Goal: Task Accomplishment & Management: Manage account settings

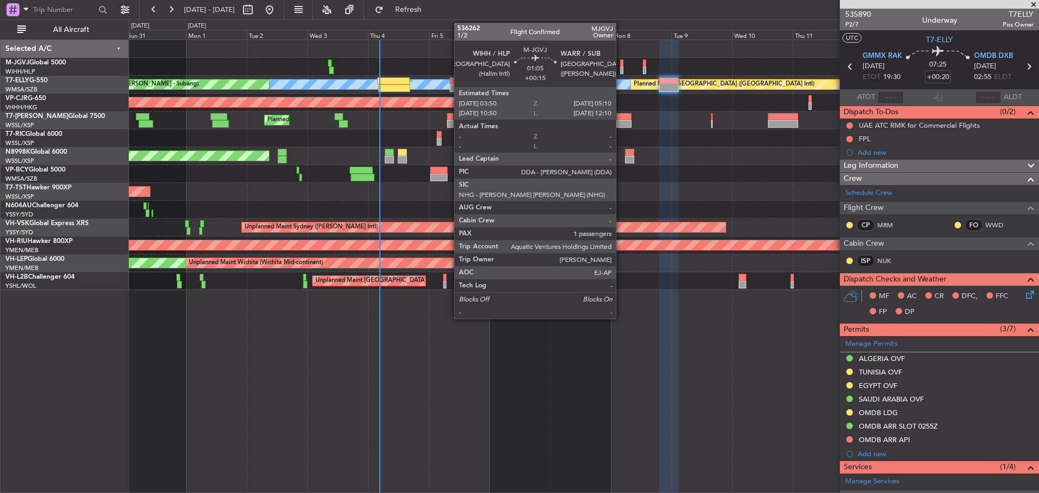
click at [621, 71] on div at bounding box center [622, 71] width 4 height 8
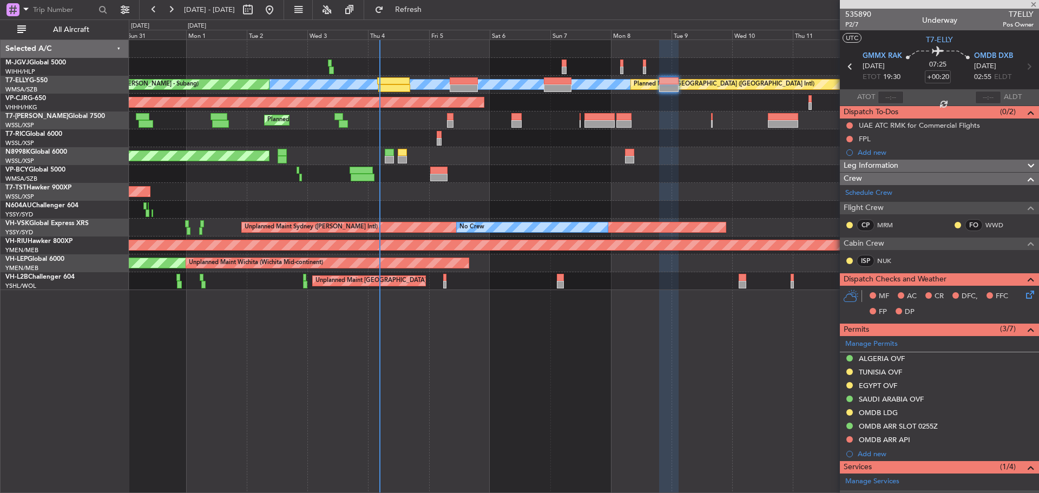
type input "+00:15"
type input "1"
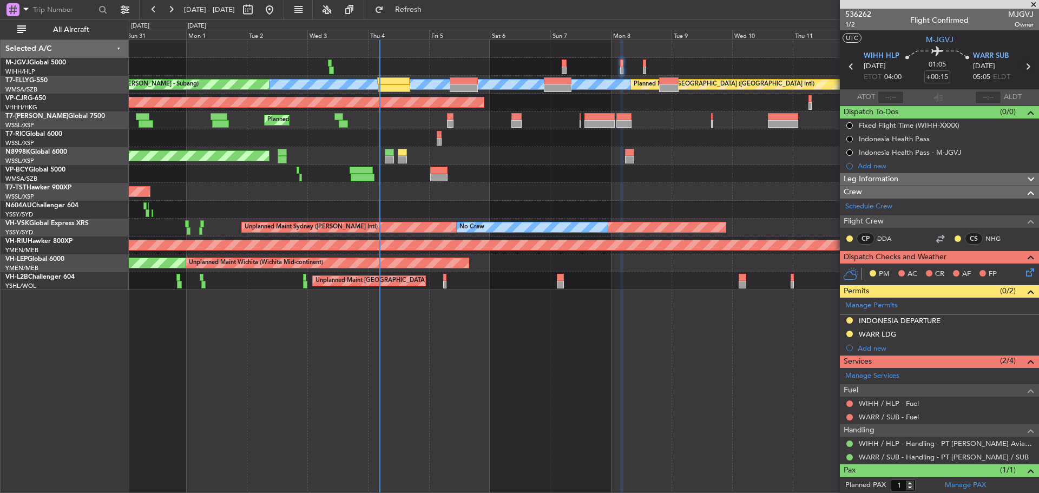
click at [1021, 66] on icon at bounding box center [1028, 67] width 14 height 14
type input "+00:05"
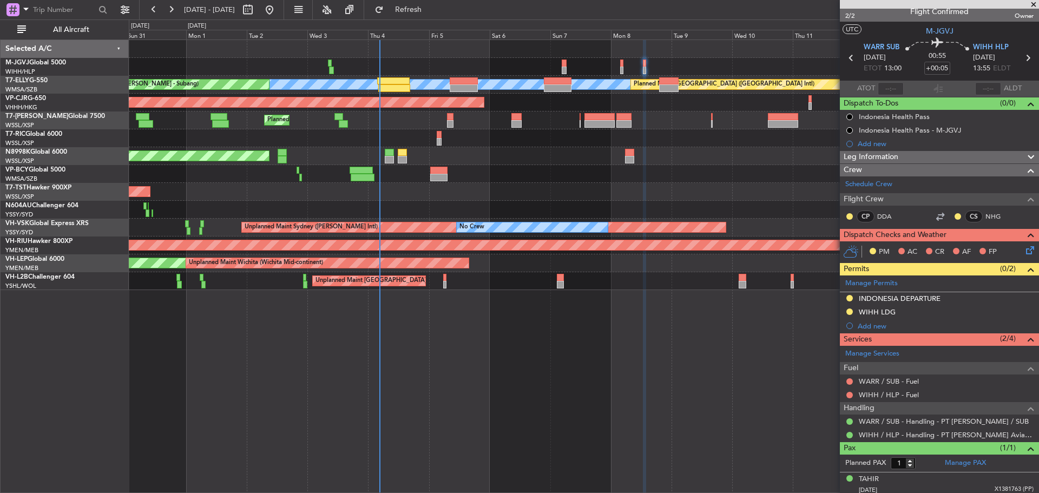
scroll to position [12, 0]
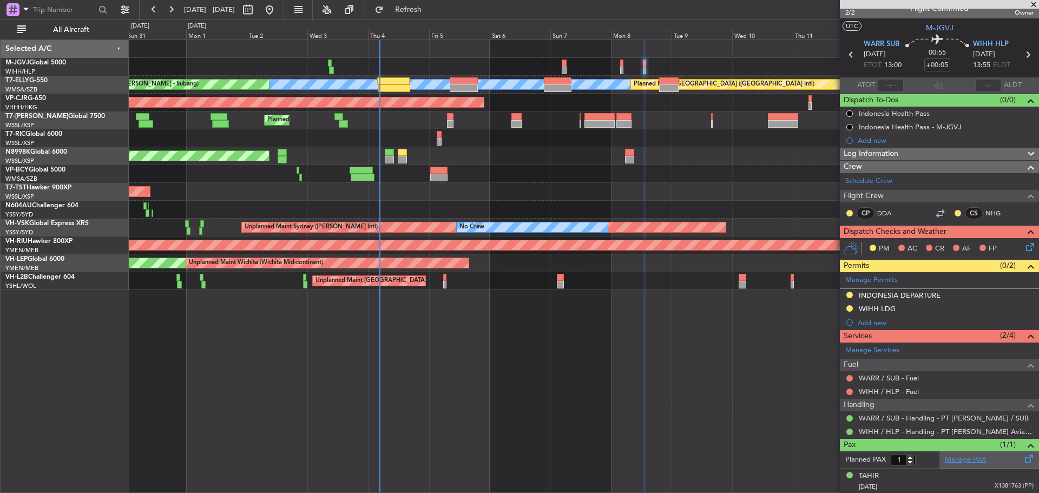
click at [969, 460] on link "Manage PAX" at bounding box center [965, 460] width 41 height 11
type input "4"
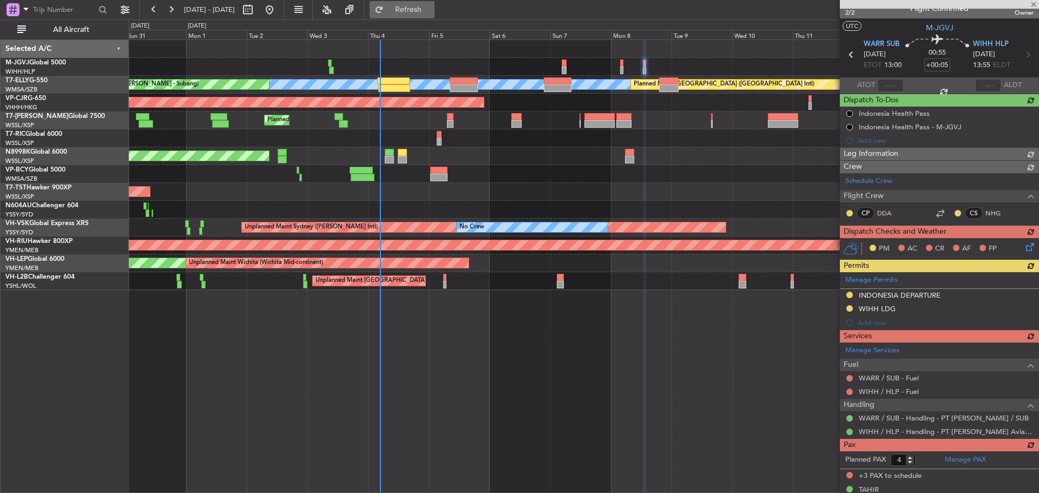
click at [431, 11] on span "Refresh" at bounding box center [408, 10] width 45 height 8
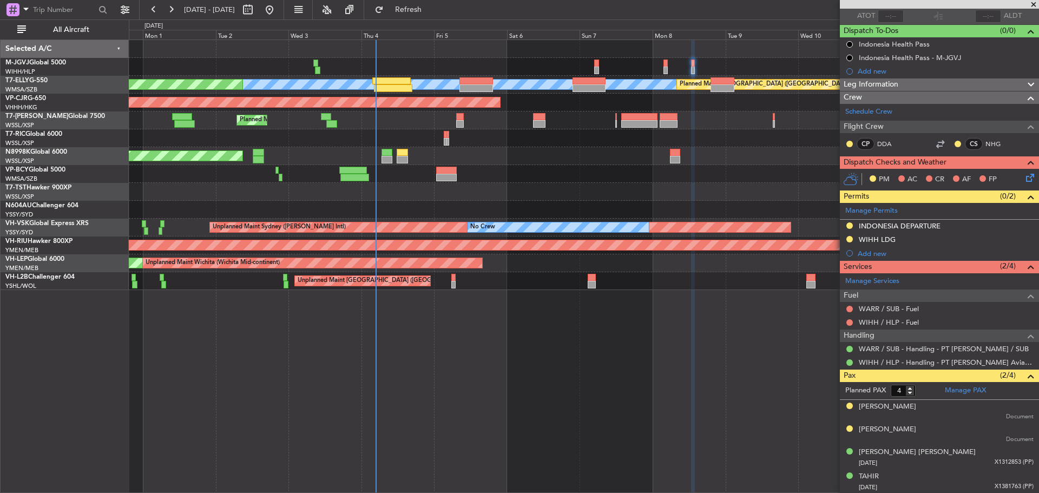
scroll to position [82, 0]
click at [891, 347] on link "WARR / SUB - Handling - PT [PERSON_NAME] / SUB" at bounding box center [944, 348] width 170 height 9
click at [435, 2] on button "Refresh" at bounding box center [402, 9] width 65 height 17
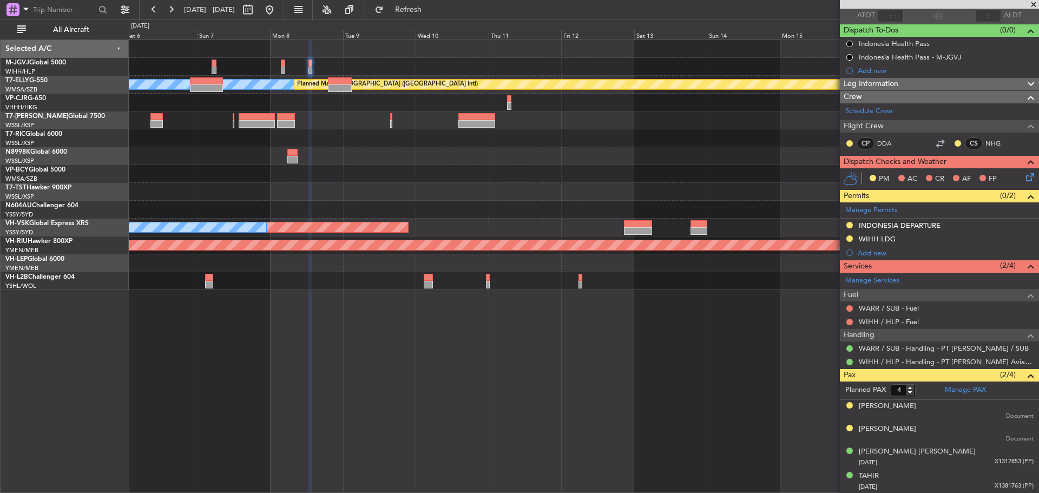
click at [277, 142] on div at bounding box center [584, 138] width 910 height 18
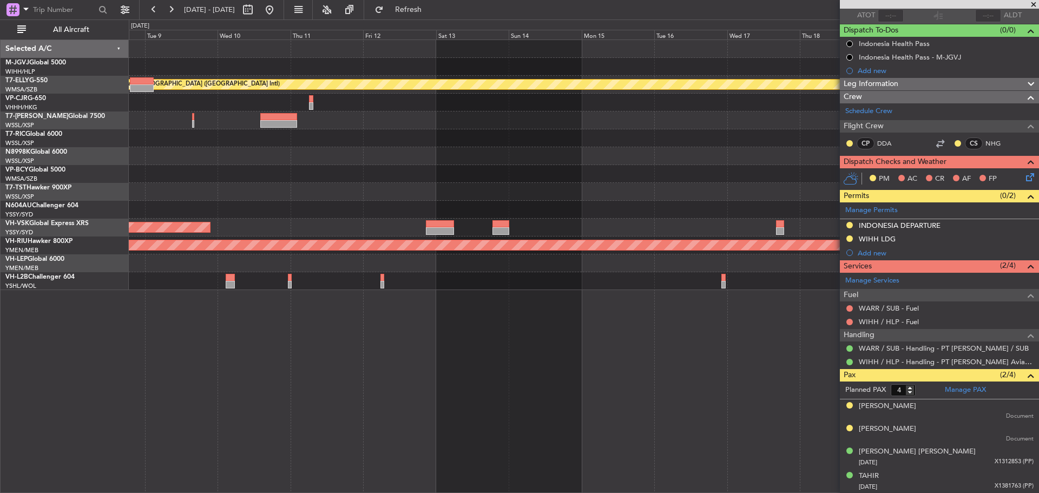
click at [317, 143] on div at bounding box center [584, 138] width 910 height 18
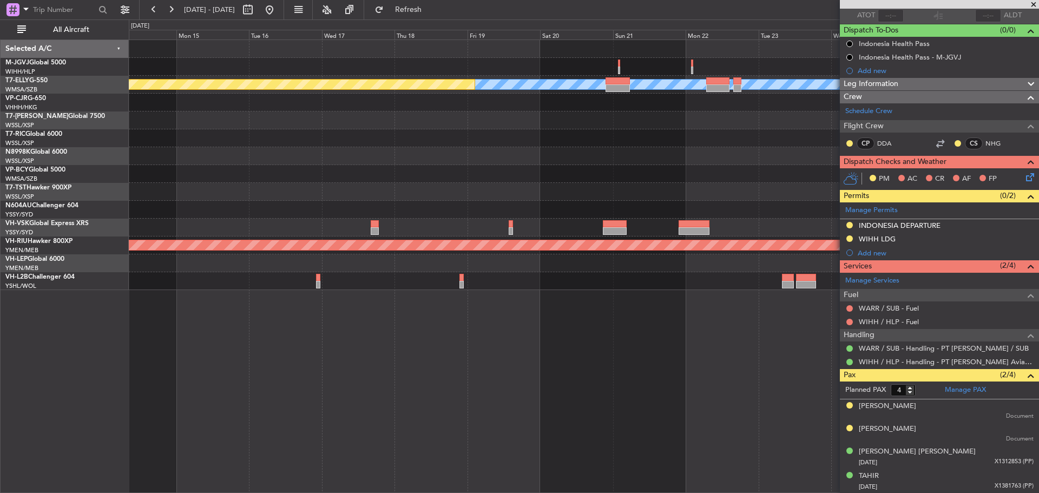
click at [382, 146] on div at bounding box center [584, 138] width 910 height 18
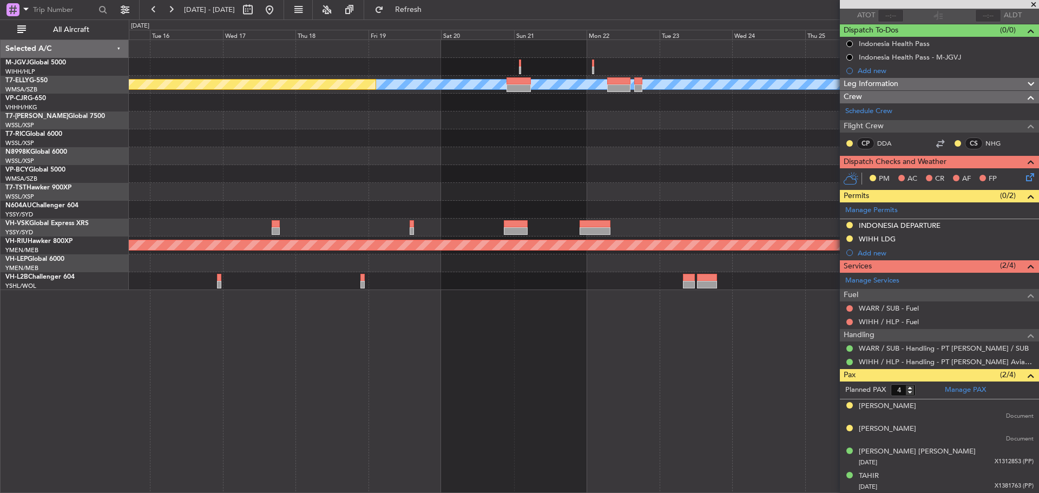
click at [443, 129] on div "MEL Planned Maint Dubai (Dubai Intl) Planned Maint Melbourne (Essendon)" at bounding box center [584, 165] width 910 height 250
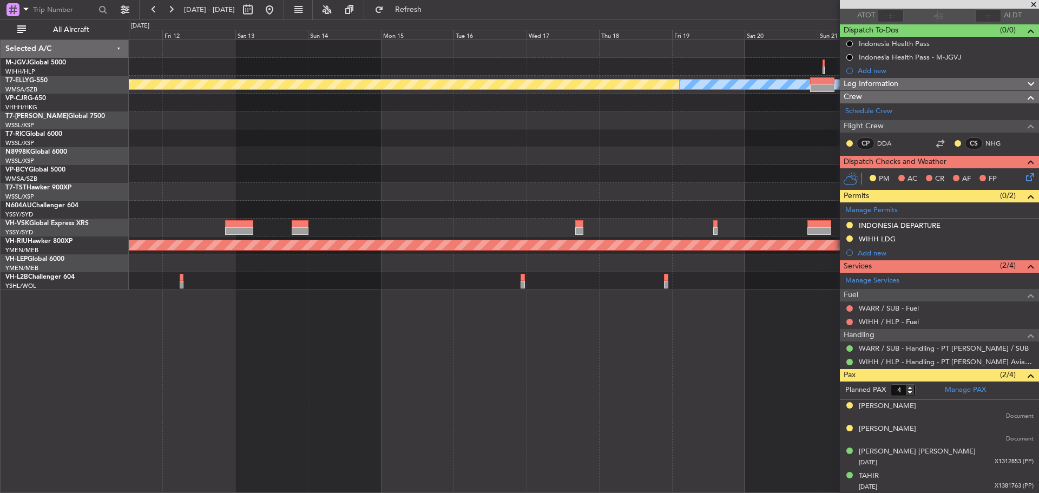
click at [551, 138] on div at bounding box center [584, 138] width 910 height 18
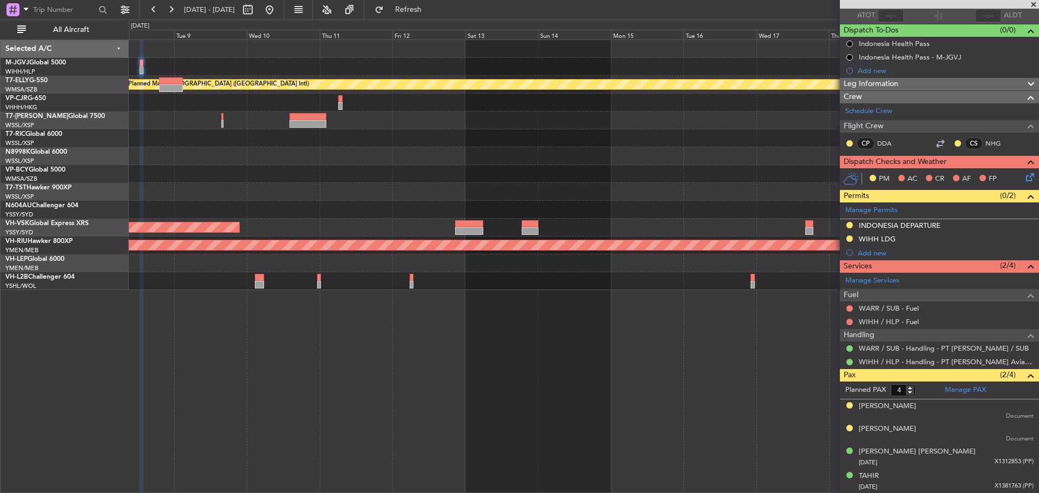
click at [658, 134] on div at bounding box center [584, 138] width 910 height 18
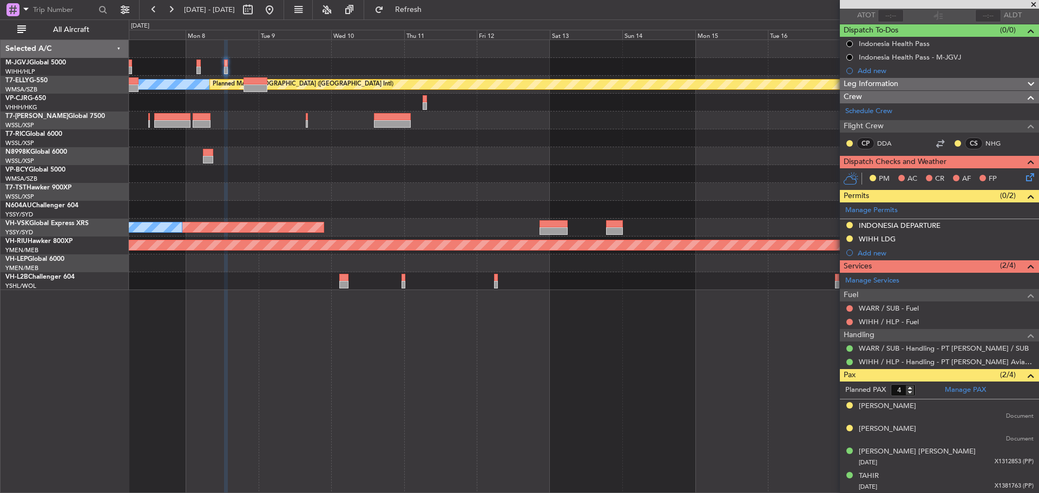
click at [687, 139] on div at bounding box center [584, 138] width 910 height 18
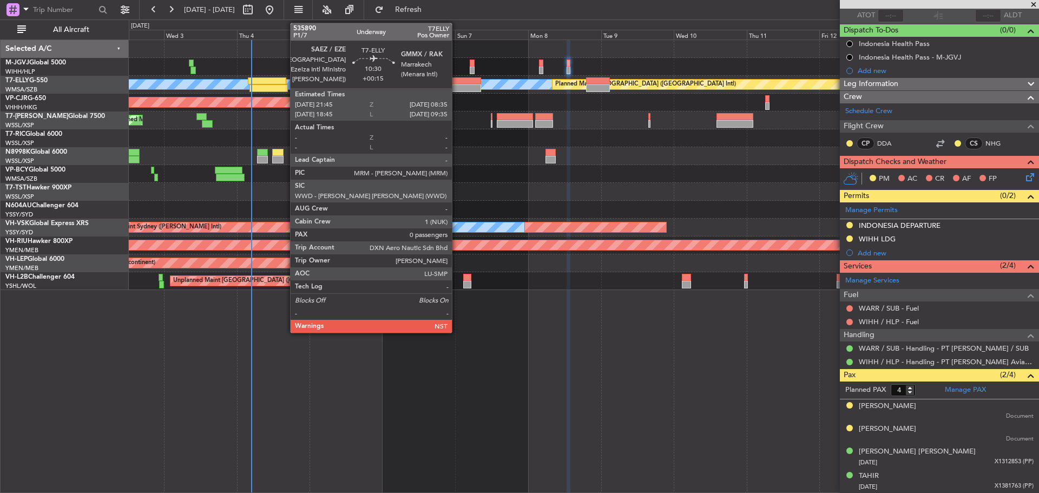
click at [457, 85] on div at bounding box center [464, 88] width 33 height 8
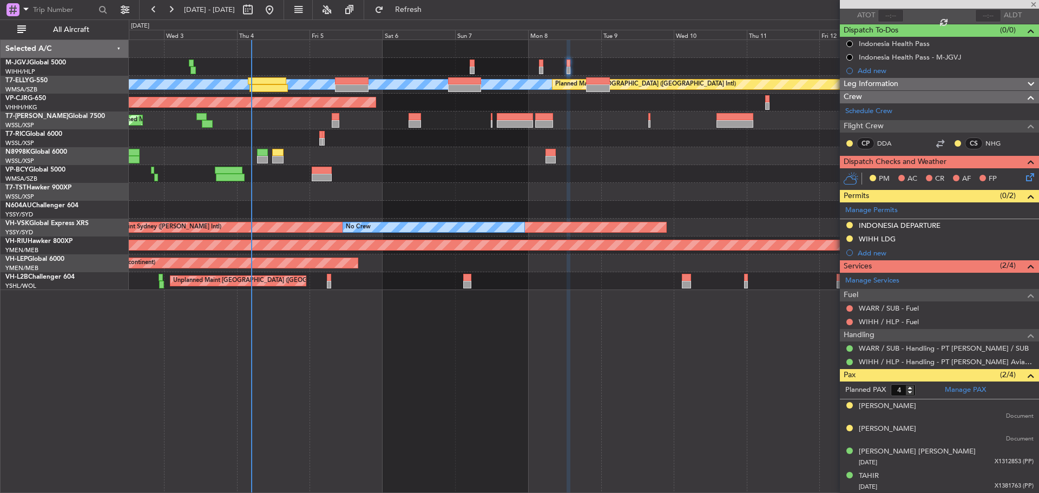
type input "+00:15"
type input "0"
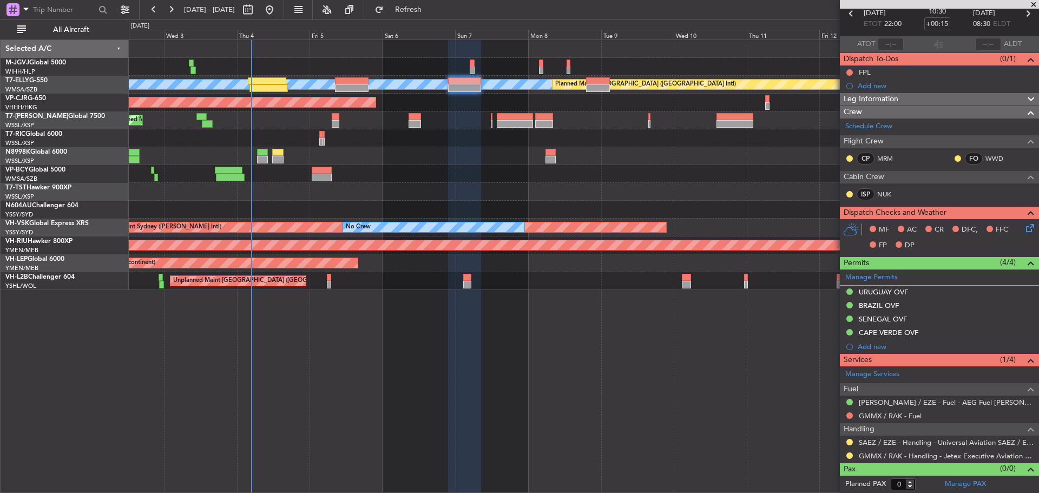
scroll to position [0, 0]
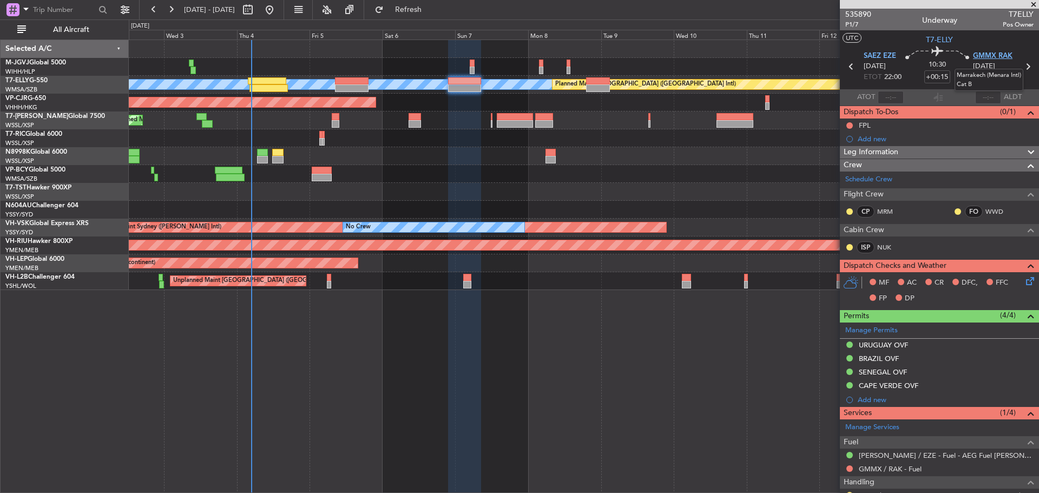
click at [984, 54] on span "GMMX RAK" at bounding box center [993, 56] width 40 height 11
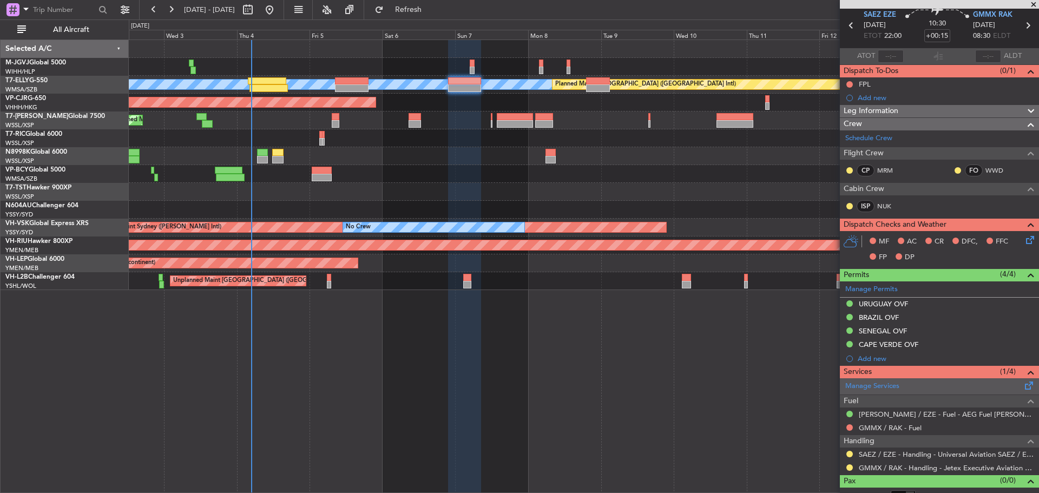
scroll to position [53, 0]
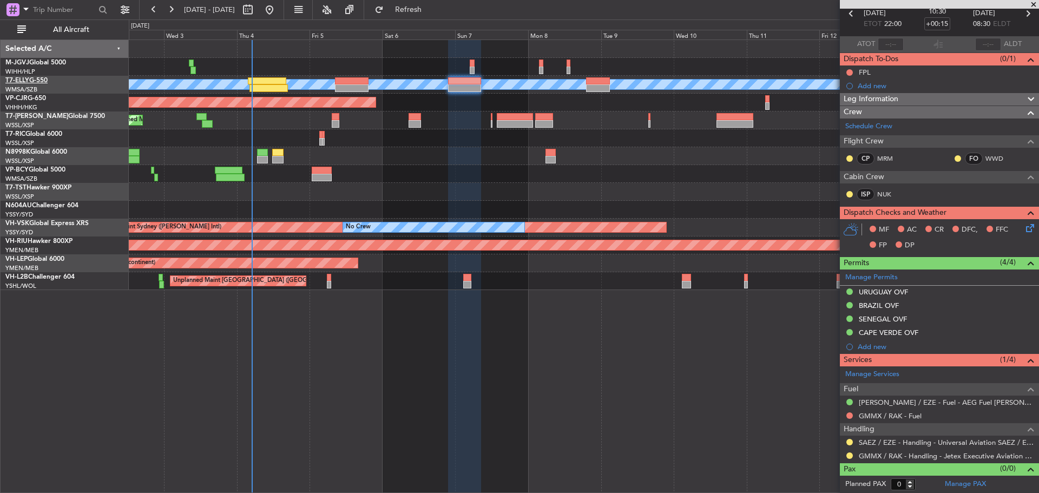
click at [40, 79] on link "T7-ELLY G-550" at bounding box center [26, 80] width 42 height 6
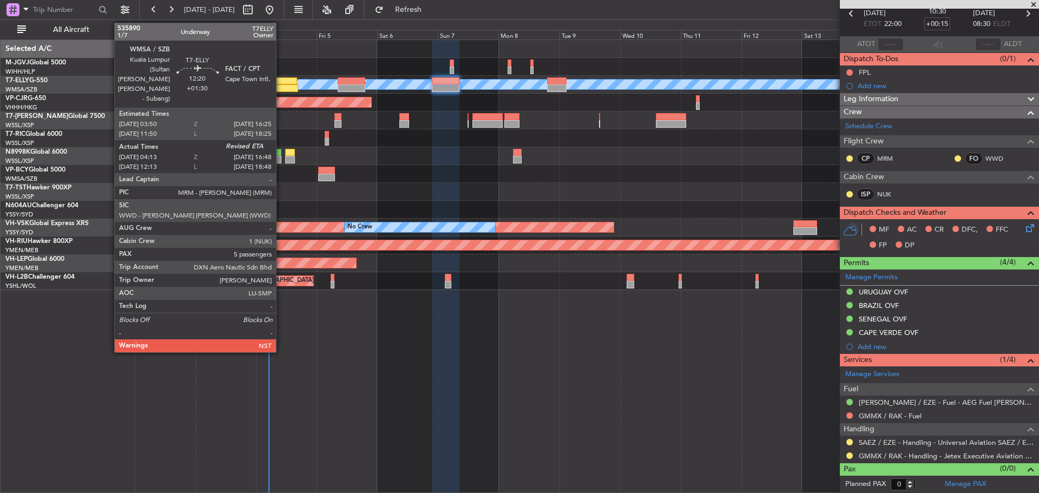
click at [281, 86] on div at bounding box center [282, 88] width 32 height 8
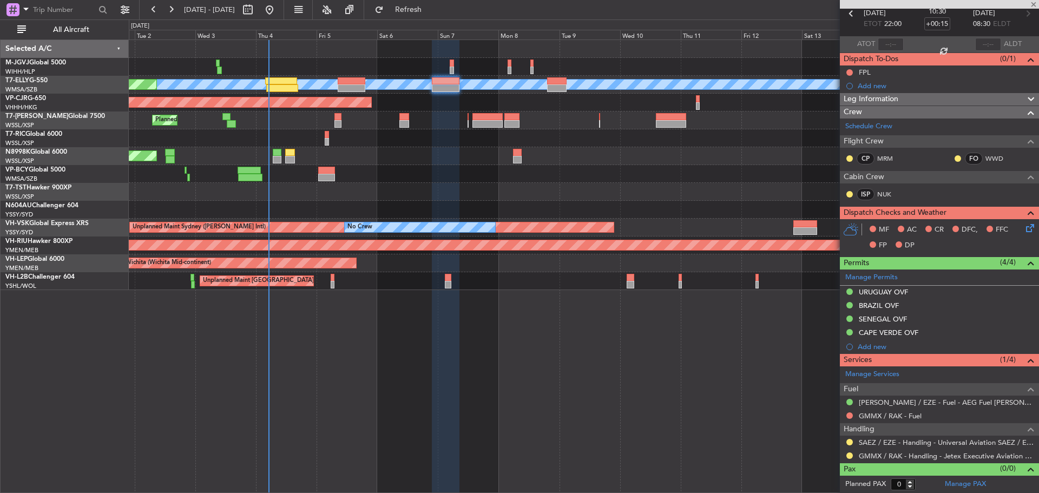
type input "+01:30"
type input "04:23"
type input "5"
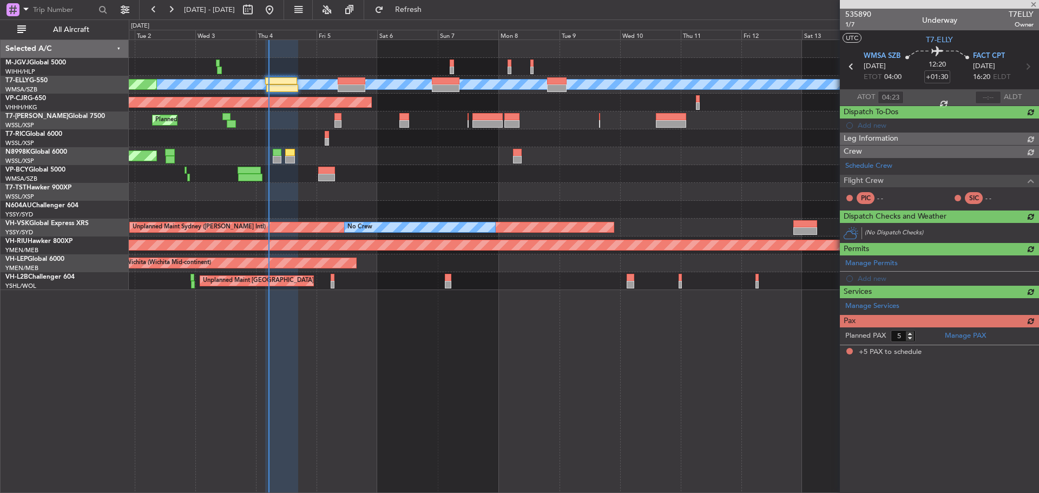
scroll to position [0, 0]
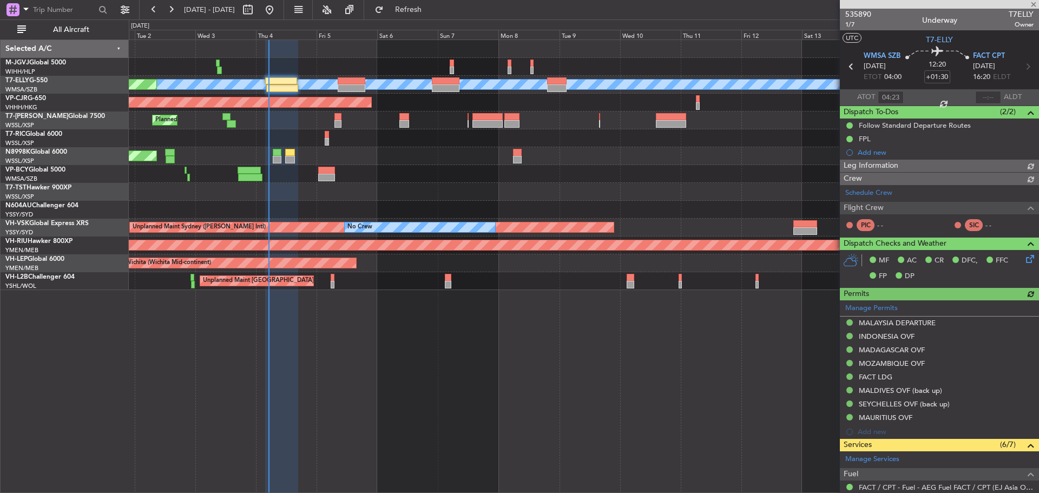
type input "[PERSON_NAME] (KYA)"
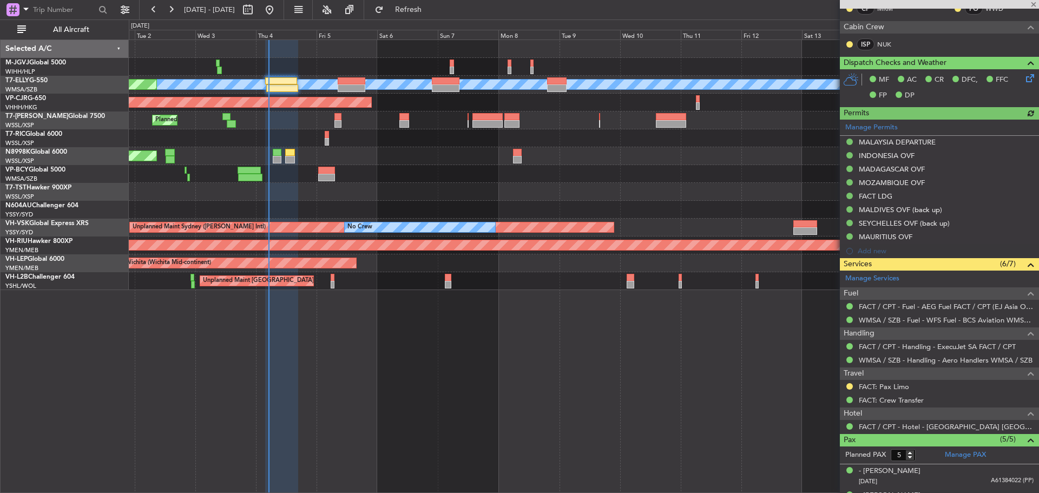
scroll to position [309, 0]
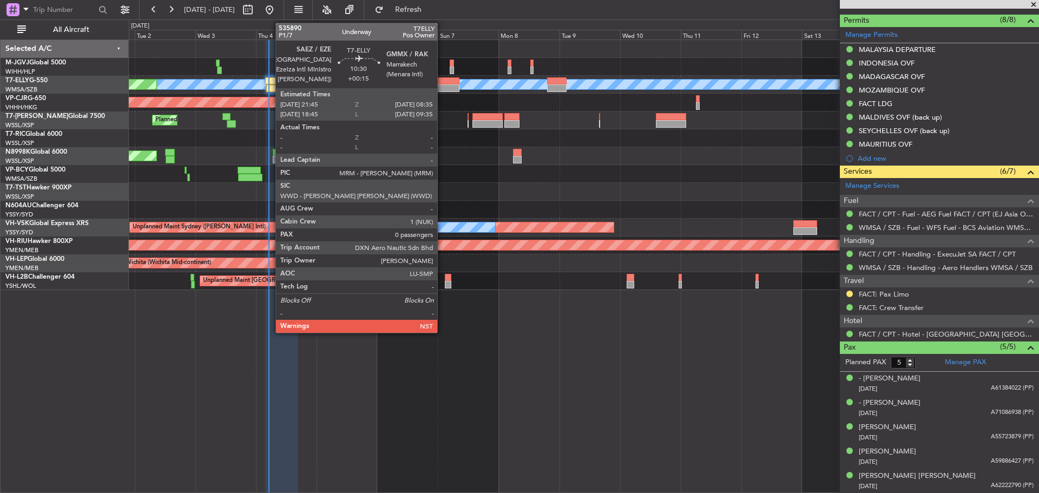
click at [442, 85] on div at bounding box center [446, 88] width 28 height 8
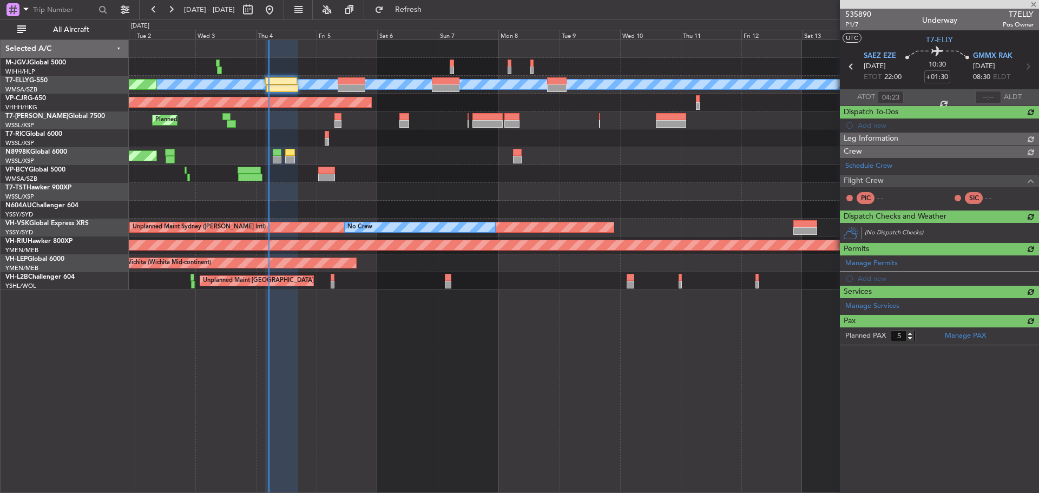
type input "+00:15"
type input "0"
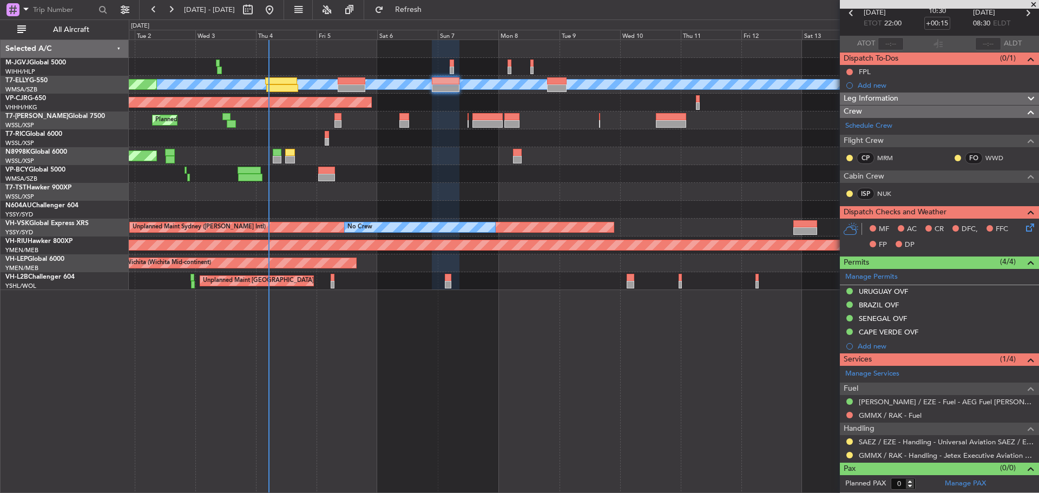
scroll to position [0, 0]
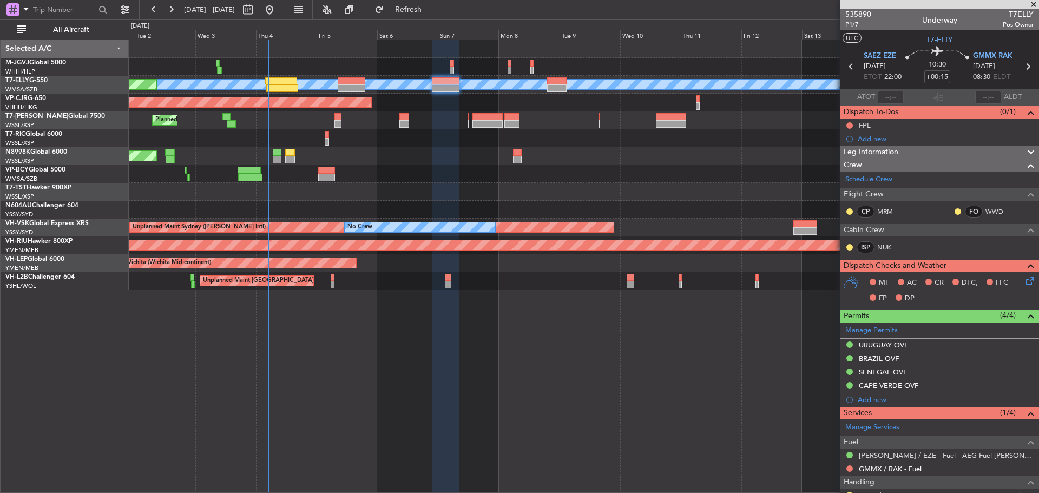
click at [888, 467] on link "GMMX / RAK - Fuel" at bounding box center [890, 469] width 63 height 9
click at [431, 11] on span "Refresh" at bounding box center [408, 10] width 45 height 8
click at [1022, 67] on icon at bounding box center [1028, 67] width 14 height 14
type input "+00:20"
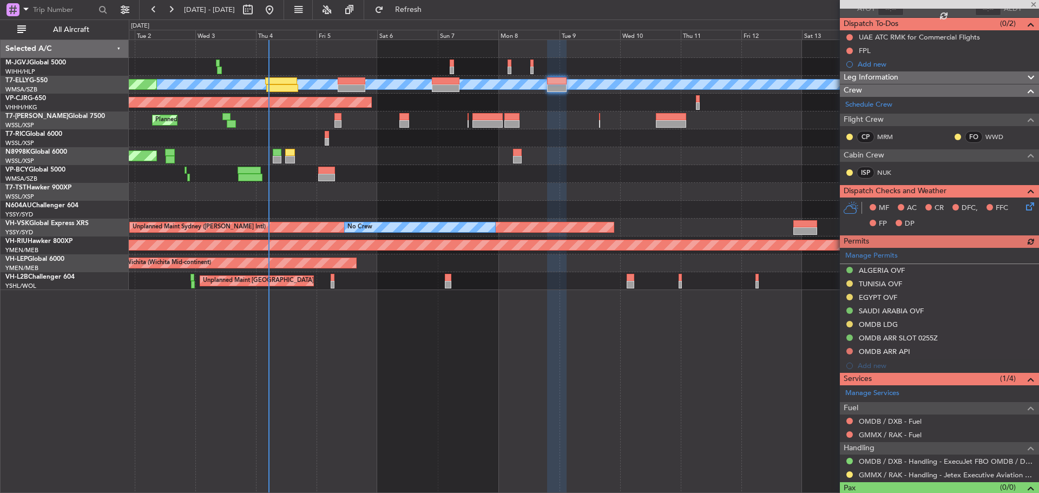
scroll to position [107, 0]
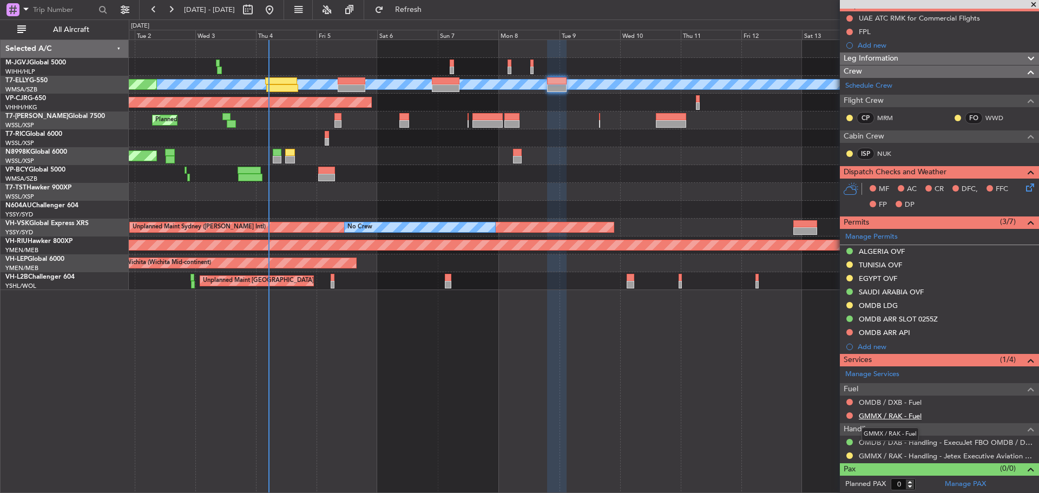
click at [894, 416] on link "GMMX / RAK - Fuel" at bounding box center [890, 415] width 63 height 9
click at [431, 8] on span "Refresh" at bounding box center [408, 10] width 45 height 8
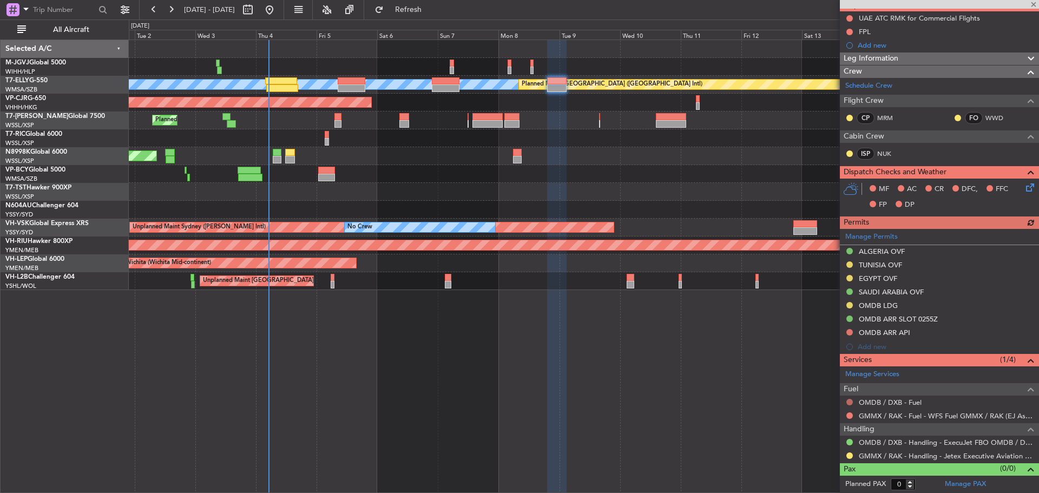
click at [849, 403] on button at bounding box center [850, 402] width 6 height 6
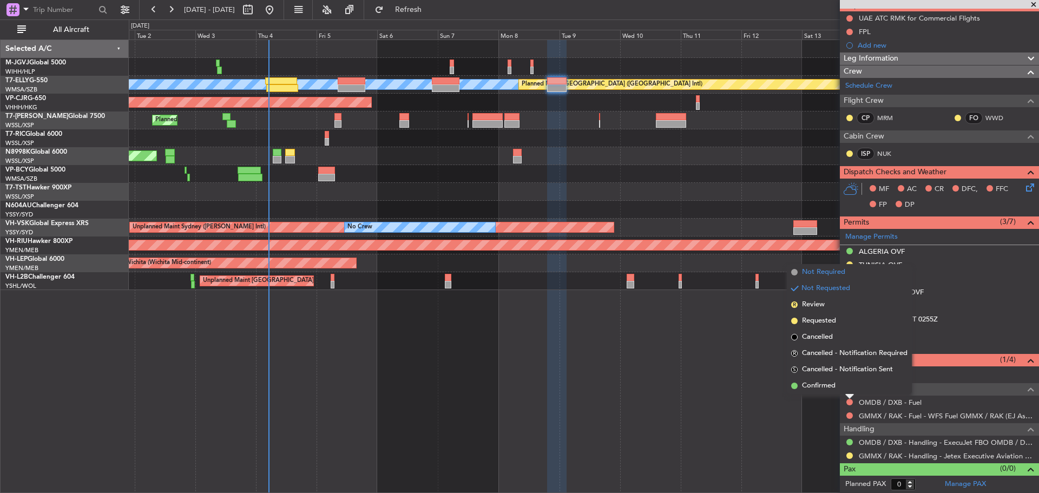
click at [826, 272] on span "Not Required" at bounding box center [823, 272] width 43 height 11
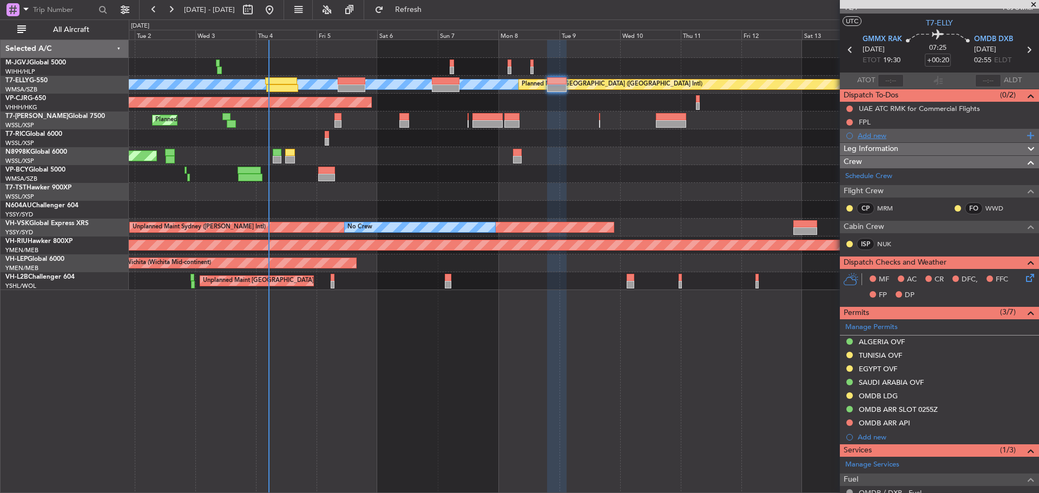
scroll to position [0, 0]
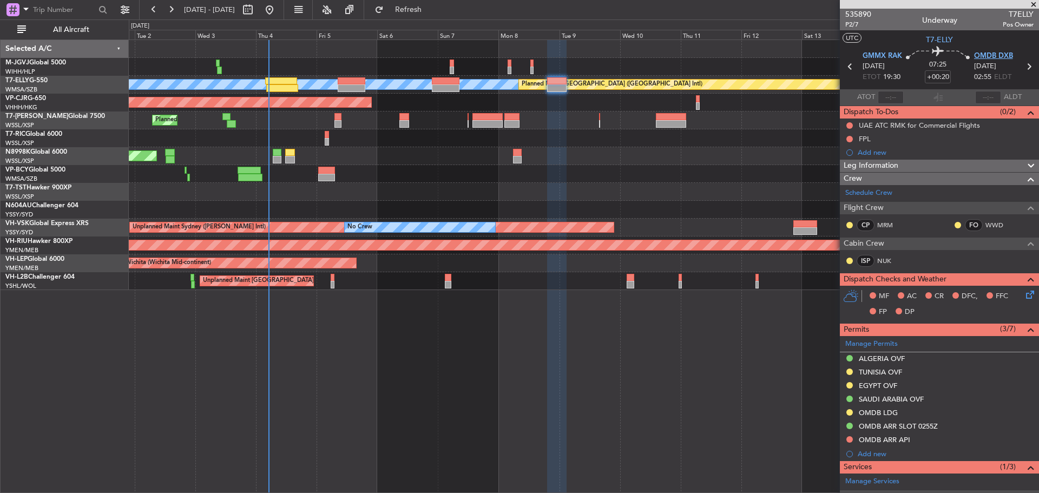
click at [985, 58] on span "OMDB DXB" at bounding box center [994, 56] width 39 height 11
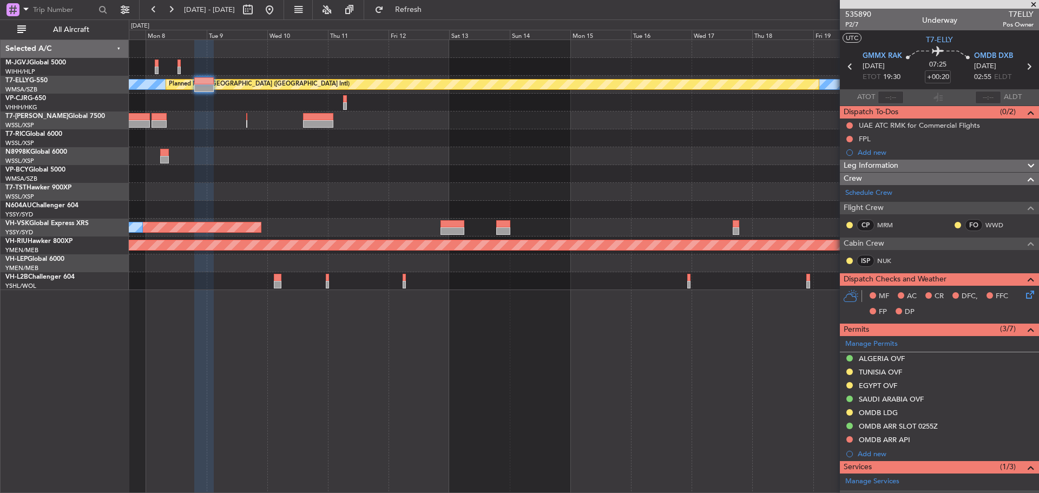
click at [362, 144] on div at bounding box center [584, 138] width 910 height 18
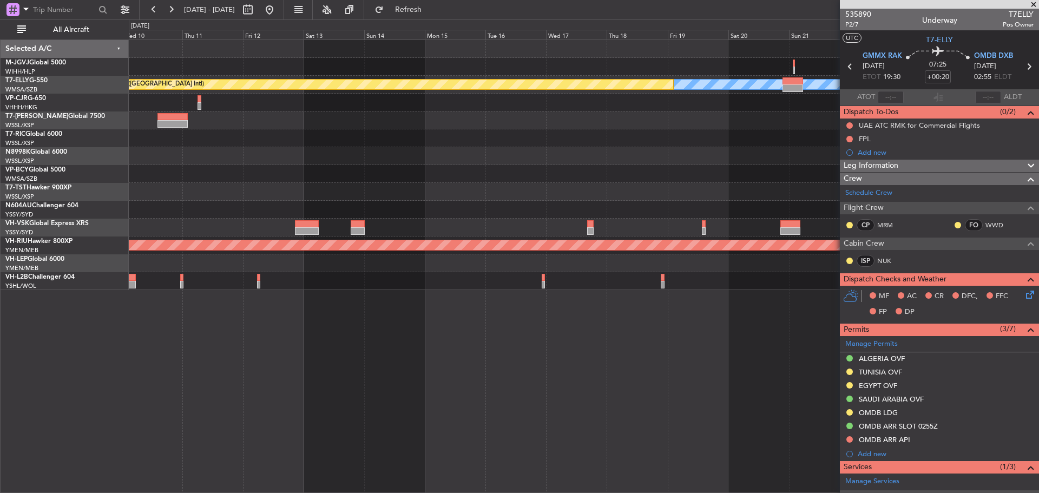
click at [346, 154] on div at bounding box center [584, 156] width 910 height 18
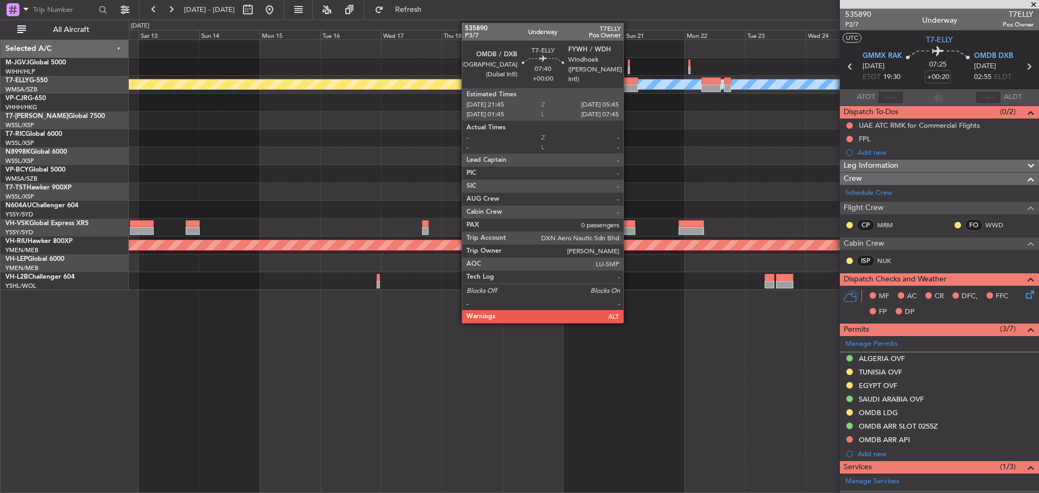
click at [629, 87] on div at bounding box center [628, 88] width 21 height 8
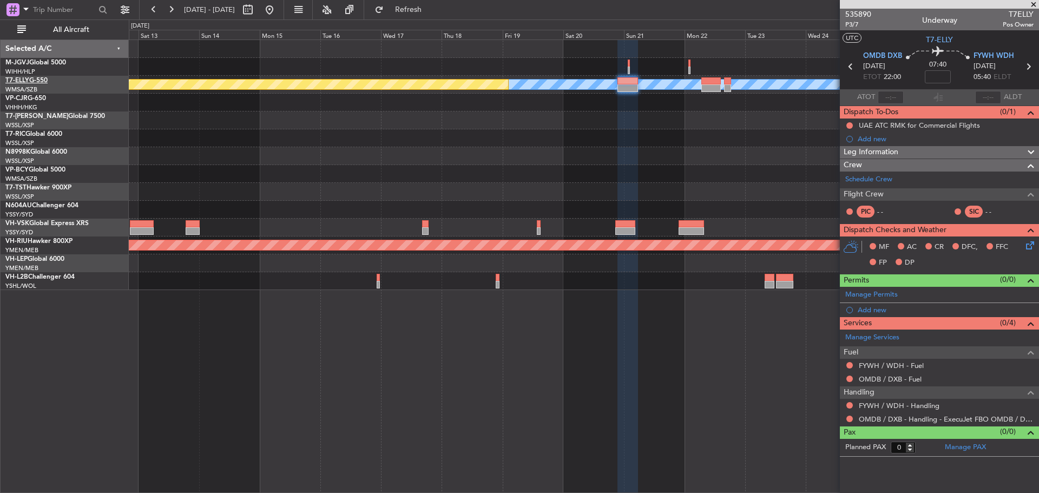
click at [35, 82] on link "T7-ELLY G-550" at bounding box center [26, 80] width 42 height 6
click at [32, 80] on link "T7-ELLY G-550" at bounding box center [26, 80] width 42 height 6
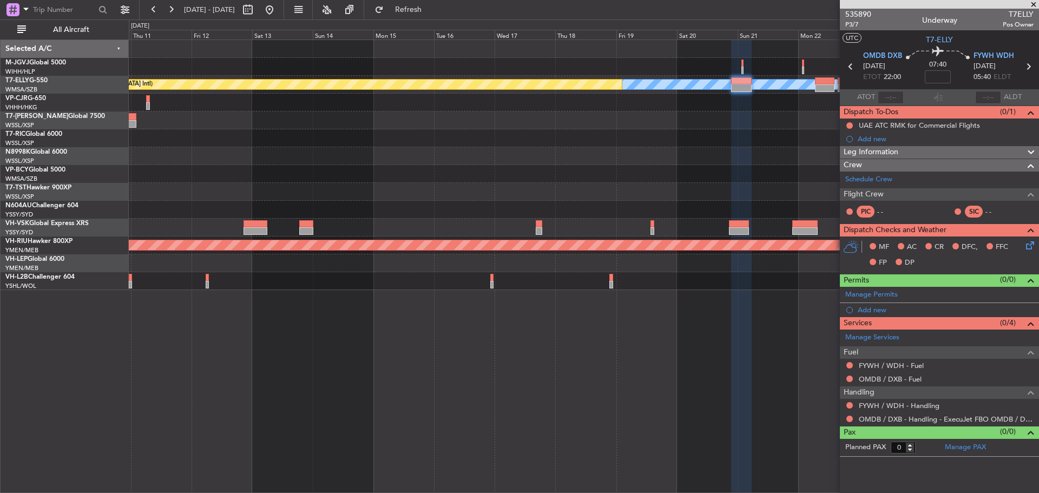
click at [490, 198] on div "MEL Planned Maint Dubai (Dubai Intl) Unplanned Maint Sydney (Kingsford Smith In…" at bounding box center [584, 165] width 910 height 250
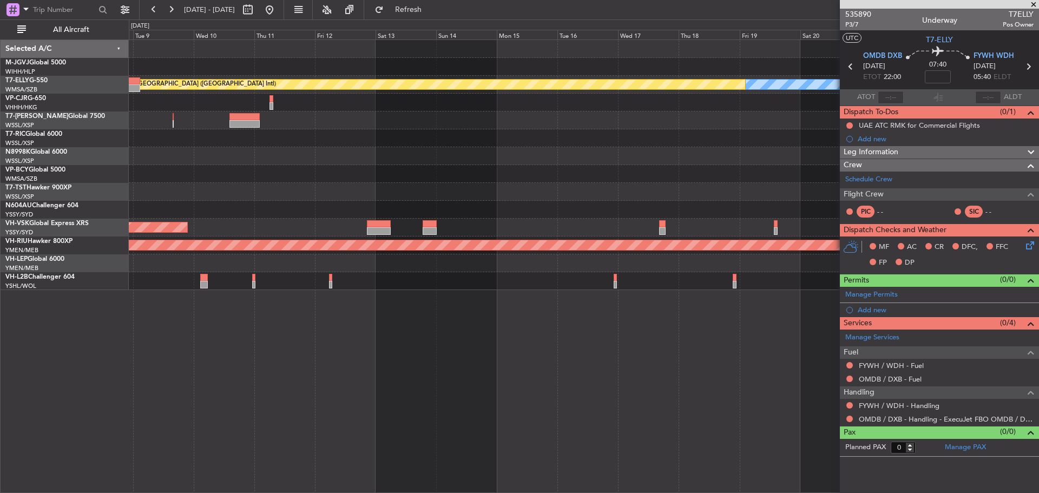
click at [505, 178] on div at bounding box center [584, 174] width 910 height 18
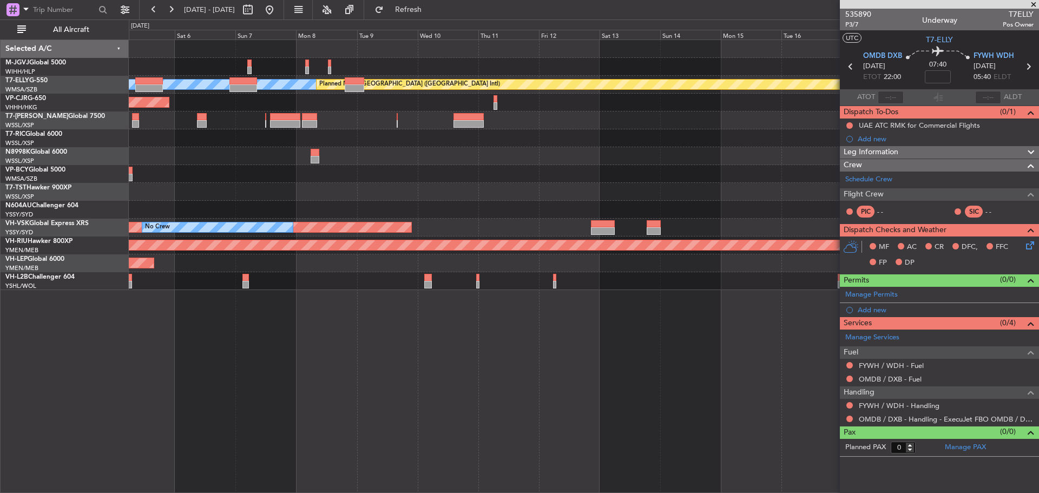
click at [527, 171] on div at bounding box center [584, 174] width 910 height 18
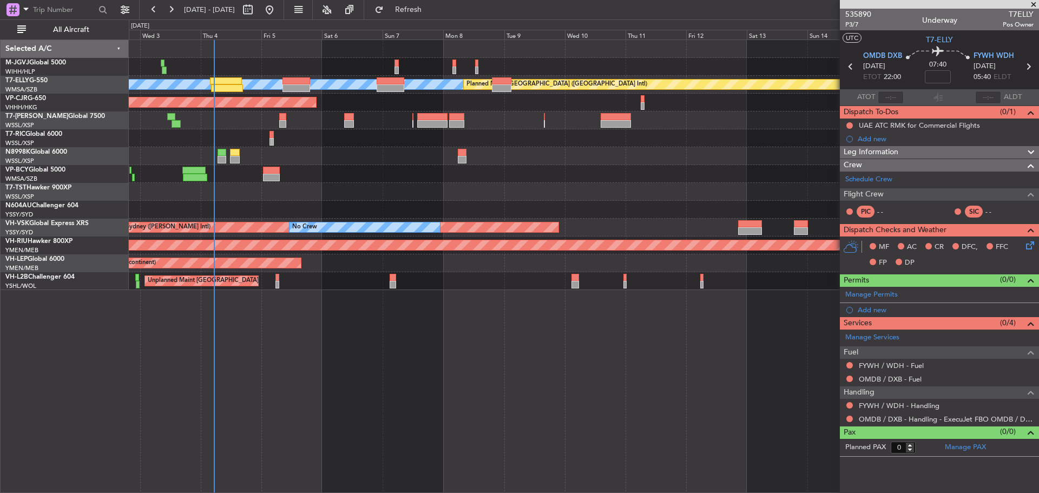
click at [435, 163] on div "MEL Planned Maint Dubai (Dubai Intl) Planned Maint Kuala Lumpur (Sultan Abdul A…" at bounding box center [584, 165] width 910 height 250
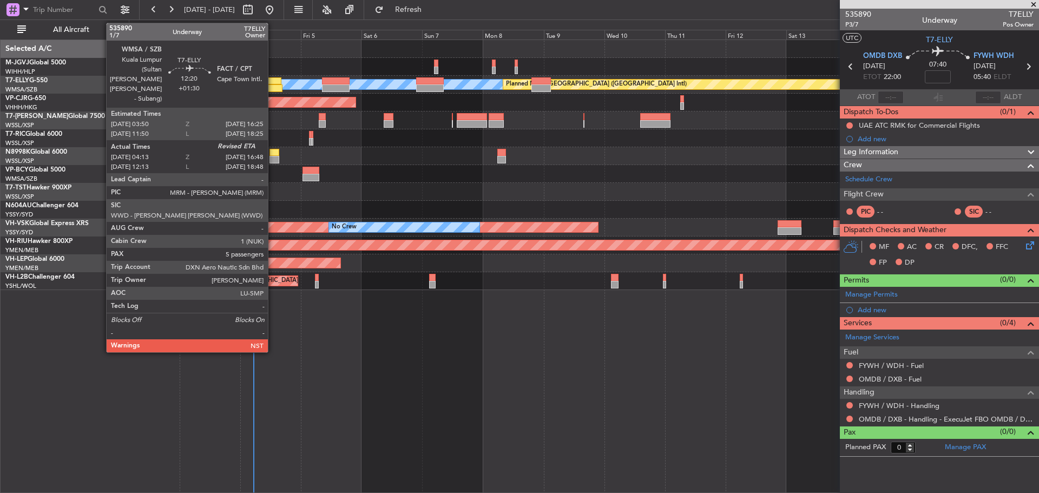
click at [273, 88] on div at bounding box center [267, 88] width 32 height 8
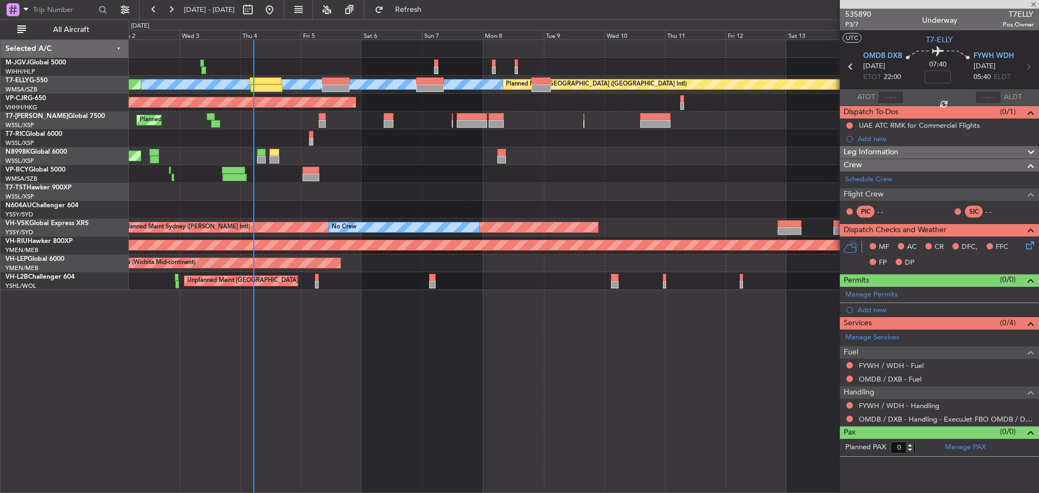
type input "+01:30"
type input "04:23"
type input "5"
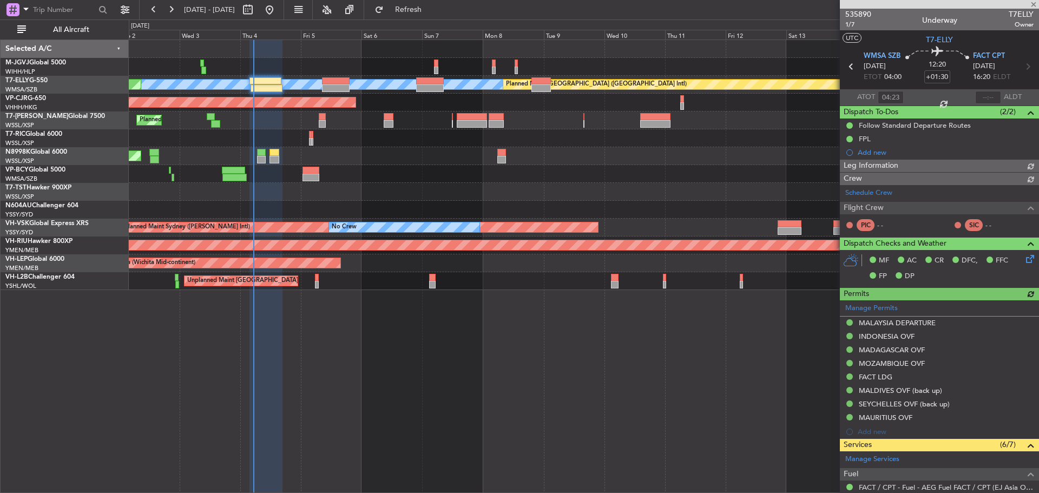
type input "[PERSON_NAME] (KYA)"
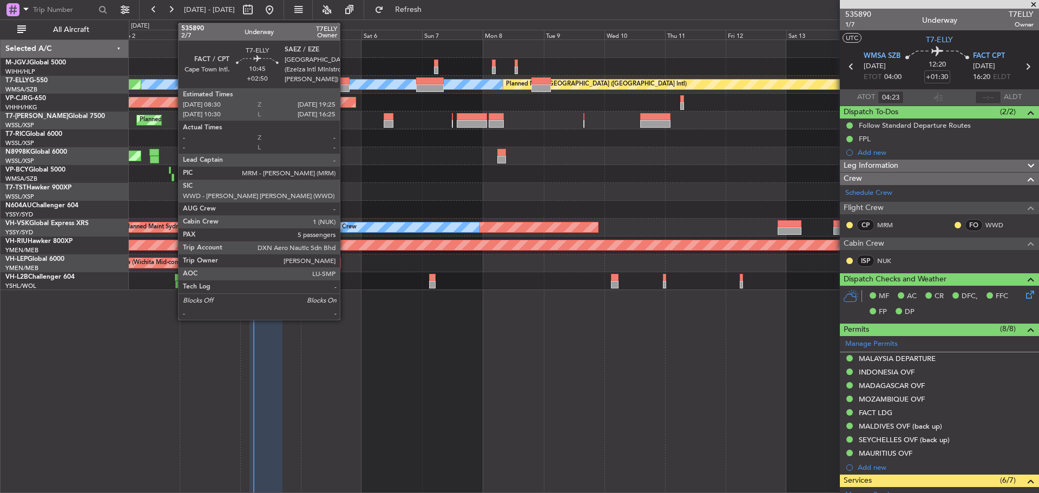
click at [345, 82] on div at bounding box center [336, 81] width 28 height 8
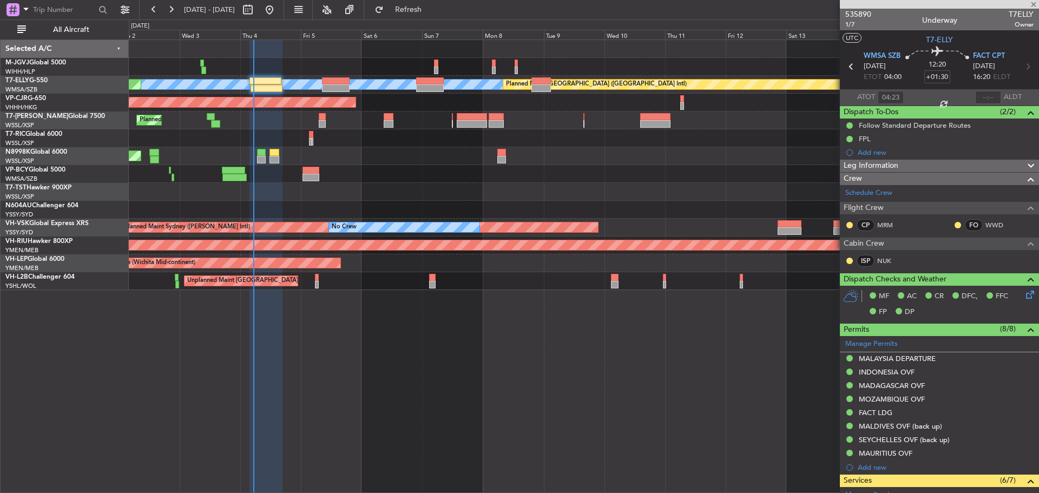
type input "+02:50"
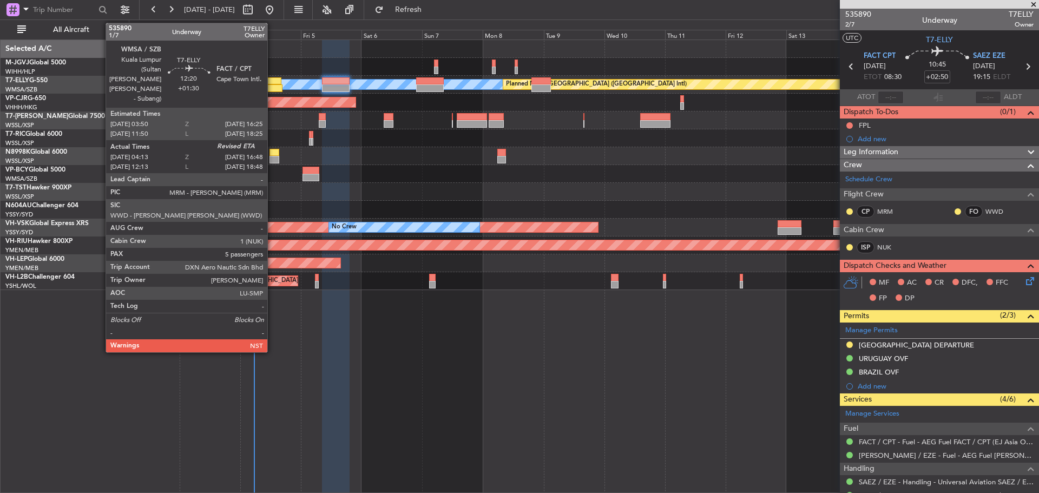
click at [272, 81] on div at bounding box center [266, 81] width 32 height 8
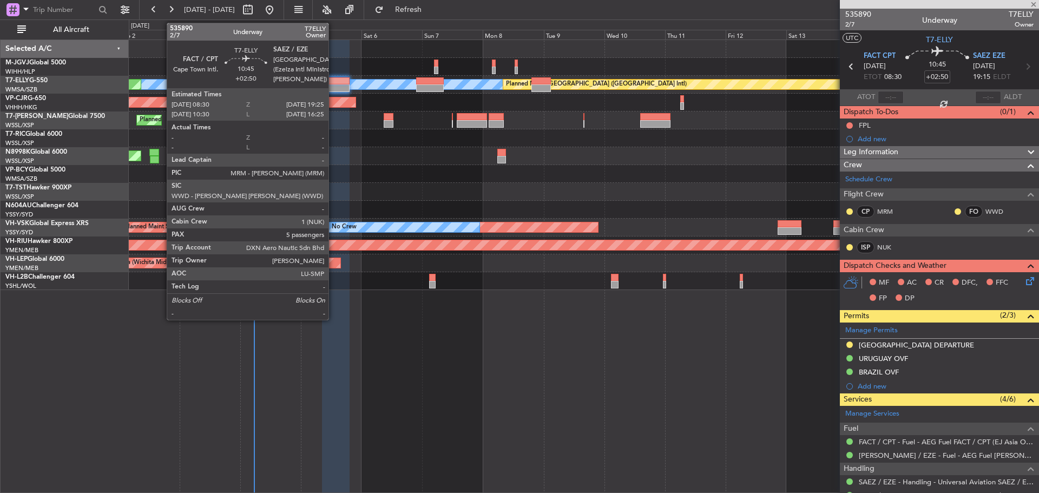
type input "+01:30"
type input "04:23"
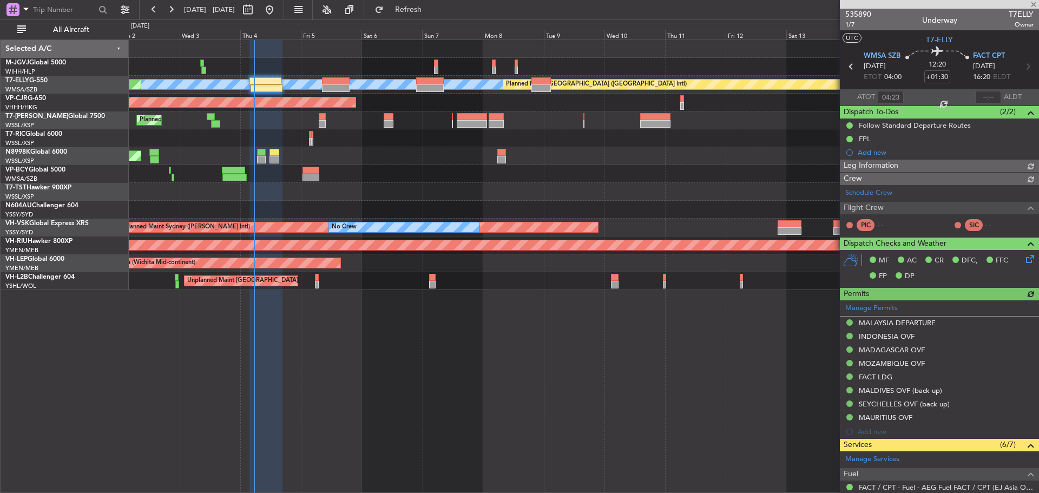
type input "[PERSON_NAME] (KYA)"
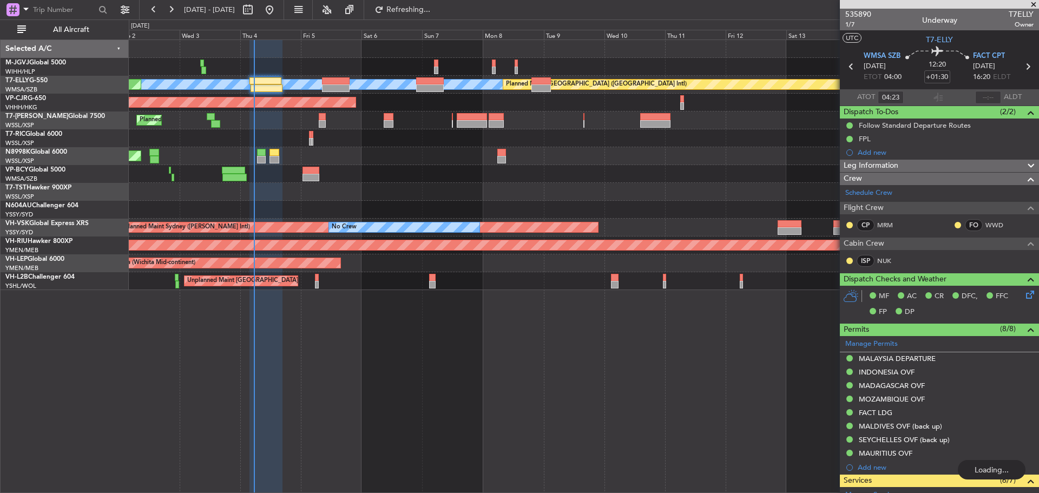
click at [1024, 63] on icon at bounding box center [1028, 67] width 14 height 14
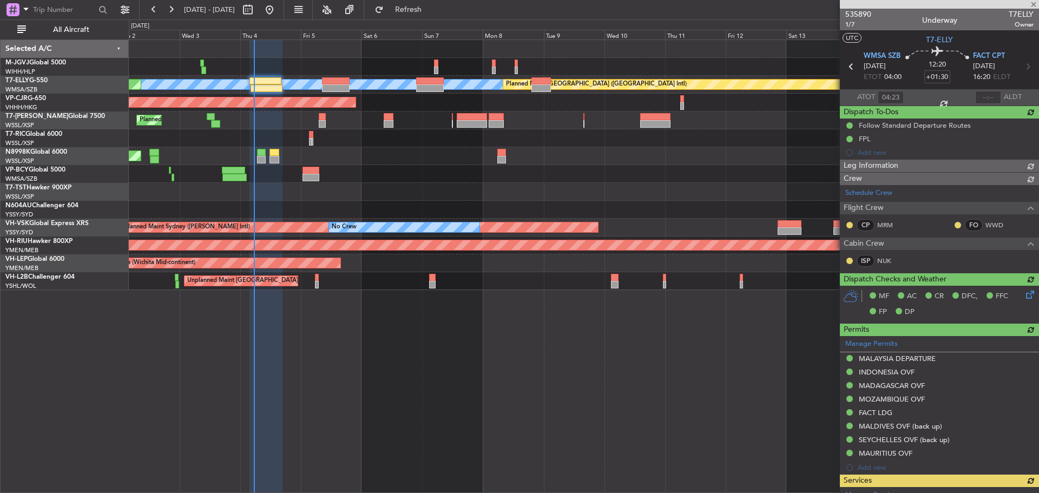
type input "+02:50"
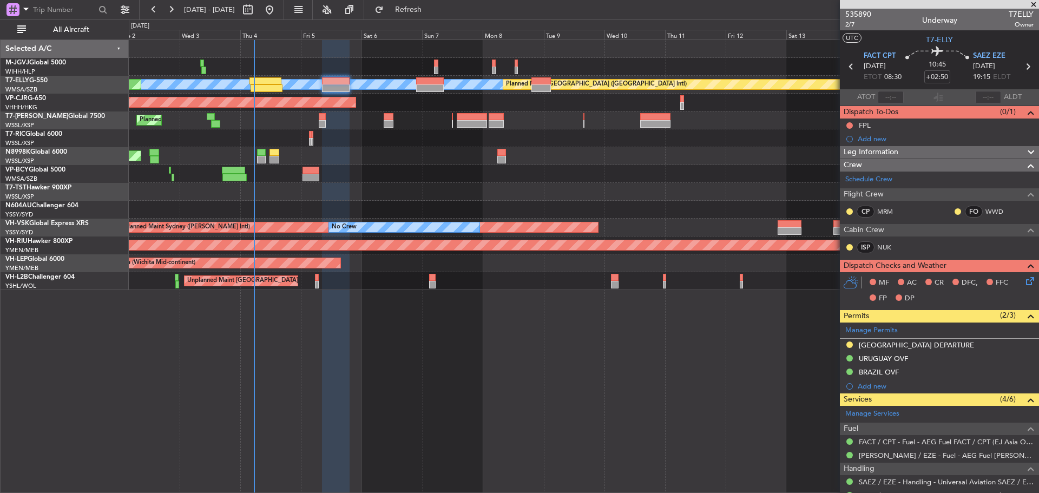
click at [1021, 66] on icon at bounding box center [1028, 67] width 14 height 14
type input "+00:15"
type input "0"
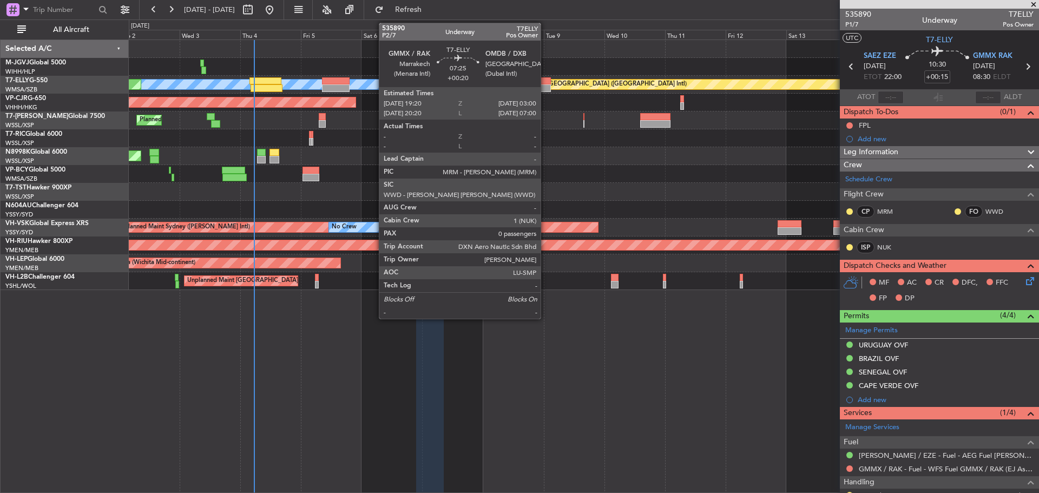
click at [546, 81] on div at bounding box center [541, 81] width 19 height 8
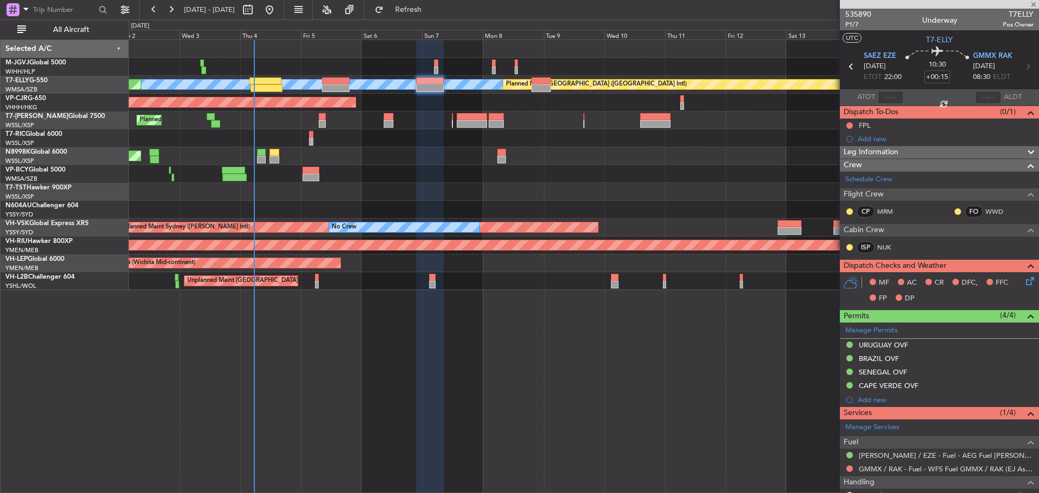
type input "+00:20"
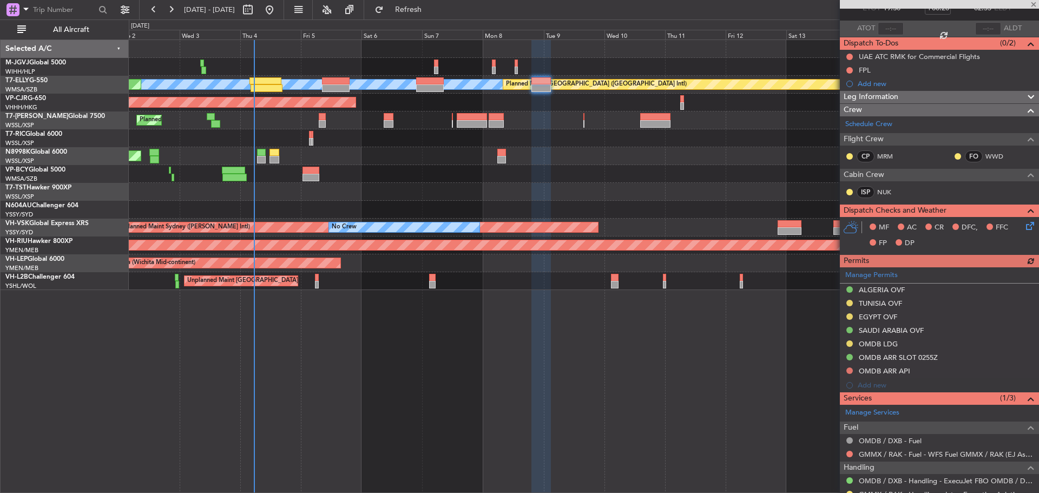
scroll to position [107, 0]
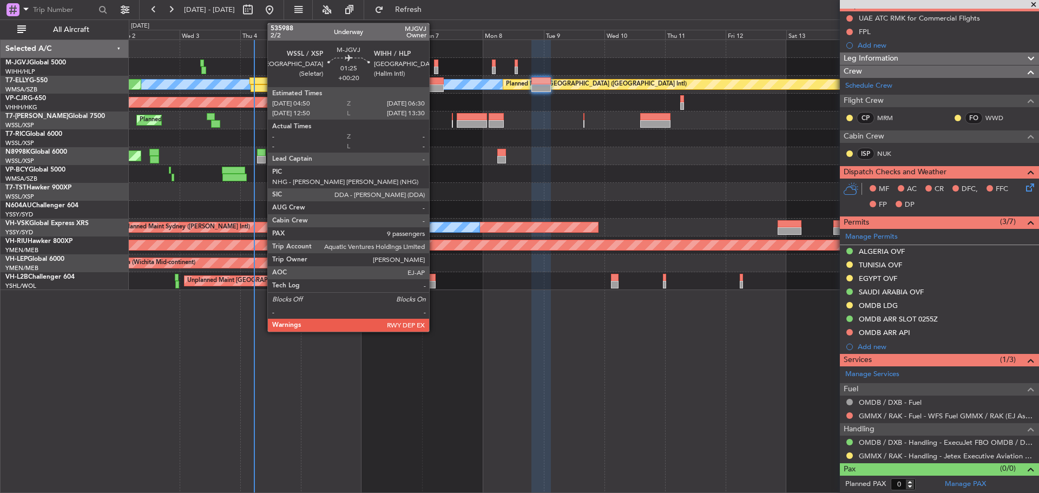
click at [434, 67] on div at bounding box center [436, 71] width 4 height 8
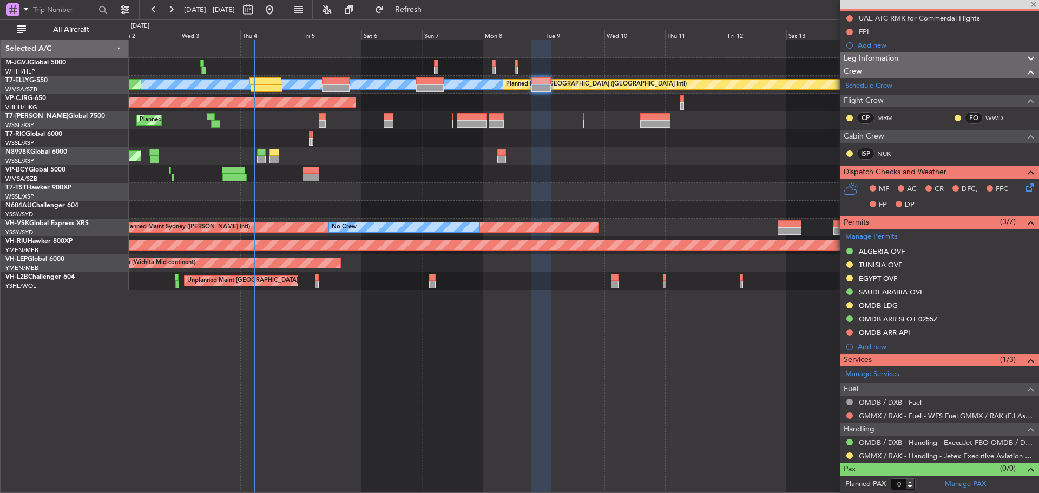
type input "9"
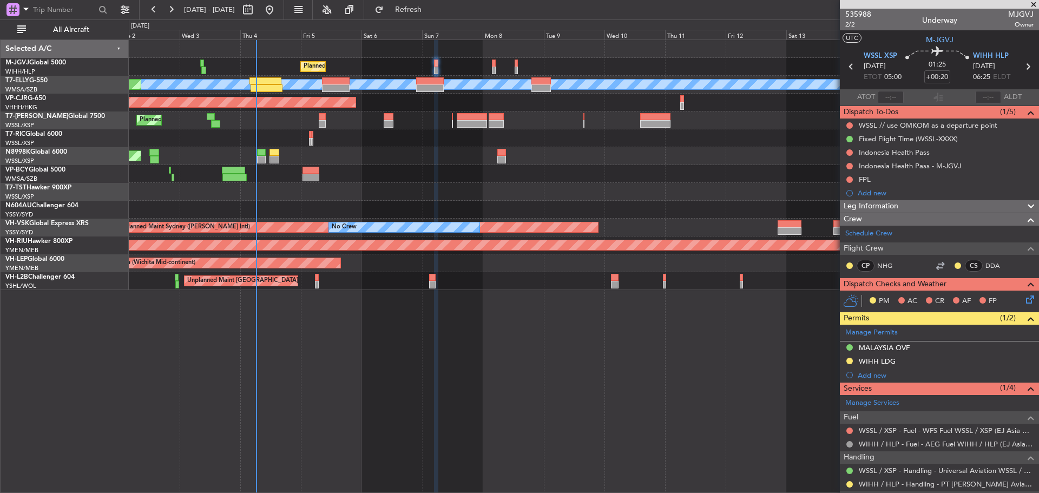
click at [185, 443] on div "Planned Maint Singapore (Seletar) Planned Maint Dubai (Dubai Intl) MEL Planned …" at bounding box center [584, 267] width 911 height 454
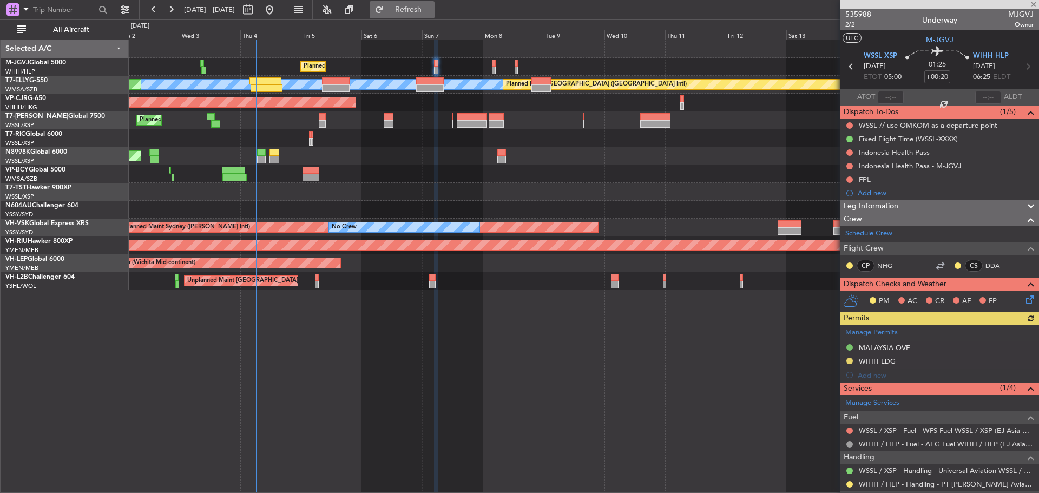
click at [431, 11] on span "Refresh" at bounding box center [408, 10] width 45 height 8
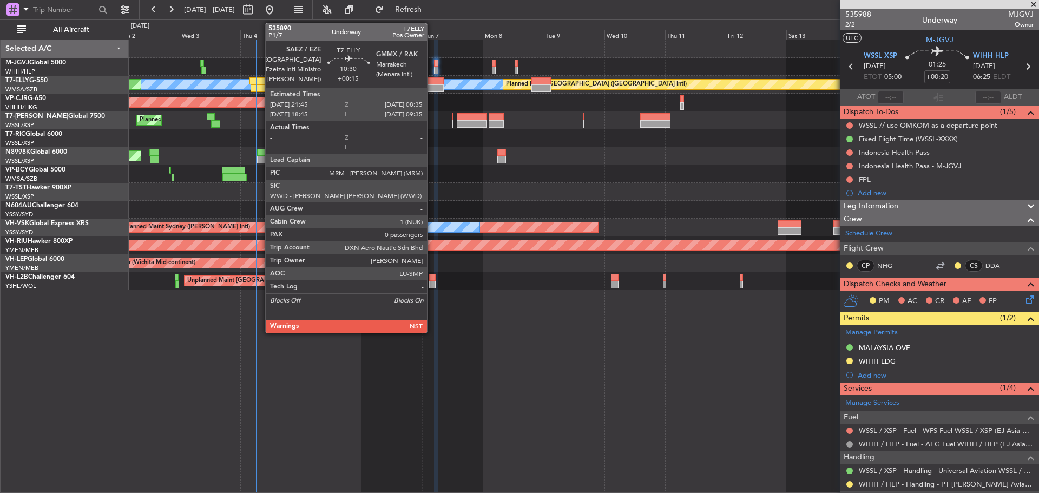
click at [432, 84] on div at bounding box center [430, 88] width 28 height 8
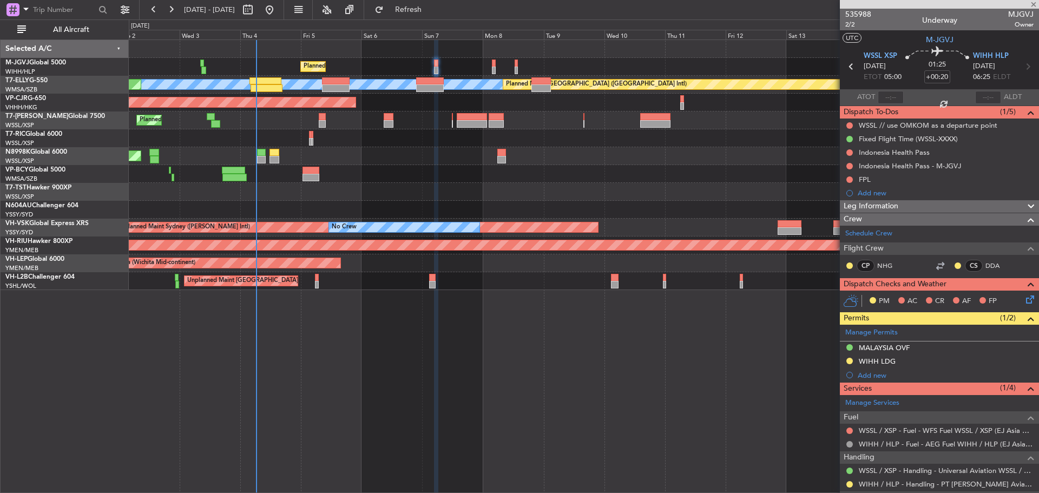
type input "+00:15"
type input "0"
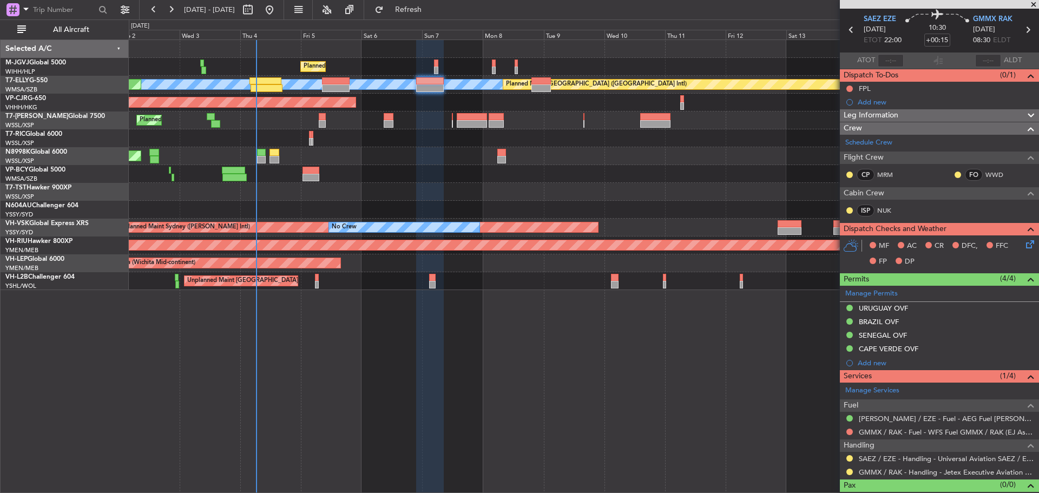
scroll to position [53, 0]
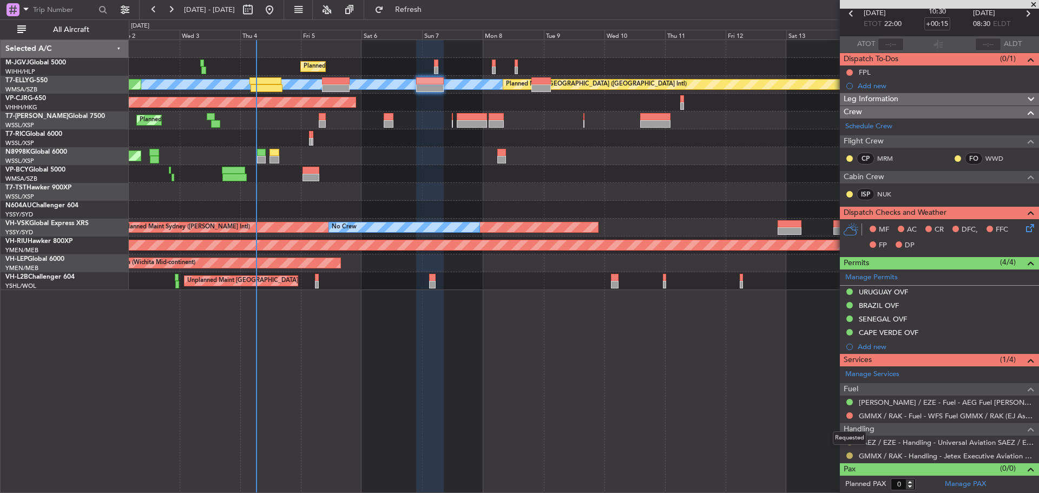
click at [848, 457] on button at bounding box center [850, 456] width 6 height 6
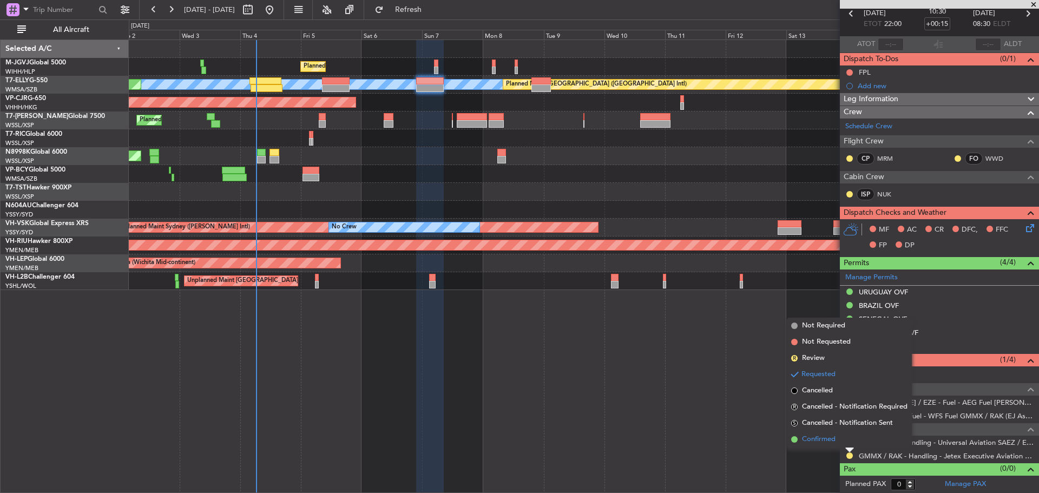
click at [848, 439] on li "Confirmed" at bounding box center [849, 439] width 125 height 16
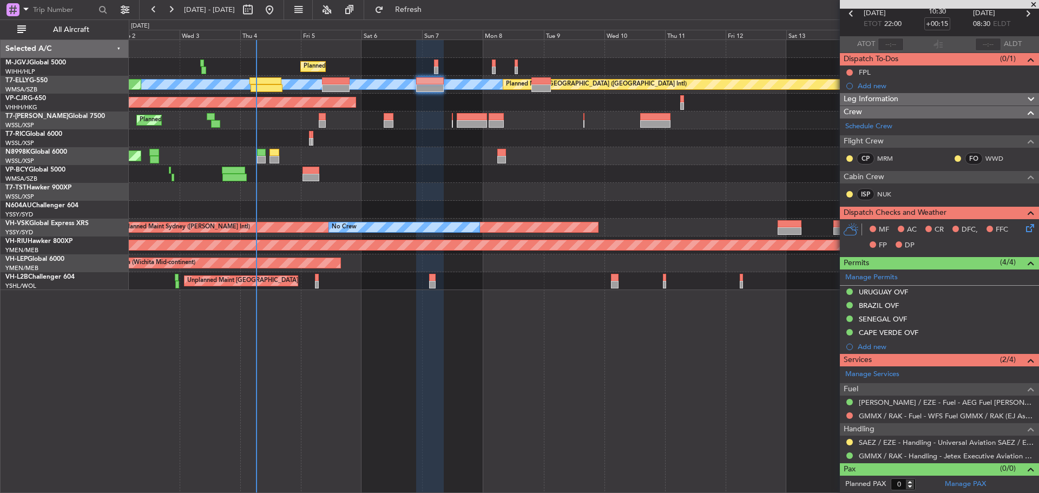
scroll to position [0, 0]
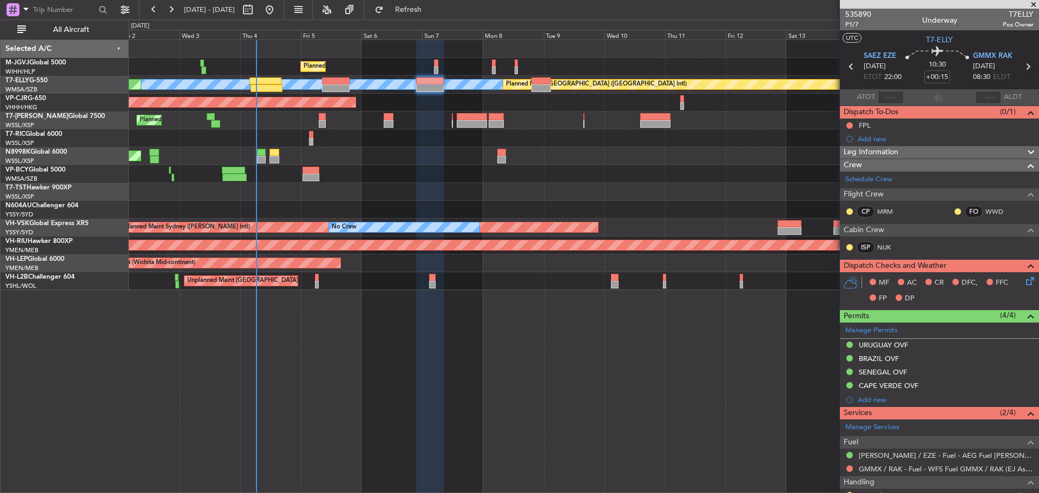
click at [1021, 68] on icon at bounding box center [1028, 67] width 14 height 14
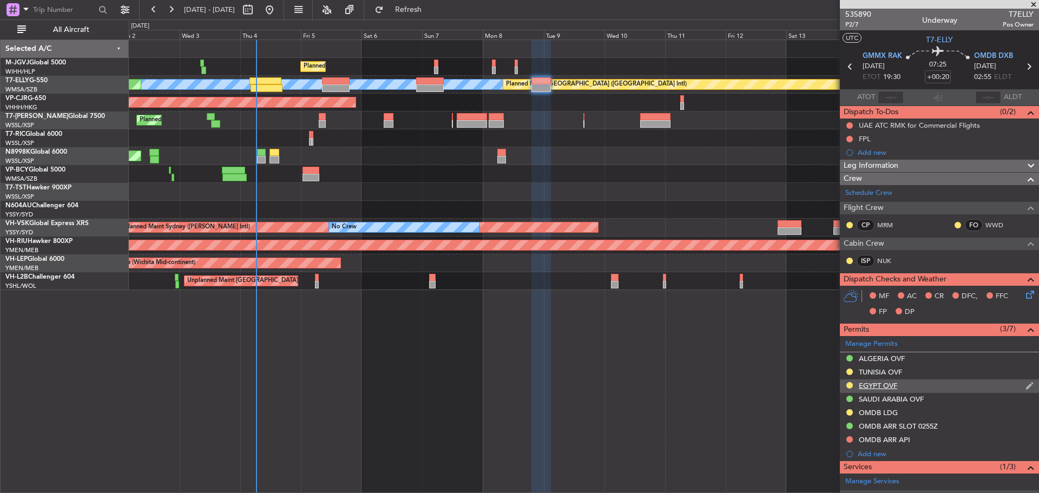
scroll to position [107, 0]
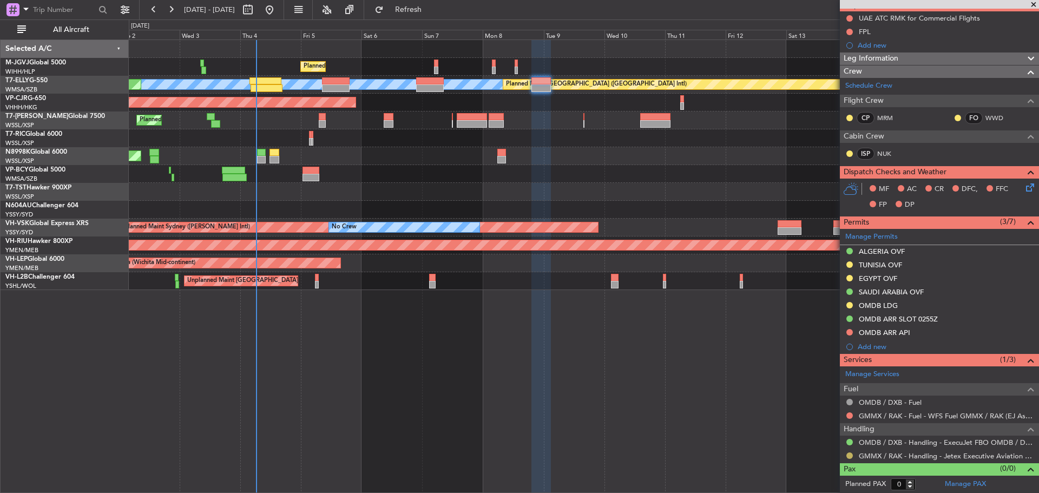
click at [850, 457] on button at bounding box center [850, 456] width 6 height 6
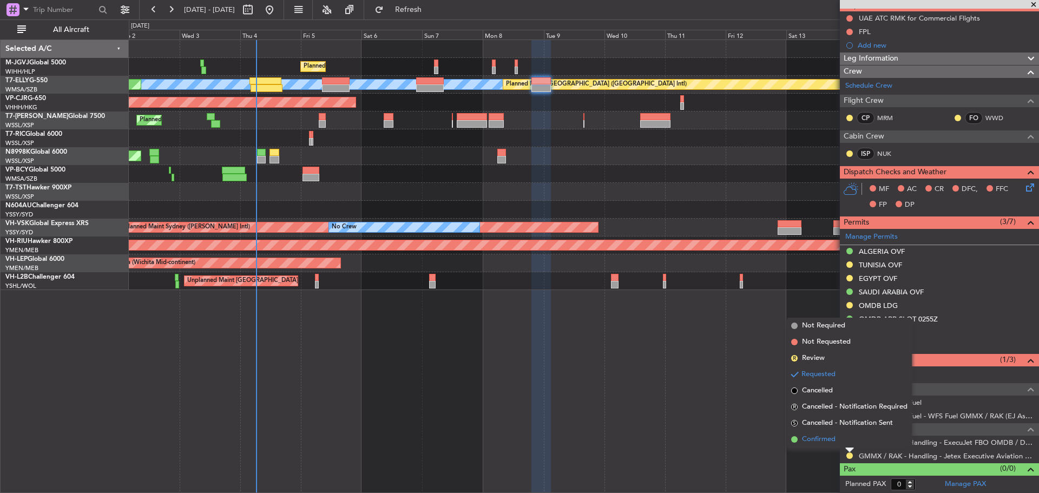
click at [839, 444] on li "Confirmed" at bounding box center [849, 439] width 125 height 16
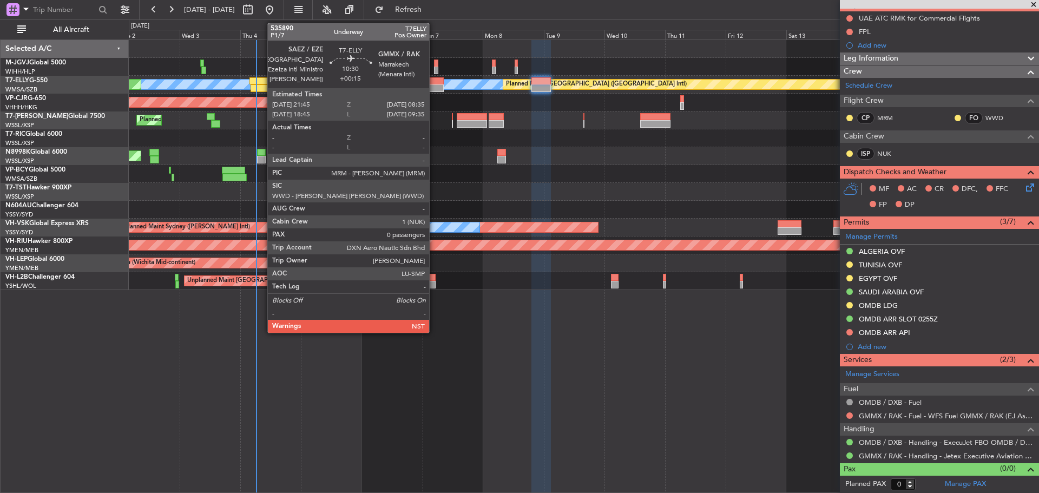
click at [434, 82] on div at bounding box center [430, 81] width 28 height 8
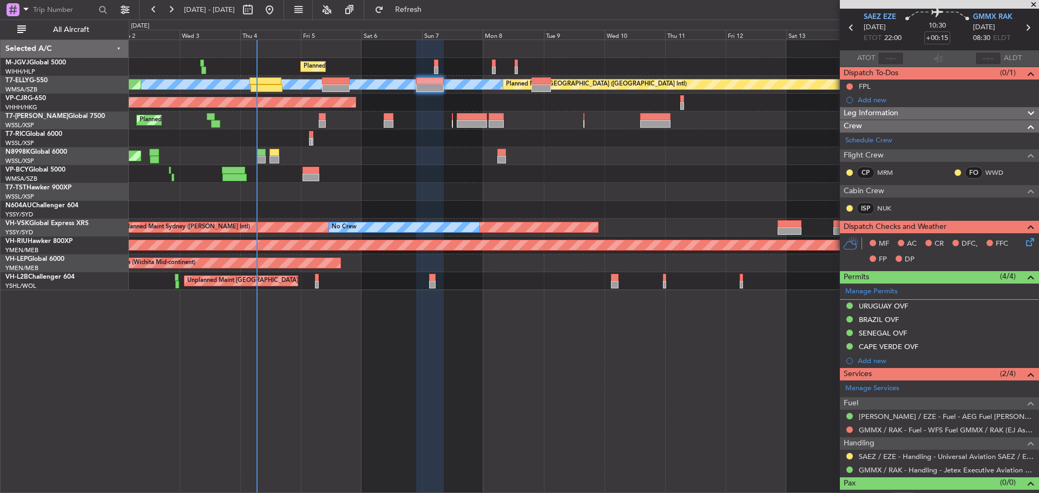
scroll to position [53, 0]
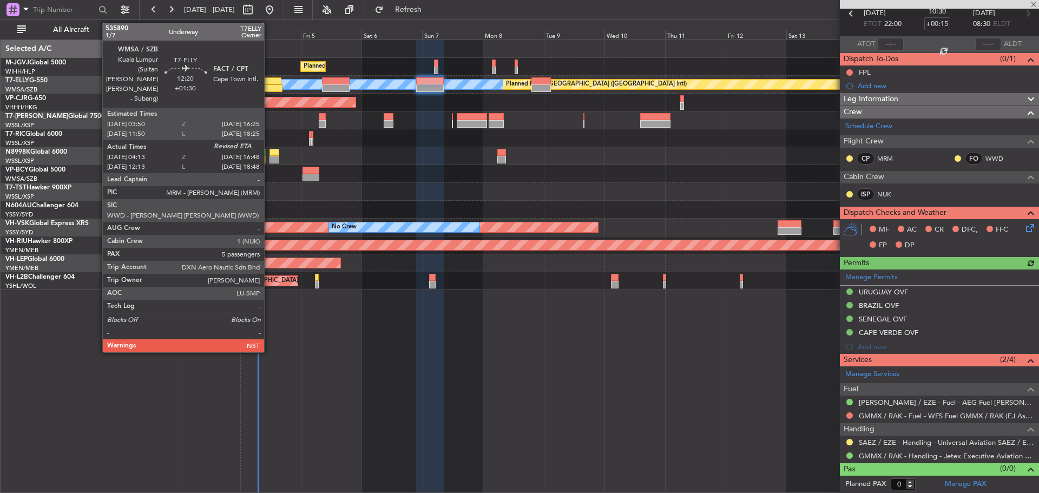
click at [269, 86] on div at bounding box center [267, 88] width 32 height 8
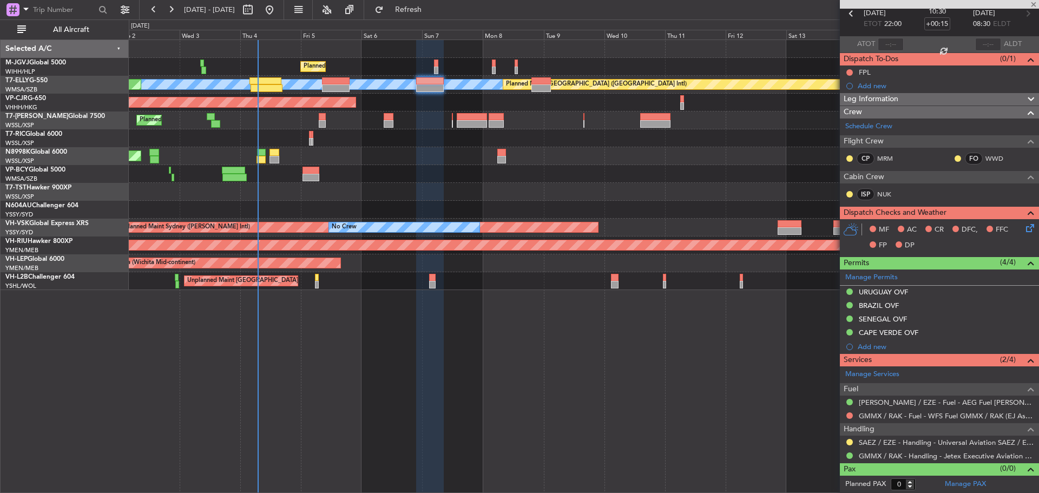
type input "+01:30"
type input "04:23"
type input "5"
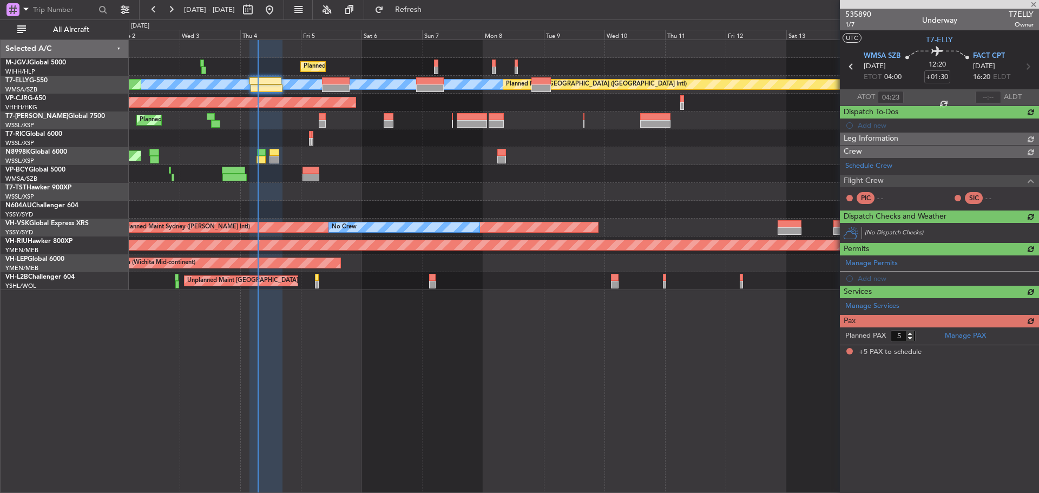
scroll to position [0, 0]
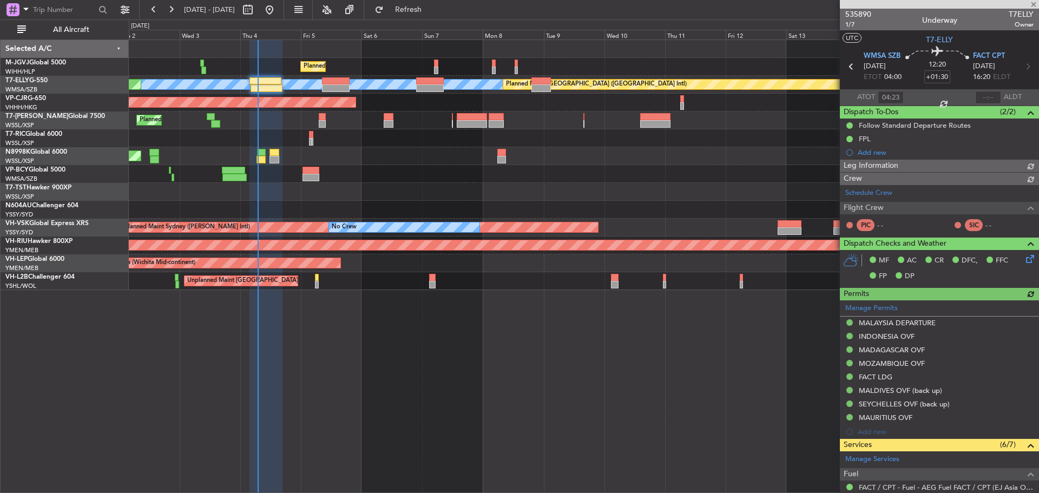
type input "[PERSON_NAME] (KYA)"
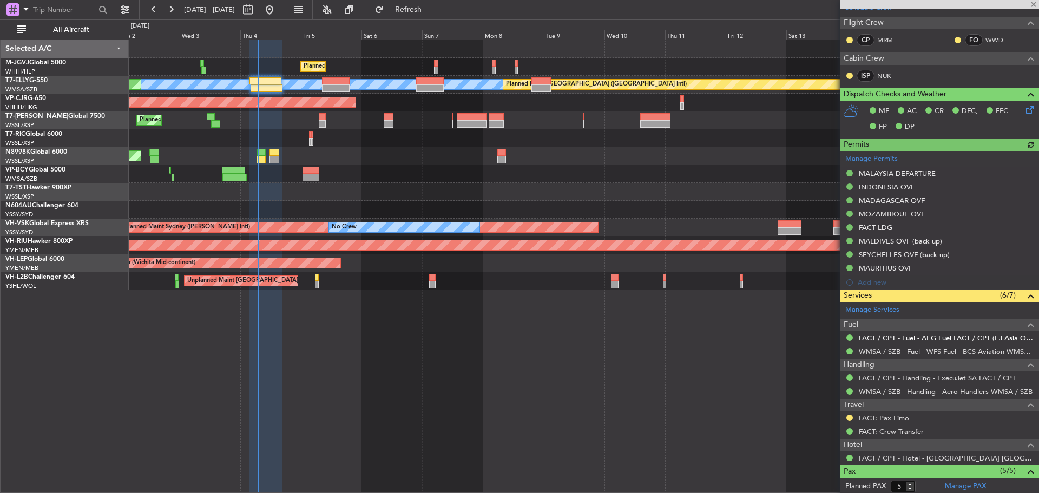
scroll to position [217, 0]
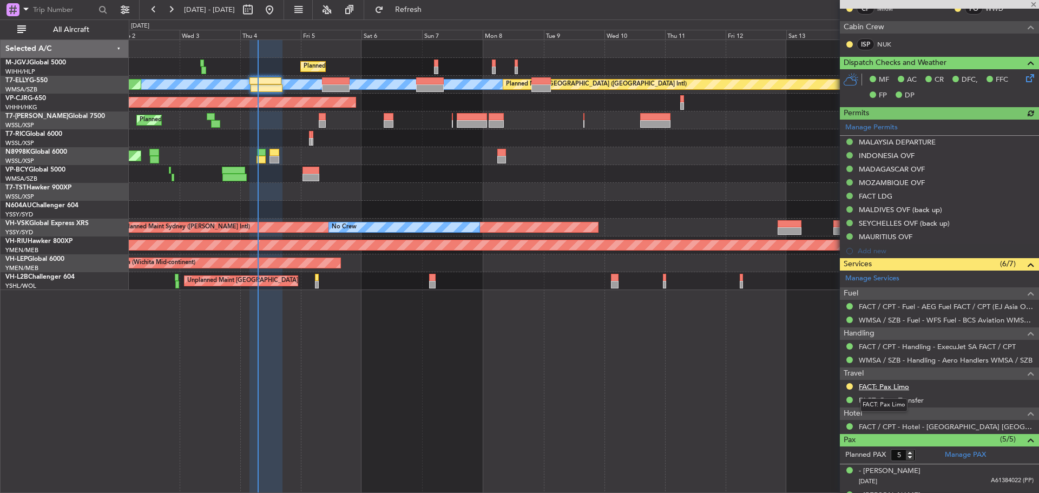
click at [885, 387] on link "FACT: Pax Limo" at bounding box center [884, 386] width 50 height 9
click at [435, 17] on button "Refresh" at bounding box center [402, 9] width 65 height 17
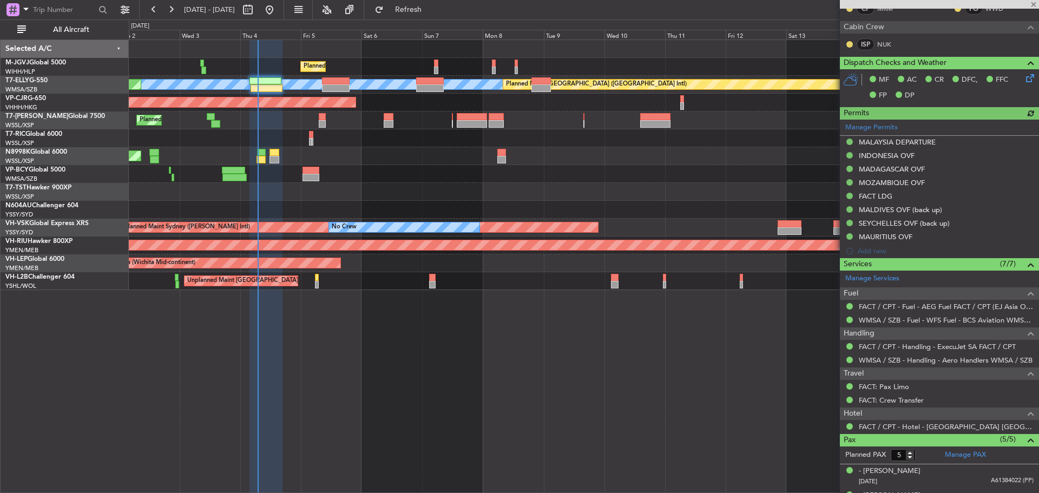
type input "[PERSON_NAME] (KYA)"
click at [892, 400] on link "FACT: Crew Transfer" at bounding box center [891, 400] width 65 height 9
type input "[PERSON_NAME] (KYA)"
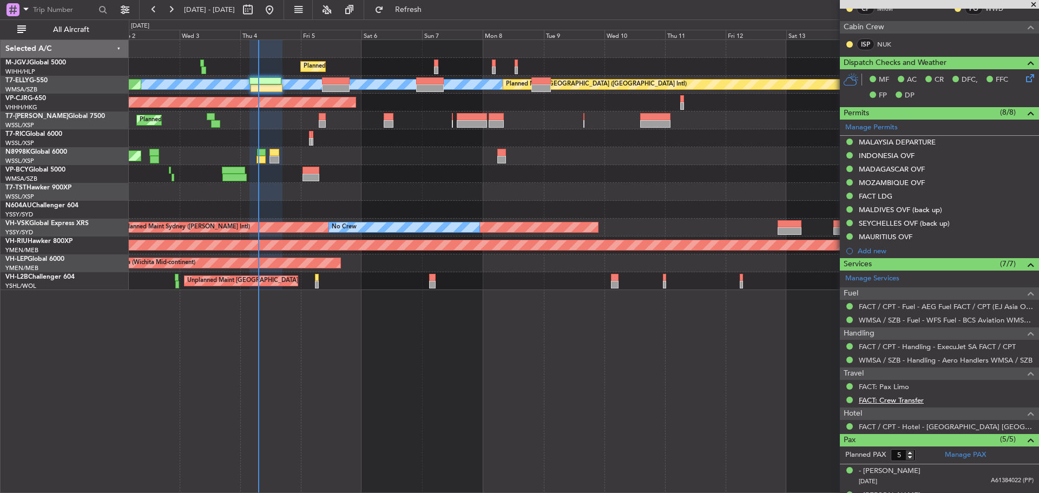
type input "[PERSON_NAME] (KYA)"
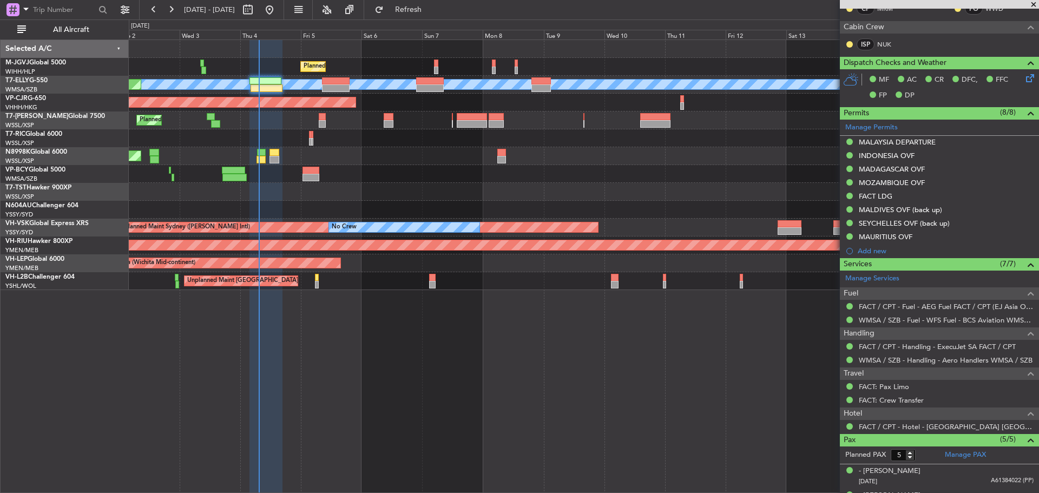
click at [1031, 3] on span at bounding box center [1034, 5] width 11 height 10
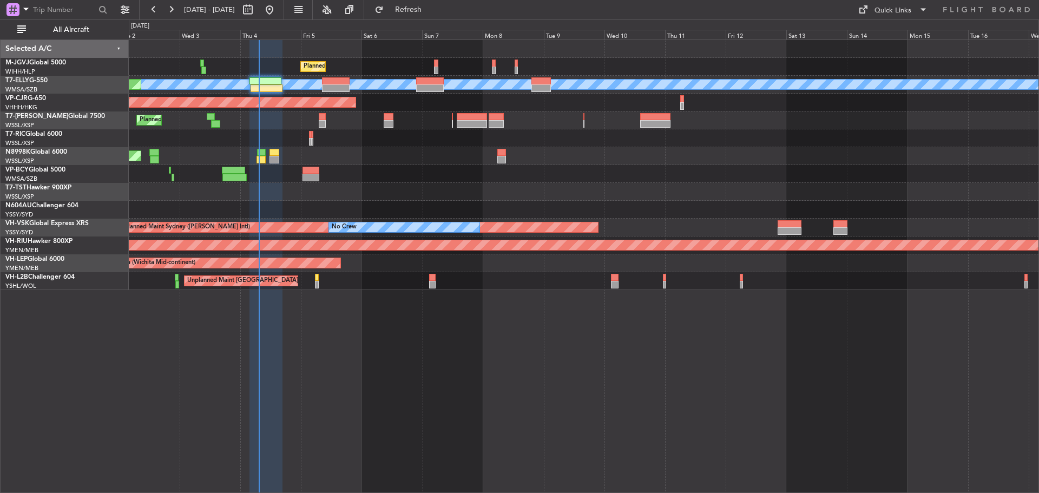
type input "0"
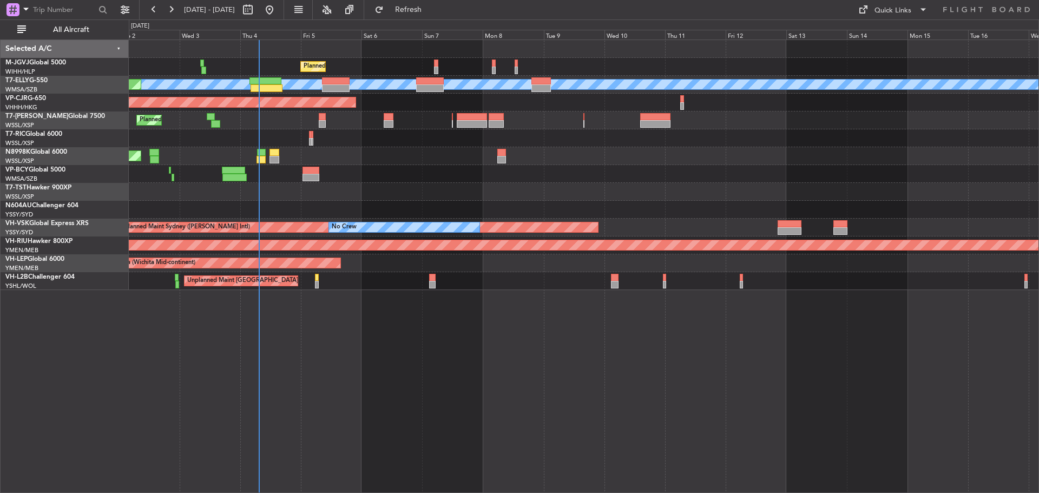
scroll to position [0, 0]
click at [894, 8] on div "Quick Links" at bounding box center [893, 10] width 37 height 11
click at [873, 31] on button "Trip Builder" at bounding box center [893, 36] width 81 height 26
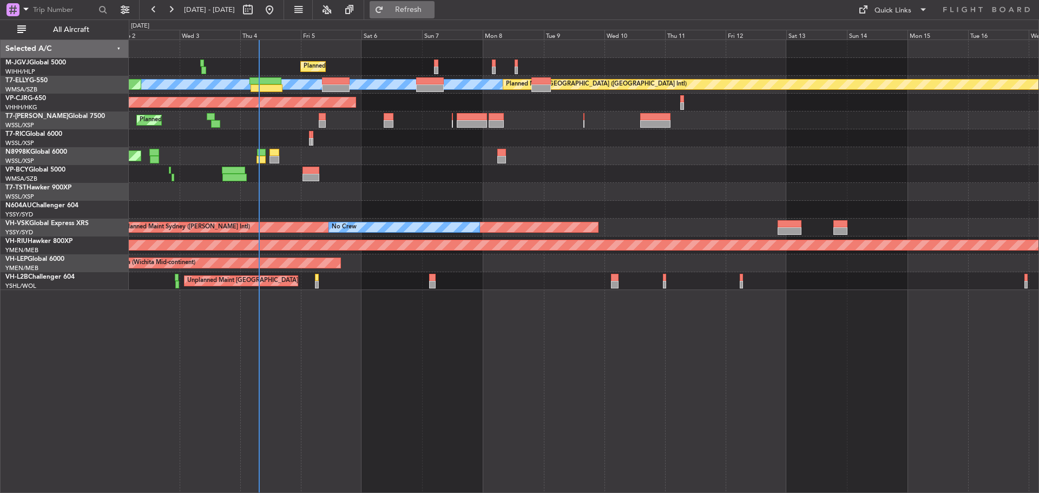
click at [426, 5] on button "Refresh" at bounding box center [402, 9] width 65 height 17
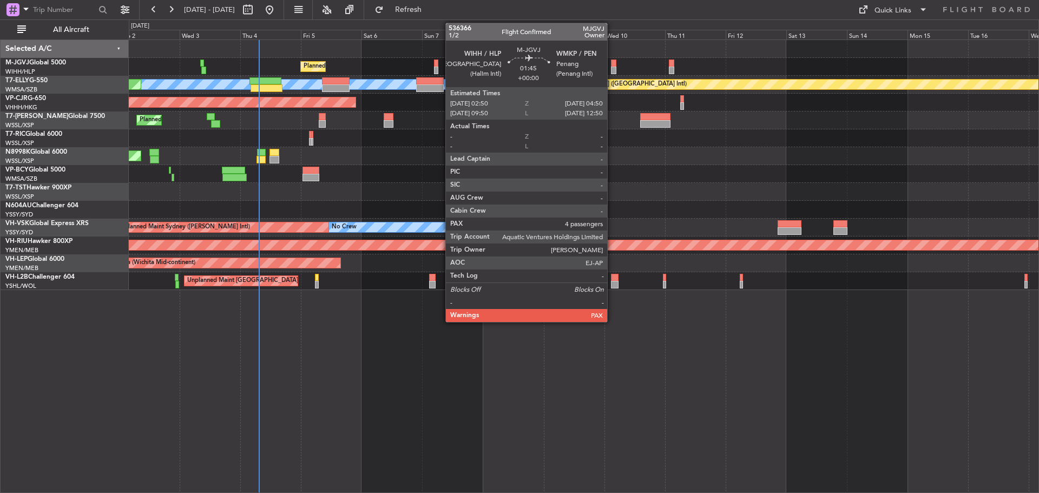
click at [612, 69] on div at bounding box center [613, 71] width 5 height 8
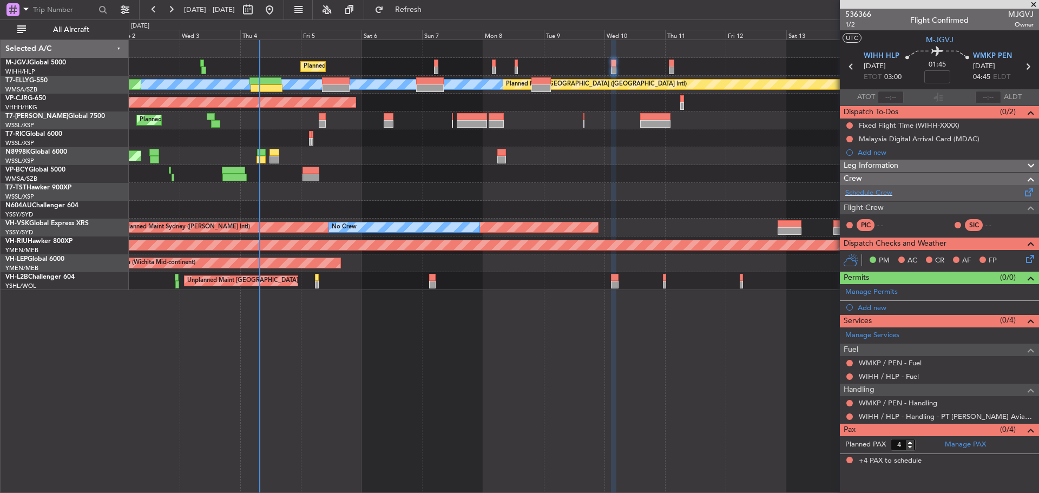
click at [1026, 192] on span at bounding box center [1029, 190] width 13 height 8
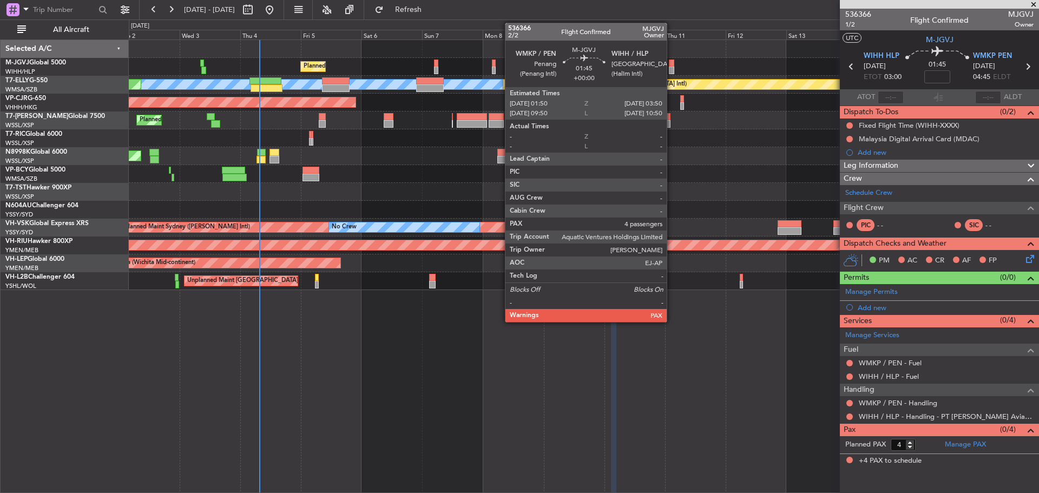
click at [672, 67] on div at bounding box center [671, 71] width 5 height 8
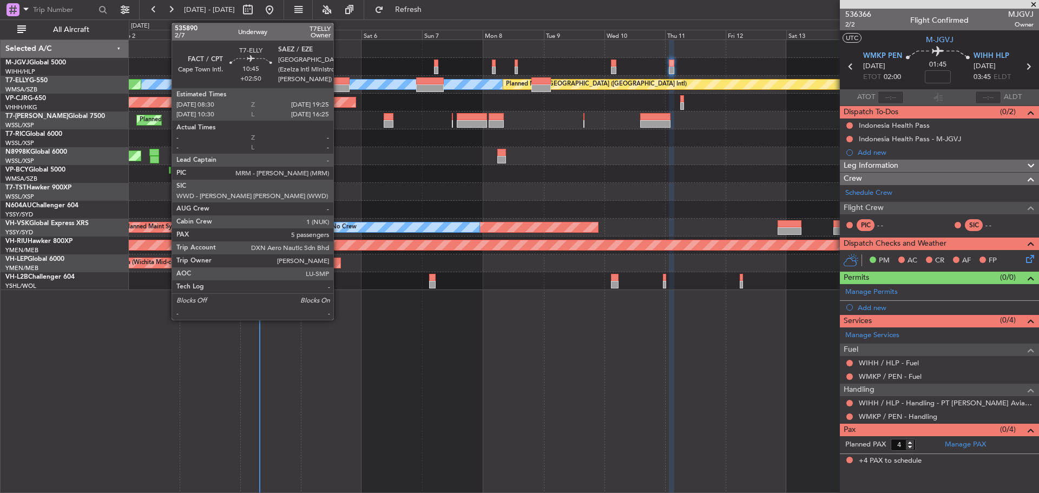
click at [338, 87] on div at bounding box center [336, 88] width 28 height 8
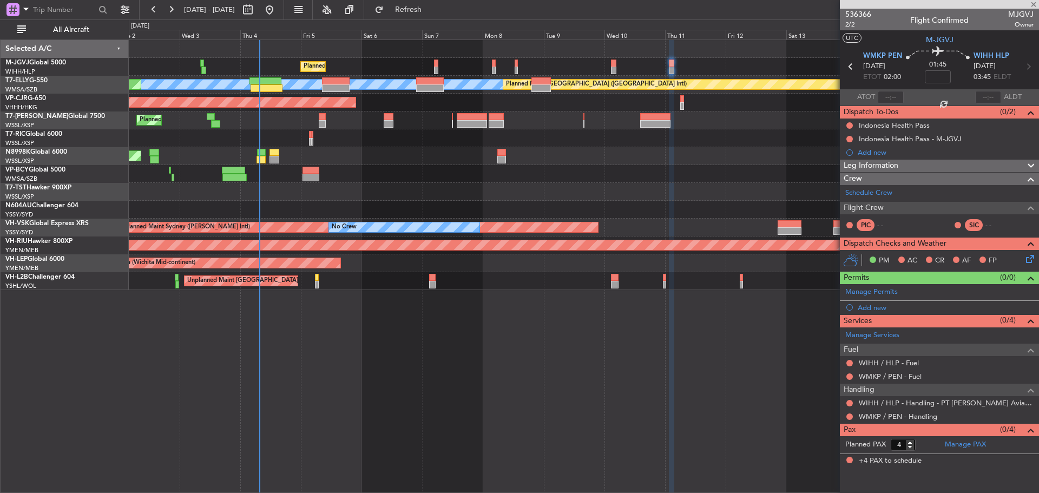
type input "+02:50"
type input "5"
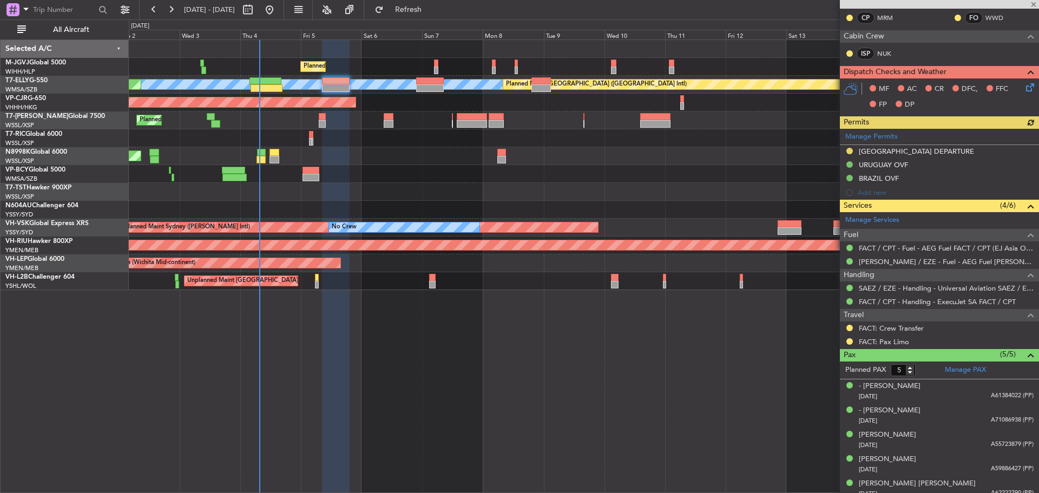
scroll to position [201, 0]
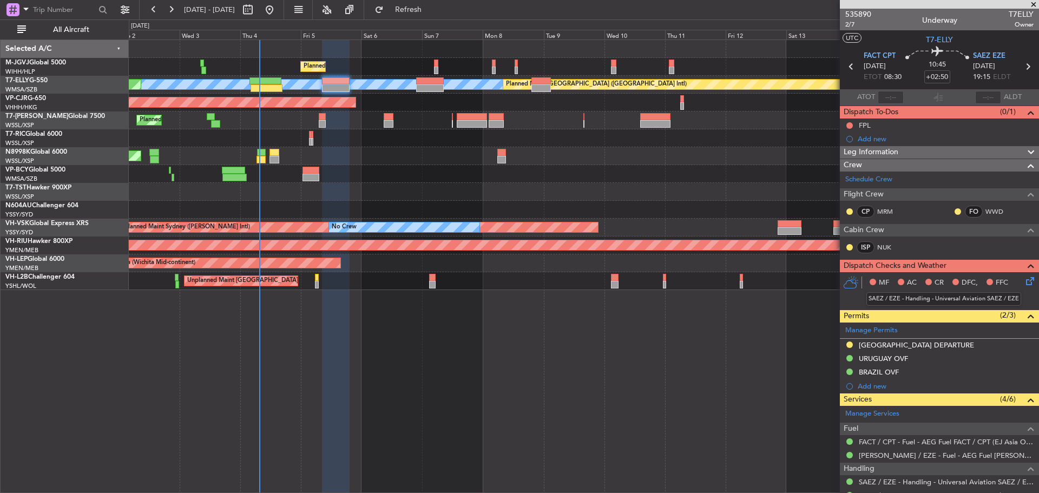
scroll to position [201, 0]
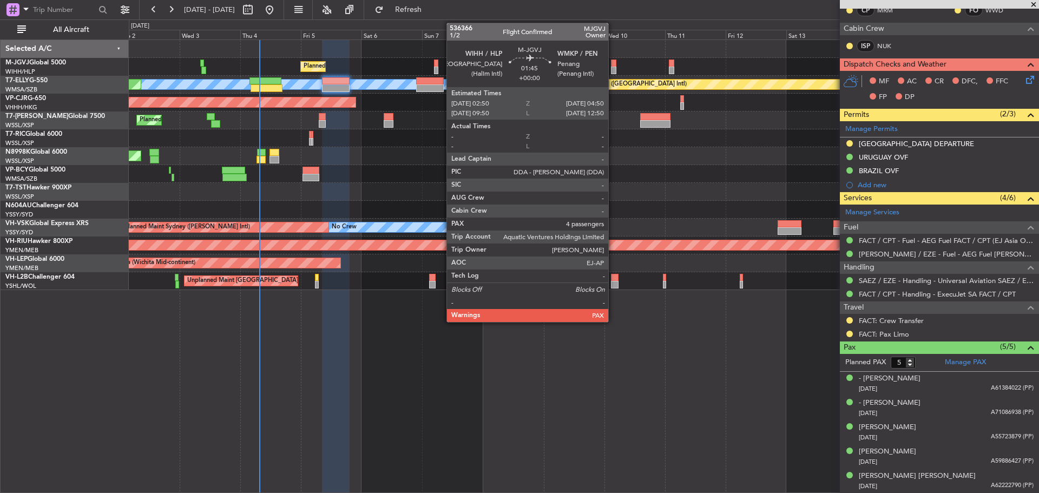
click at [613, 68] on div at bounding box center [613, 71] width 5 height 8
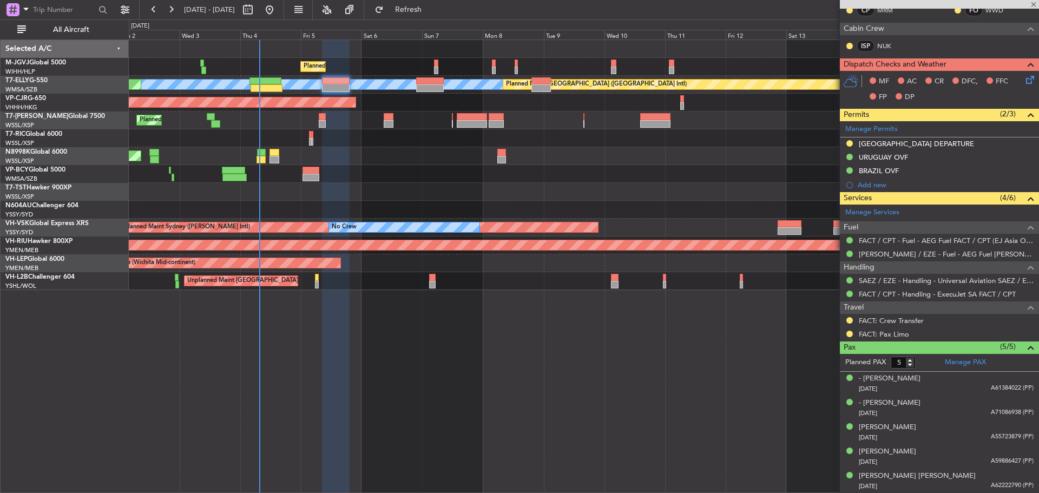
type input "4"
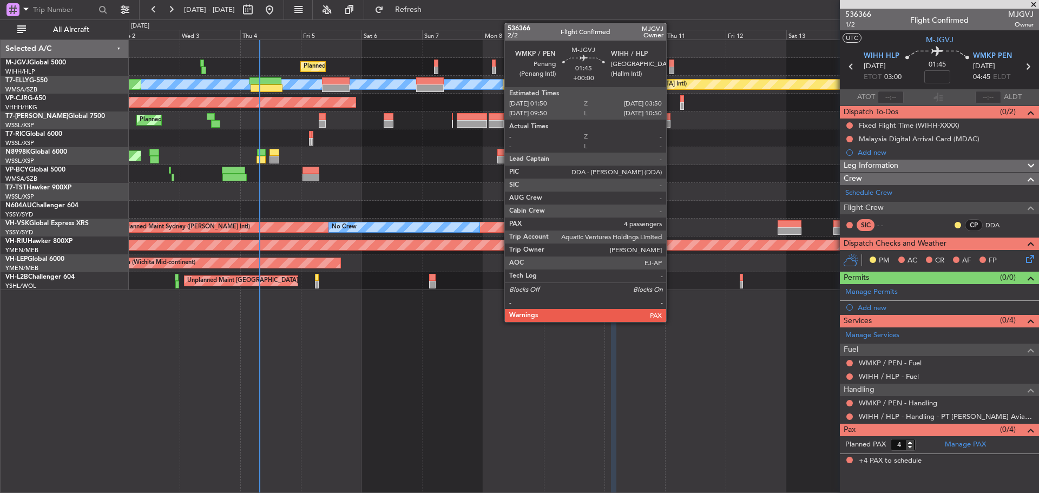
click at [671, 69] on div at bounding box center [671, 71] width 5 height 8
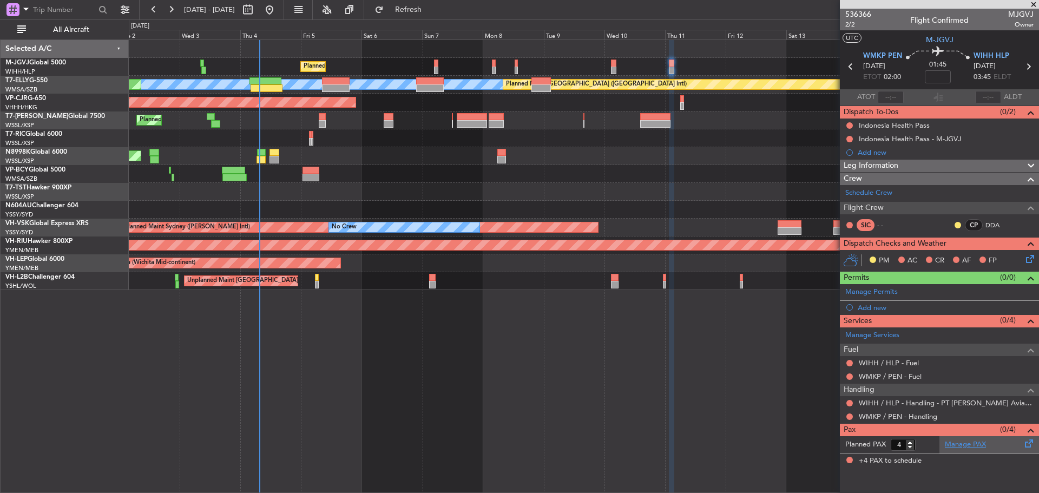
click at [978, 443] on link "Manage PAX" at bounding box center [965, 445] width 41 height 11
click at [420, 8] on button "Refresh" at bounding box center [402, 9] width 65 height 17
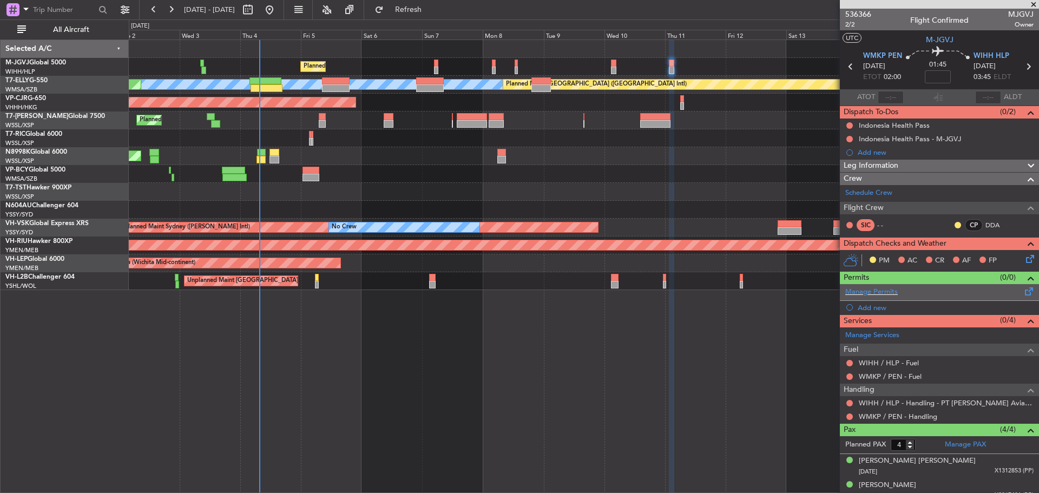
click at [1024, 292] on span at bounding box center [1029, 289] width 13 height 8
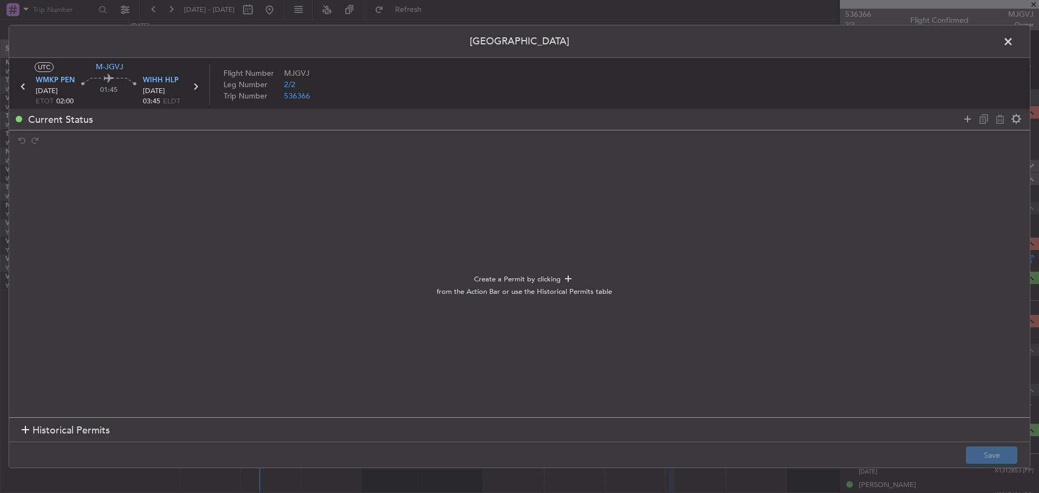
click at [188, 436] on section "Historical Permits" at bounding box center [519, 430] width 1021 height 26
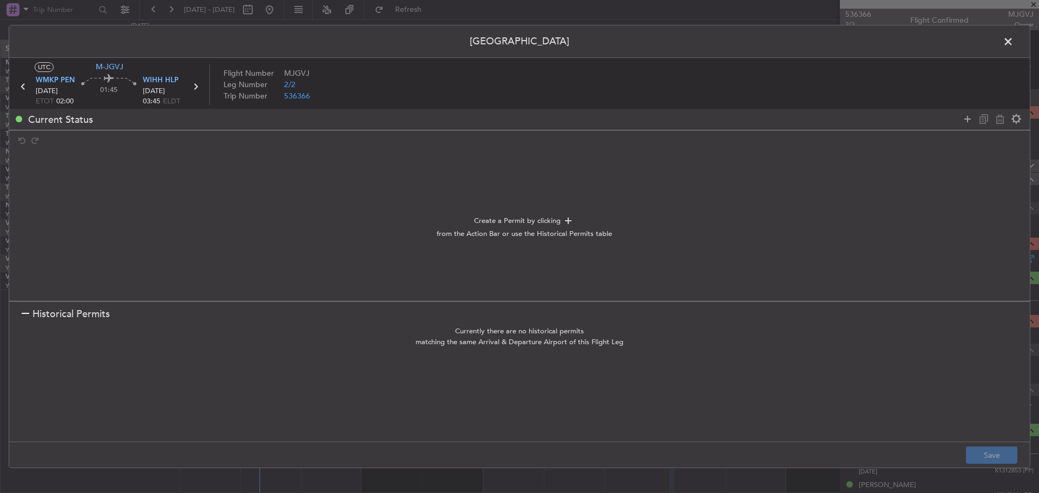
click at [119, 312] on section "Historical Permits" at bounding box center [519, 314] width 1021 height 26
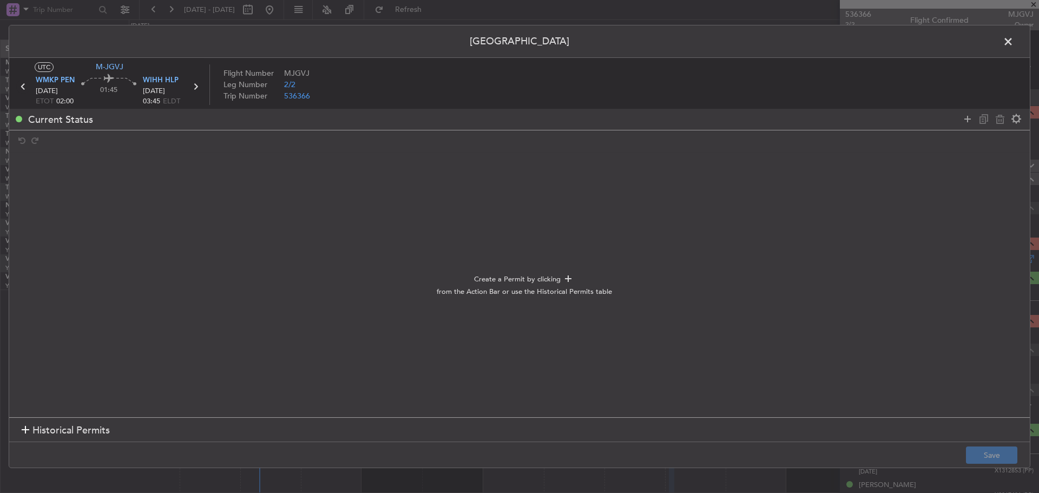
click at [21, 89] on icon at bounding box center [23, 87] width 14 height 14
click at [967, 114] on icon at bounding box center [968, 119] width 13 height 13
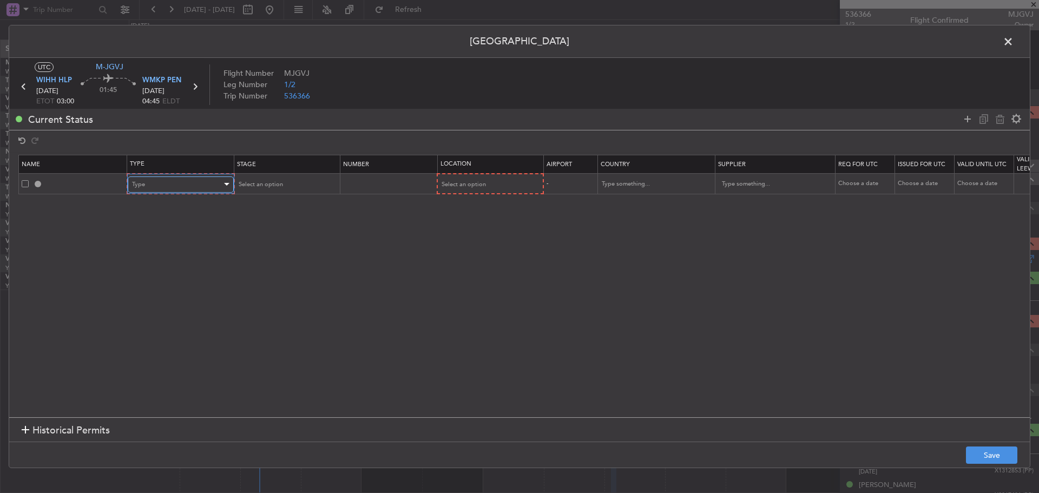
click at [215, 185] on div "Type" at bounding box center [177, 184] width 90 height 16
click at [166, 313] on span "Departure" at bounding box center [181, 315] width 96 height 16
click at [260, 188] on span "Select an option" at bounding box center [259, 184] width 44 height 8
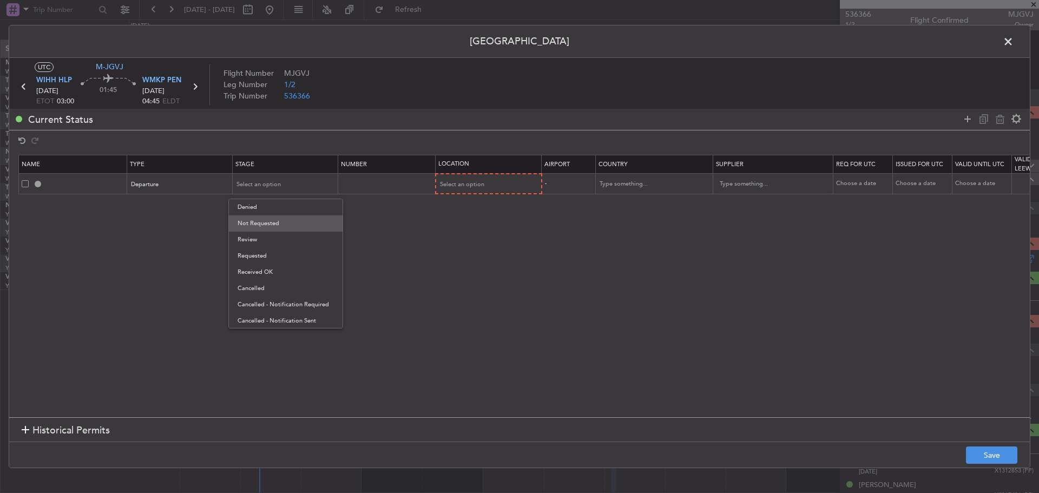
click at [256, 221] on span "Not Requested" at bounding box center [286, 223] width 96 height 16
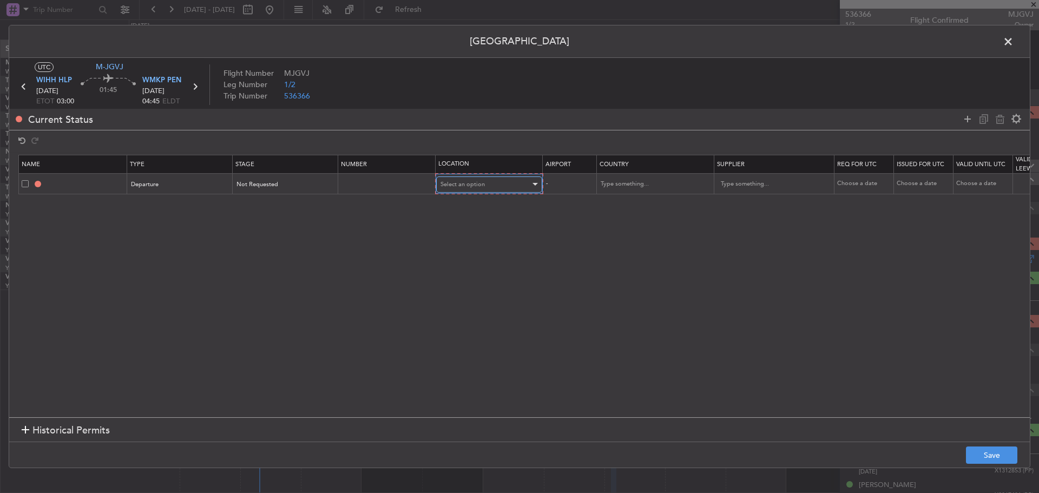
click at [456, 182] on span "Select an option" at bounding box center [463, 184] width 44 height 8
click at [468, 206] on span "Departure" at bounding box center [489, 207] width 96 height 16
click at [965, 118] on icon at bounding box center [968, 119] width 13 height 13
click at [191, 199] on div "Type" at bounding box center [177, 205] width 90 height 16
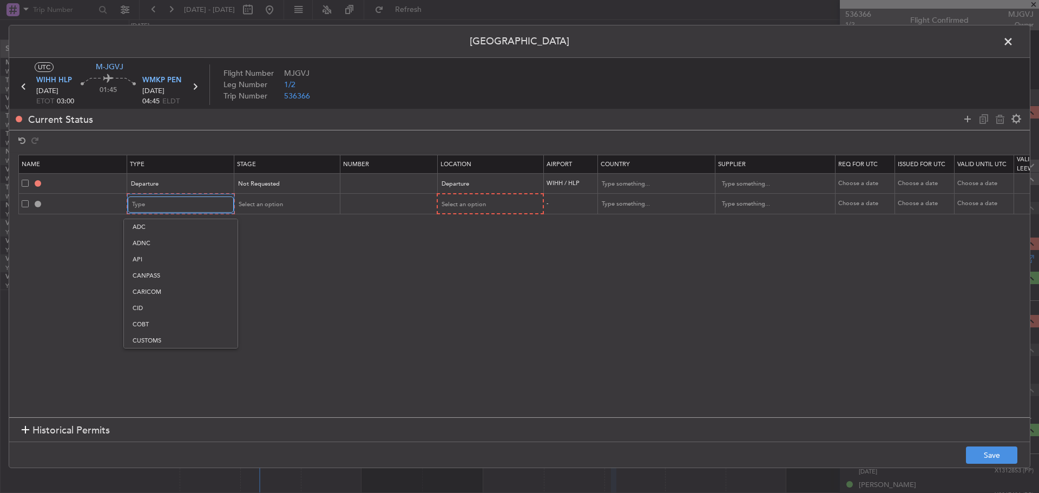
scroll to position [165, 0]
click at [190, 319] on span "Landing" at bounding box center [181, 322] width 96 height 16
click at [276, 203] on span "Select an option" at bounding box center [259, 204] width 44 height 8
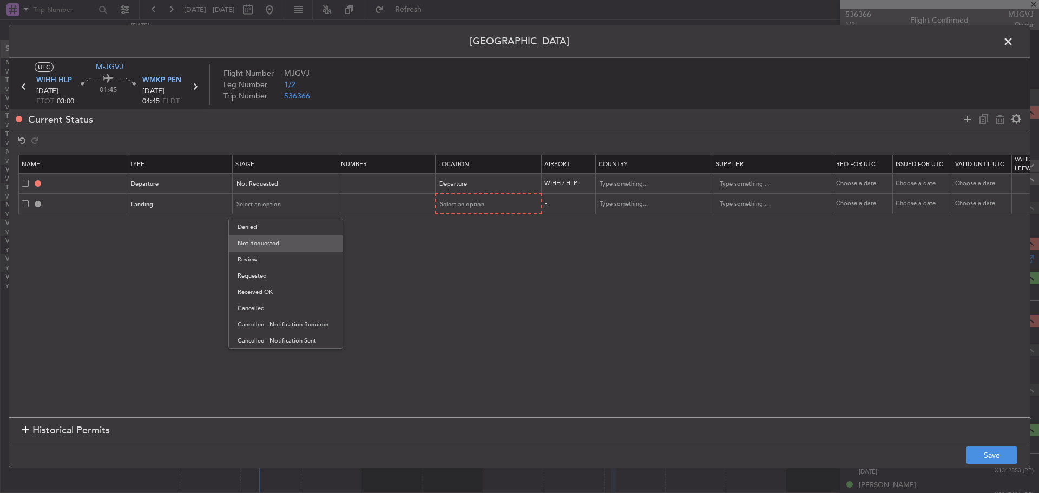
click at [273, 241] on span "Not Requested" at bounding box center [286, 244] width 96 height 16
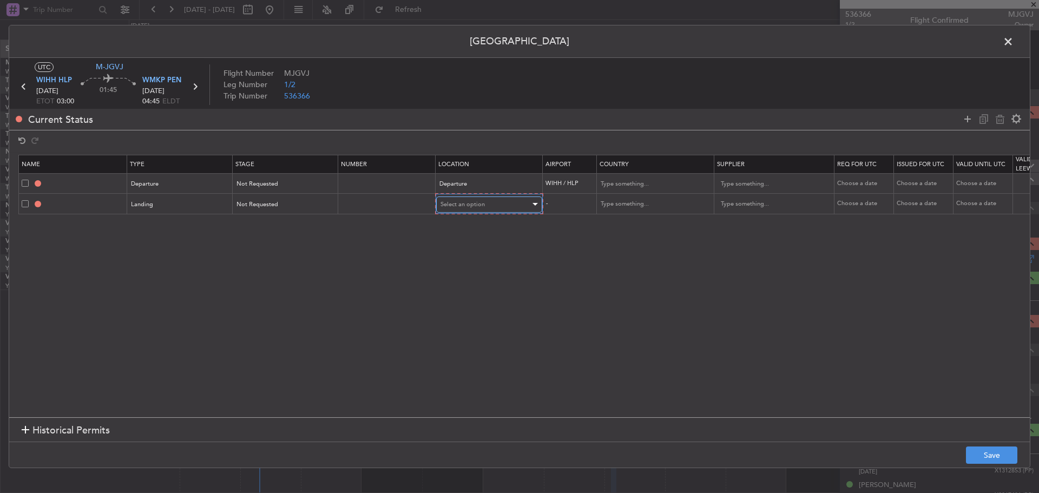
click at [453, 204] on span "Select an option" at bounding box center [463, 204] width 44 height 8
click at [463, 257] on span "Arrival" at bounding box center [489, 260] width 96 height 16
click at [985, 454] on button "Save" at bounding box center [991, 455] width 51 height 17
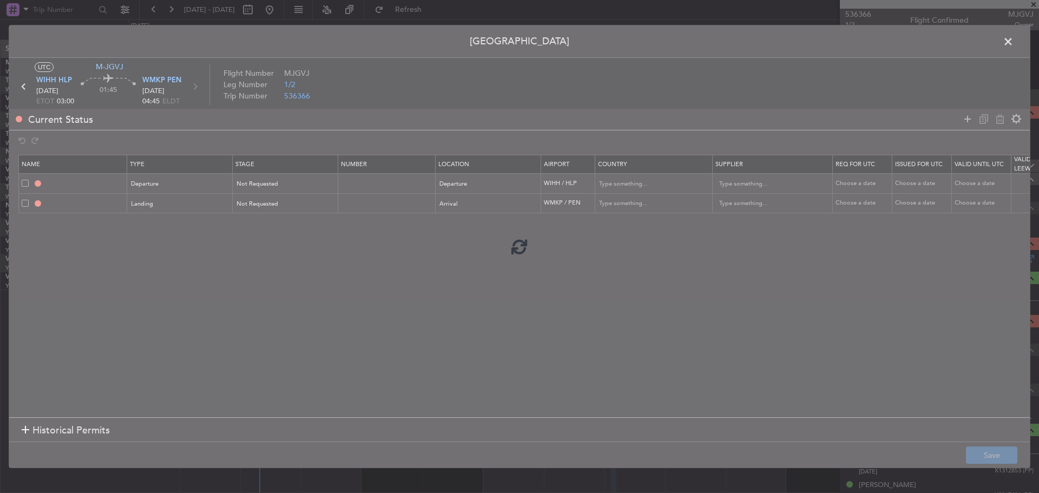
type input "DEPARTURE"
type input "[GEOGRAPHIC_DATA]"
type input "NNN"
type input "2"
type input "WMKP LDG"
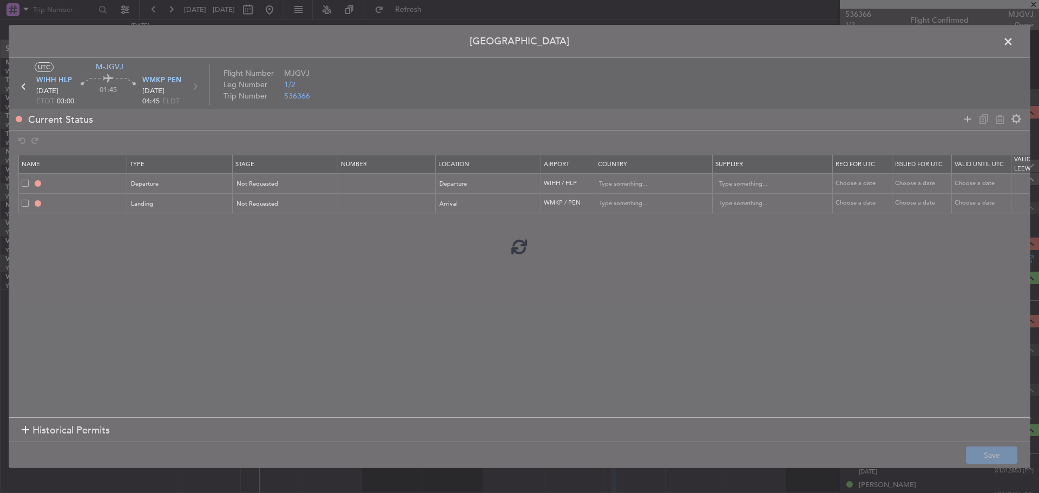
type input "[GEOGRAPHIC_DATA]"
type input "NNN"
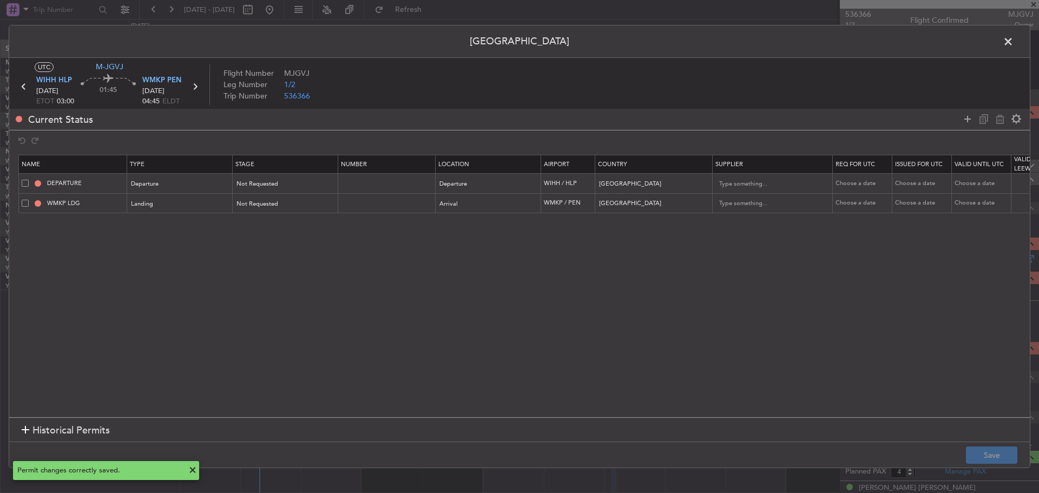
click at [194, 87] on icon at bounding box center [195, 87] width 14 height 14
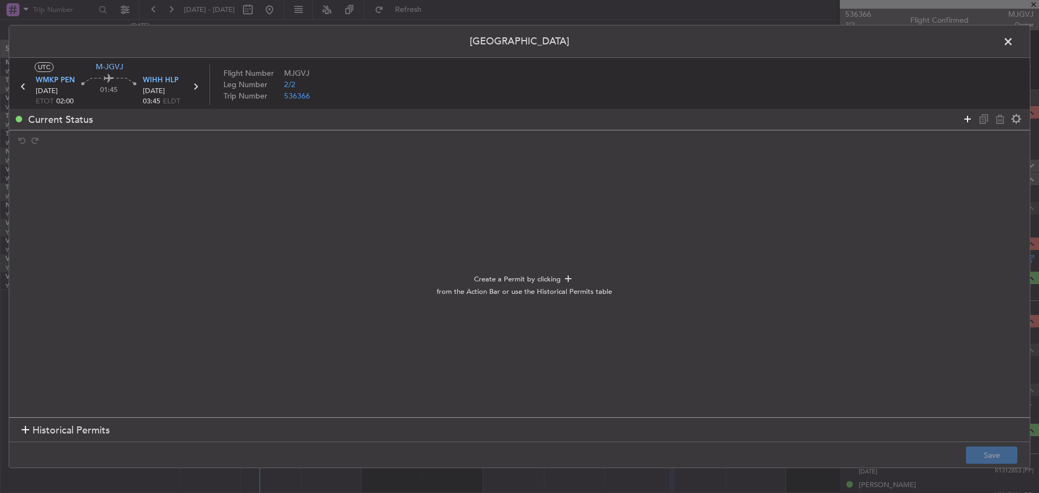
click at [966, 118] on icon at bounding box center [968, 119] width 13 height 13
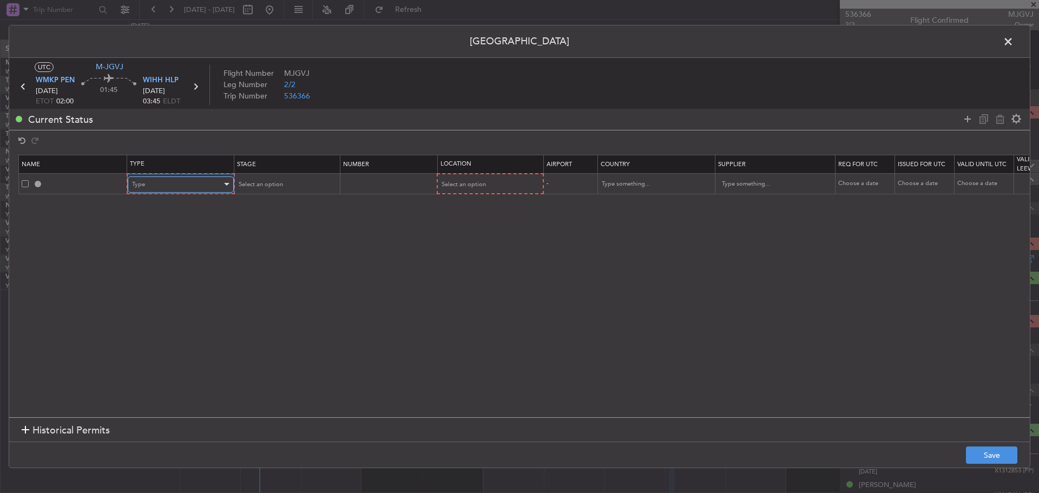
click at [206, 182] on div "Type" at bounding box center [177, 184] width 90 height 16
click at [180, 314] on span "Departure" at bounding box center [181, 315] width 96 height 16
click at [267, 181] on span "Select an option" at bounding box center [259, 184] width 44 height 8
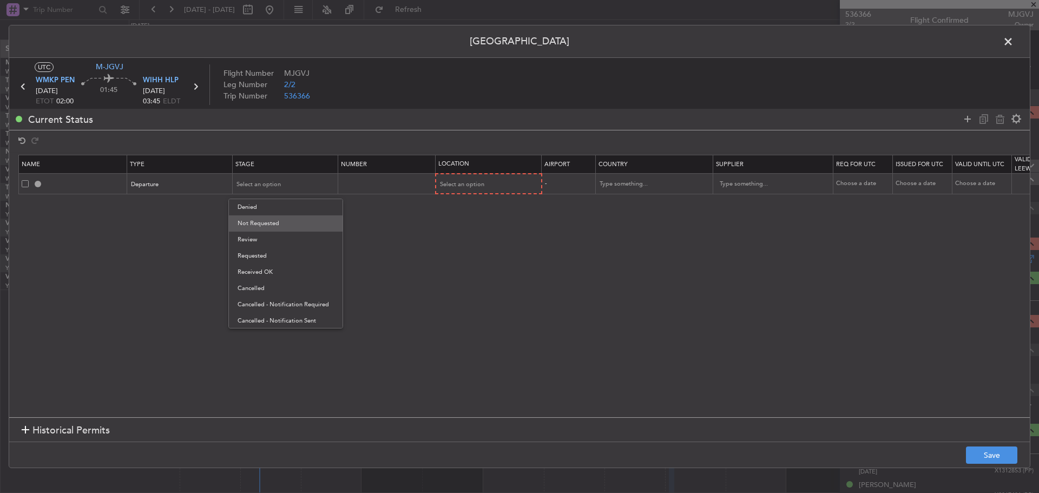
click at [271, 226] on span "Not Requested" at bounding box center [286, 223] width 96 height 16
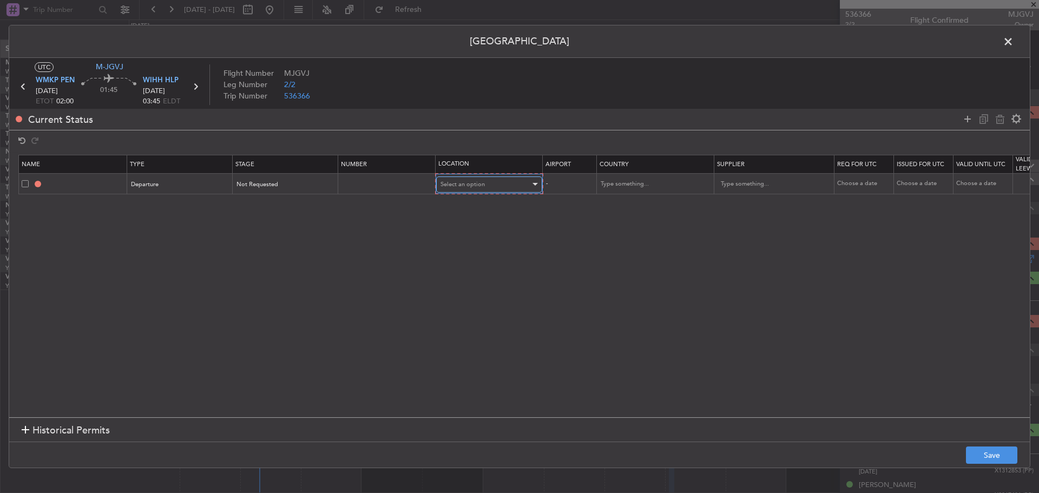
click at [466, 183] on span "Select an option" at bounding box center [463, 184] width 44 height 8
click at [468, 204] on span "Departure" at bounding box center [489, 207] width 96 height 16
click at [965, 117] on icon at bounding box center [968, 119] width 13 height 13
click at [207, 199] on div "Type" at bounding box center [177, 205] width 90 height 16
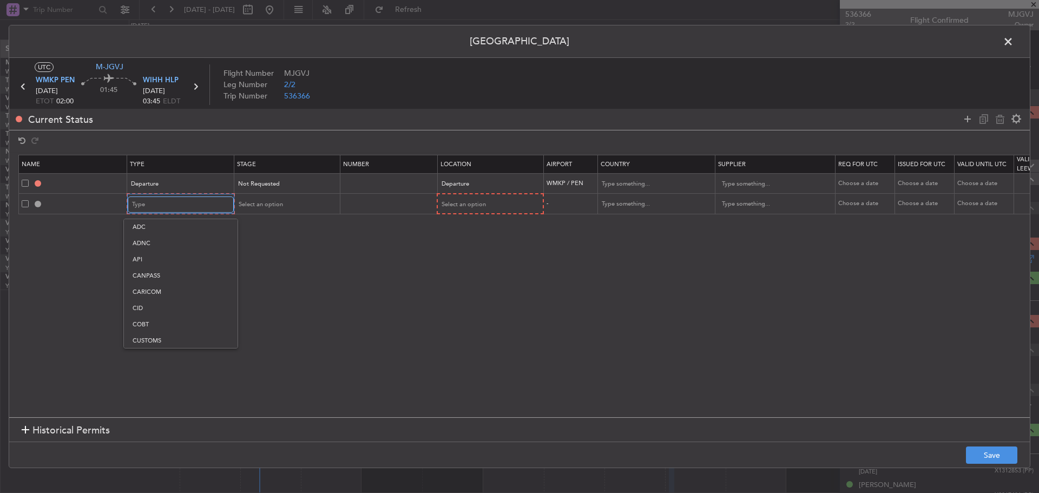
scroll to position [165, 0]
click at [172, 323] on span "Landing" at bounding box center [181, 322] width 96 height 16
click at [293, 202] on div "Select an option" at bounding box center [282, 205] width 90 height 16
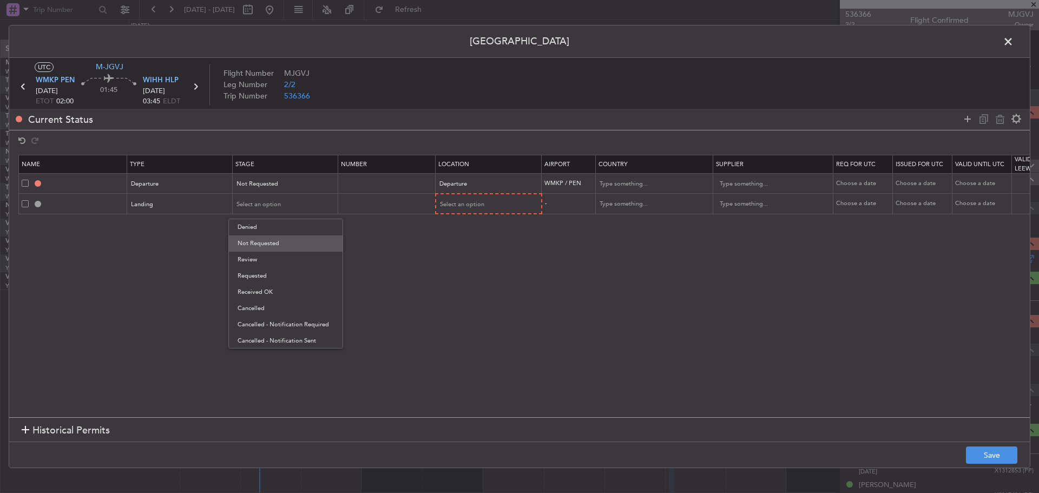
click at [282, 244] on span "Not Requested" at bounding box center [286, 244] width 96 height 16
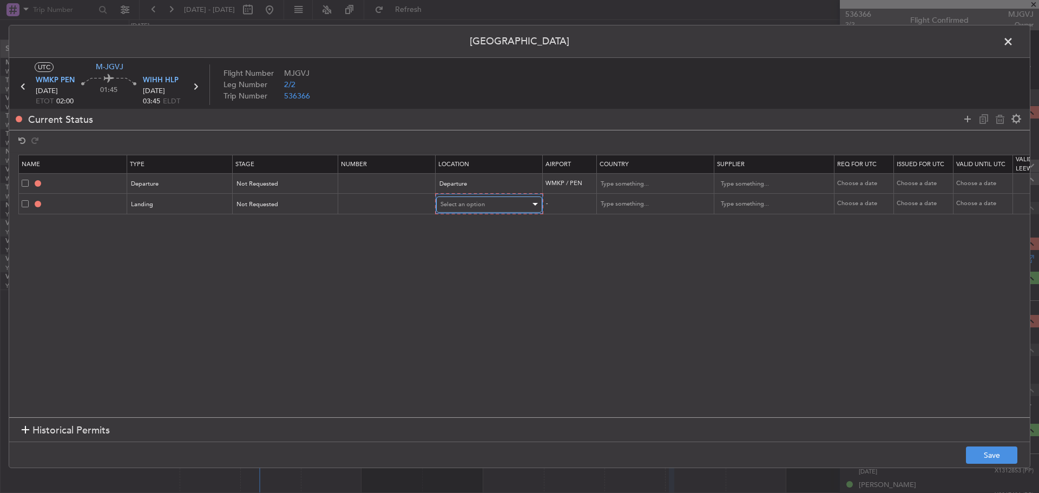
click at [476, 202] on span "Select an option" at bounding box center [463, 204] width 44 height 8
click at [469, 257] on span "Arrival" at bounding box center [489, 260] width 96 height 16
click at [971, 449] on button "Save" at bounding box center [991, 455] width 51 height 17
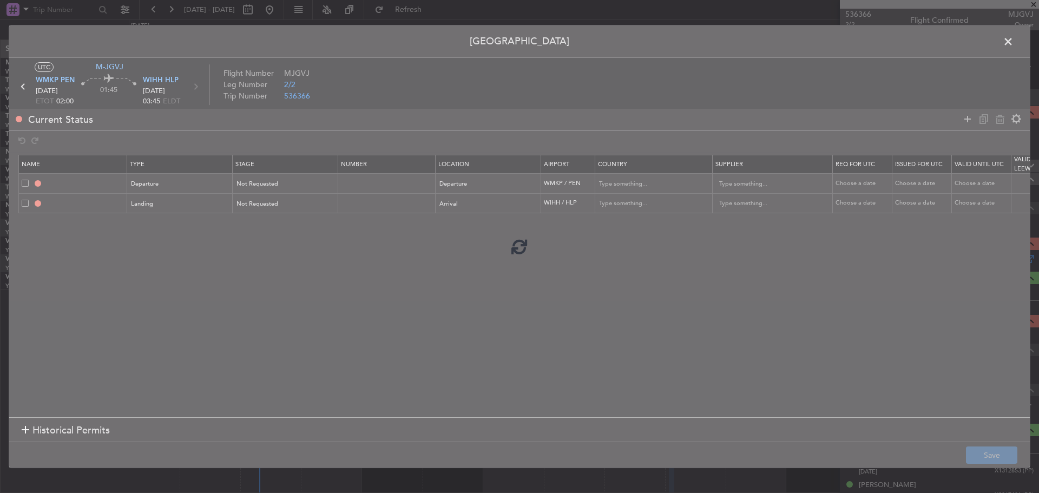
type input "DEPARTURE"
type input "[GEOGRAPHIC_DATA]"
type input "NNN"
type input "WIHH LDG"
type input "[GEOGRAPHIC_DATA]"
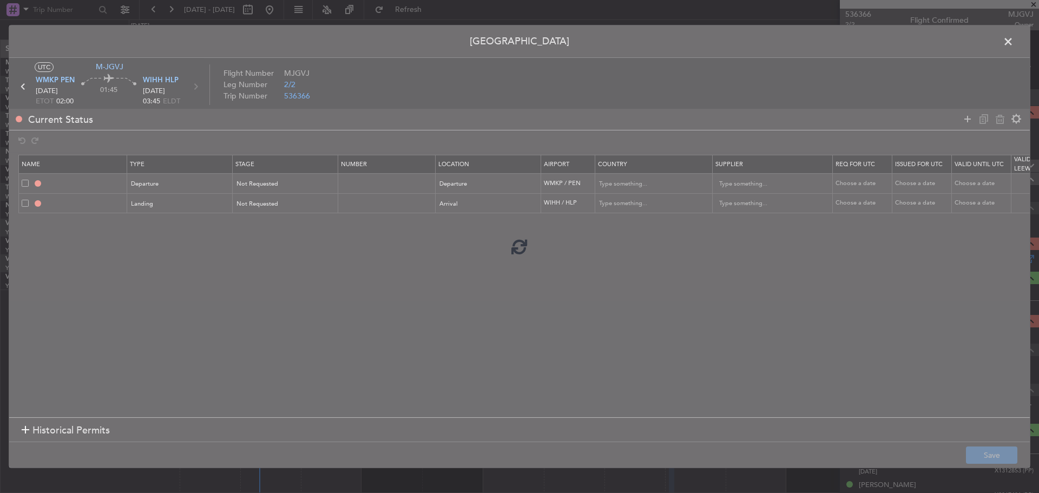
type input "NNN"
type input "2"
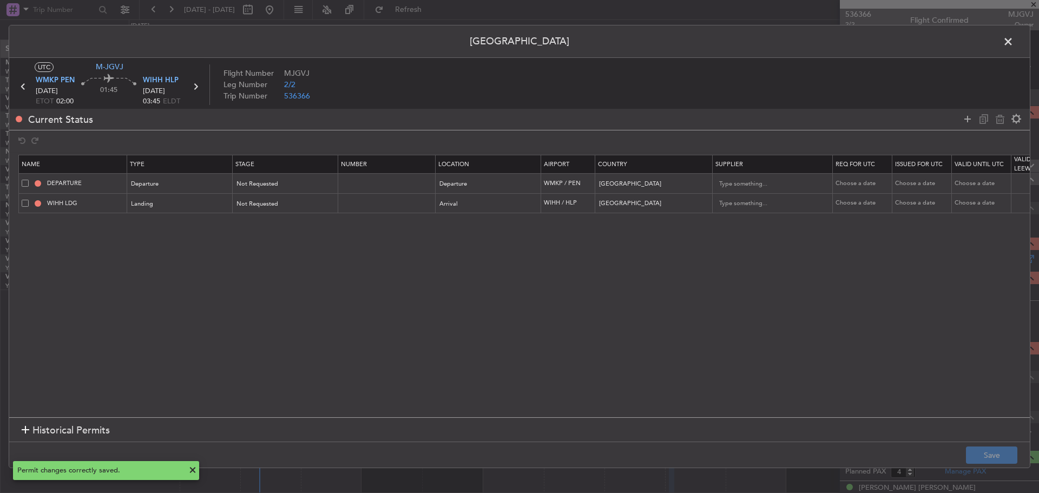
click at [1014, 40] on span at bounding box center [1014, 45] width 0 height 22
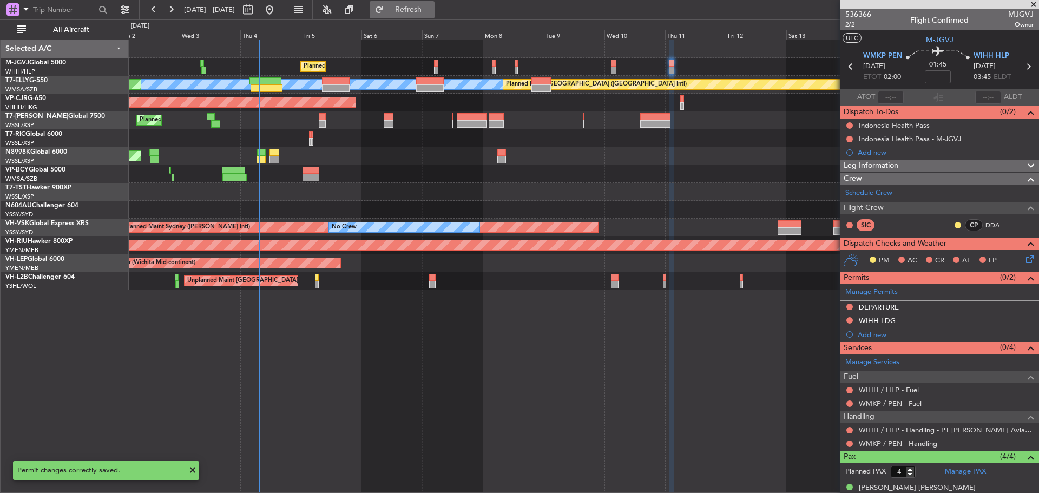
click at [431, 10] on span "Refresh" at bounding box center [408, 10] width 45 height 8
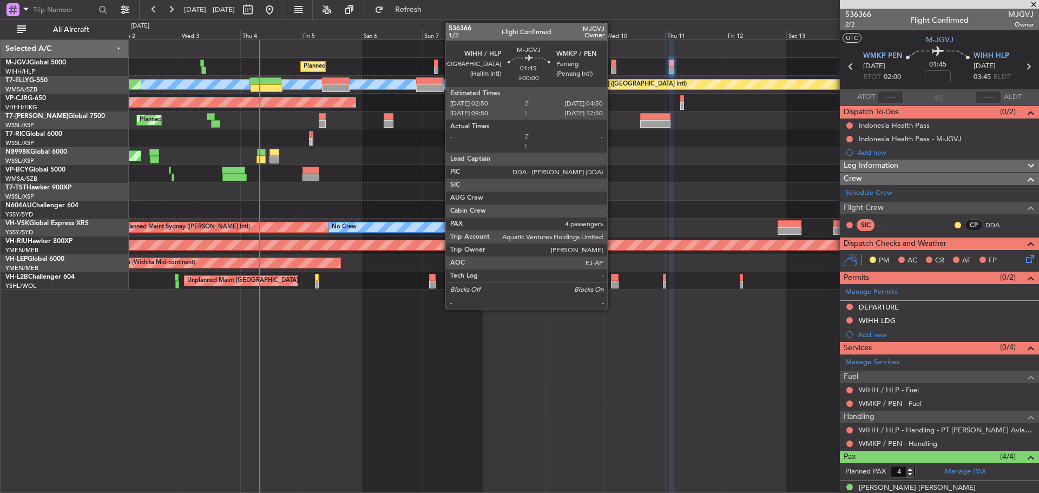
click at [612, 66] on div at bounding box center [613, 64] width 5 height 8
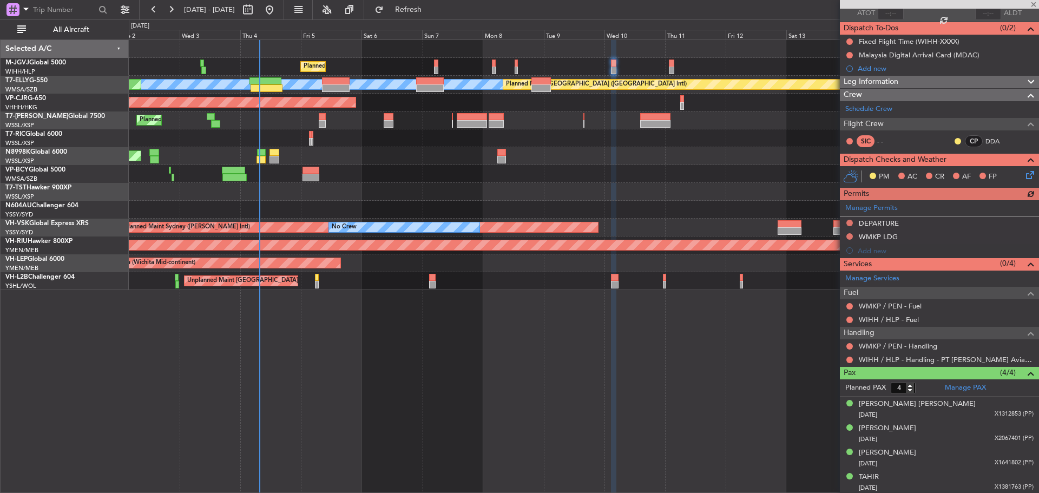
scroll to position [85, 0]
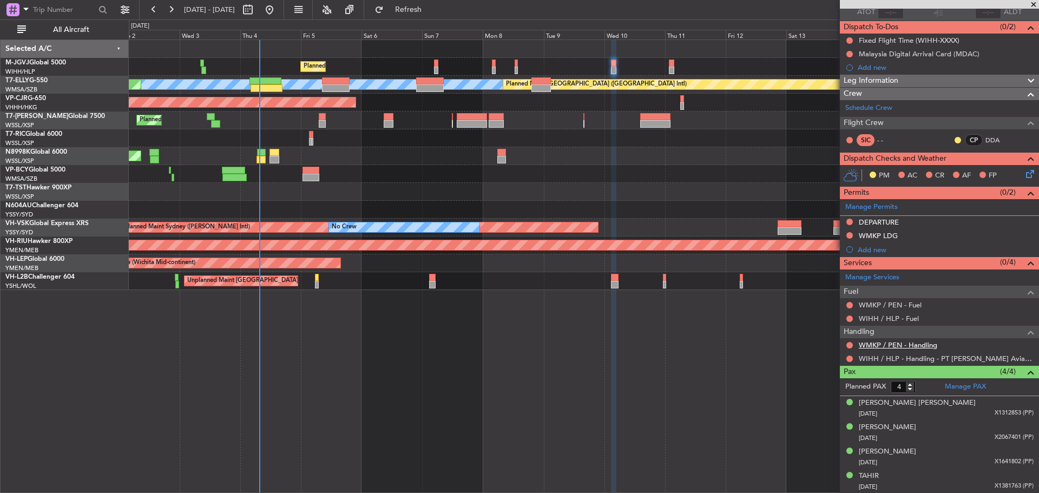
click at [918, 344] on link "WMKP / PEN - Handling" at bounding box center [898, 345] width 79 height 9
click at [431, 13] on span "Refresh" at bounding box center [408, 10] width 45 height 8
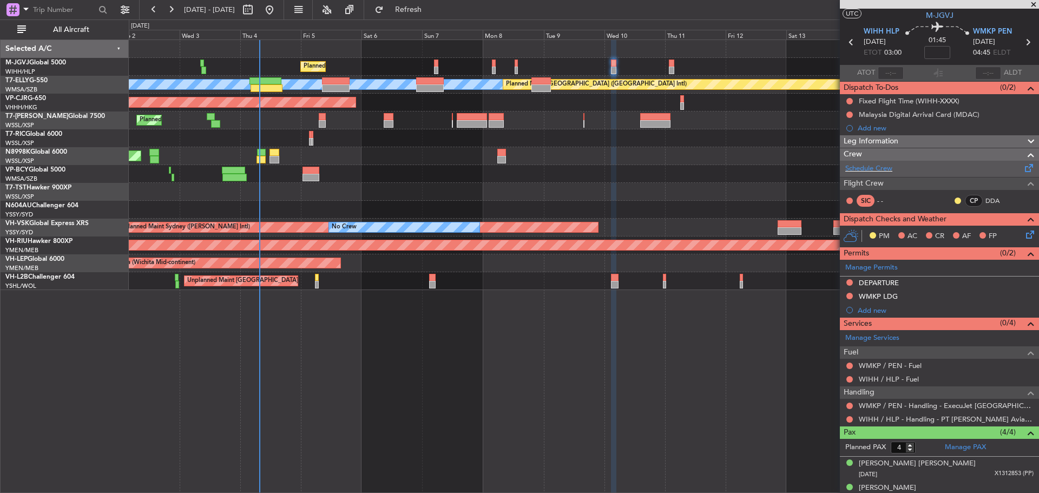
scroll to position [0, 0]
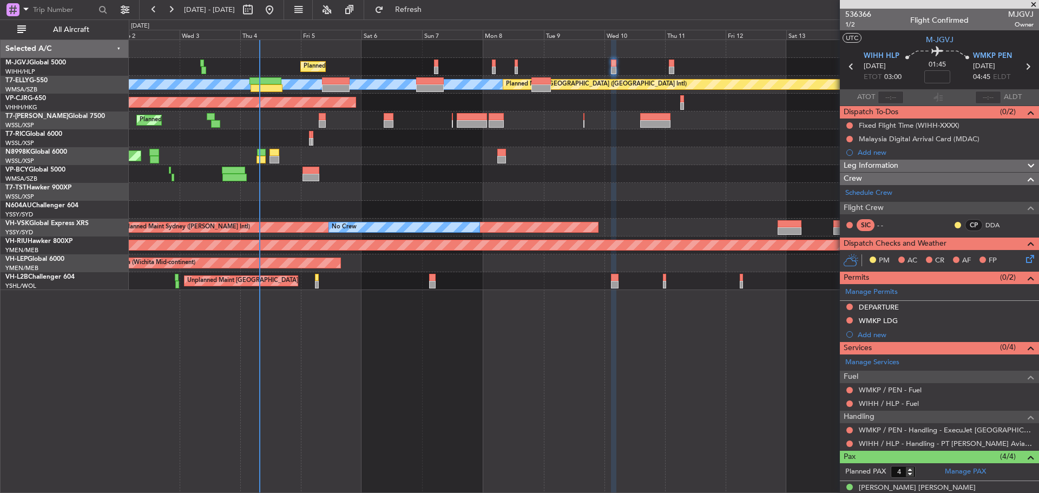
click at [1022, 69] on icon at bounding box center [1028, 67] width 14 height 14
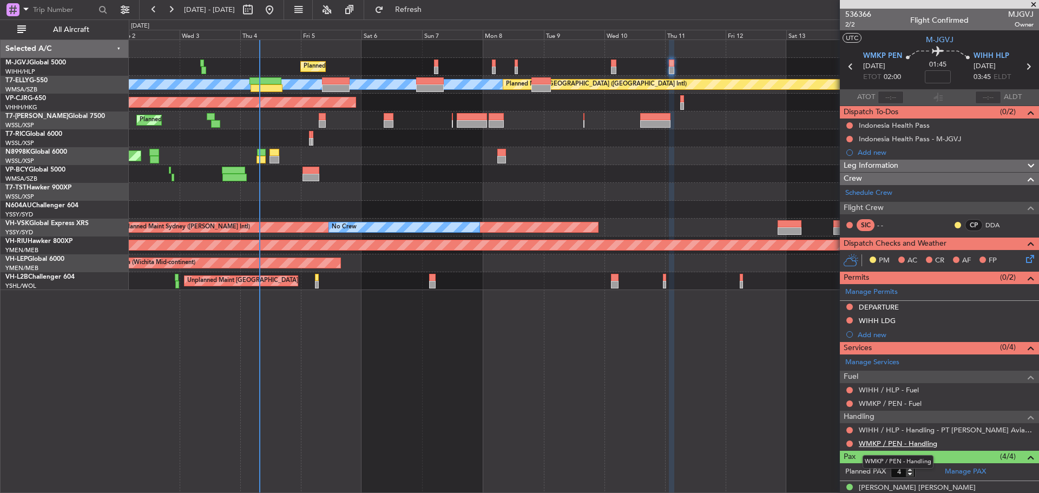
click at [878, 444] on link "WMKP / PEN - Handling" at bounding box center [898, 443] width 79 height 9
click at [410, 13] on button "Refresh" at bounding box center [402, 9] width 65 height 17
click at [44, 81] on link "T7-ELLY G-550" at bounding box center [26, 80] width 42 height 6
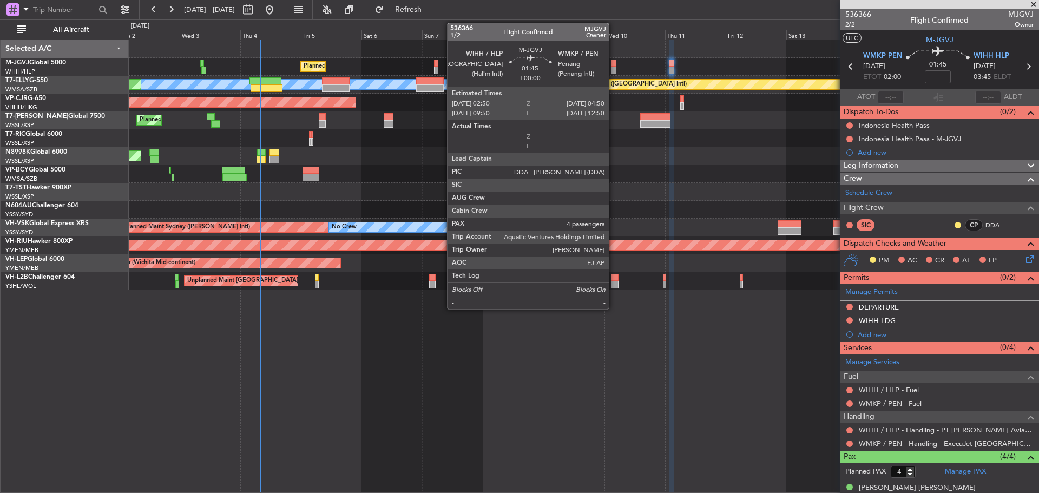
click at [614, 64] on div at bounding box center [613, 64] width 5 height 8
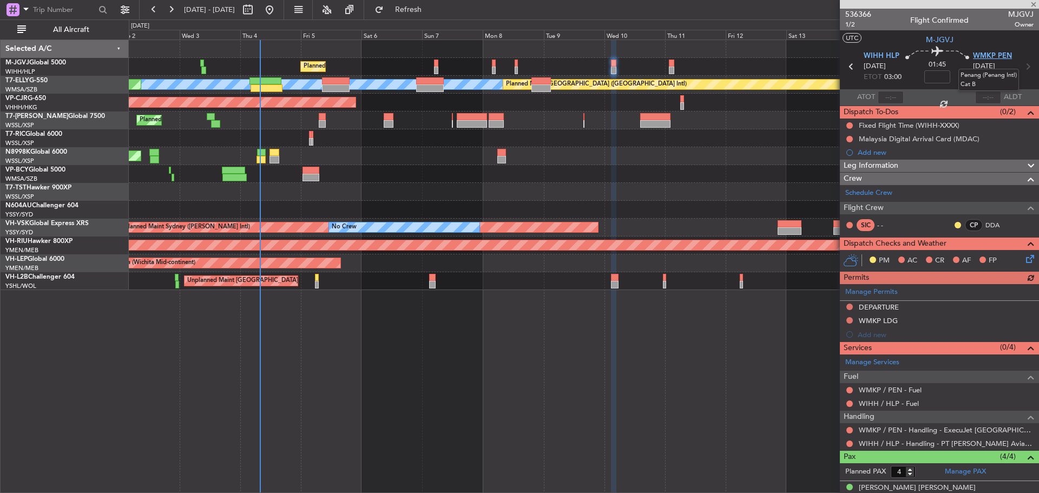
click at [982, 55] on span "WMKP PEN" at bounding box center [992, 56] width 39 height 11
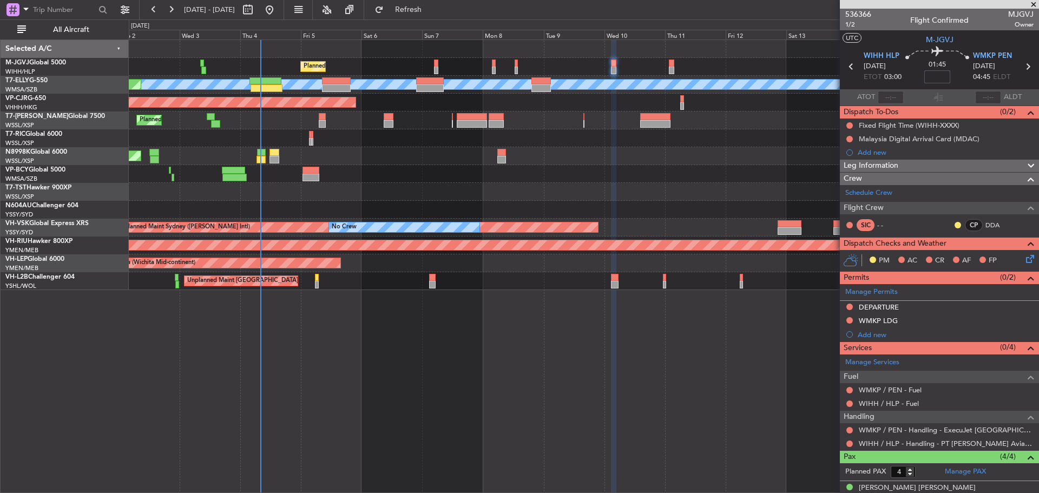
click at [931, 74] on input at bounding box center [938, 76] width 26 height 13
type input "+00:15"
click at [1022, 69] on icon at bounding box center [1028, 67] width 14 height 14
click at [939, 78] on input at bounding box center [938, 76] width 26 height 13
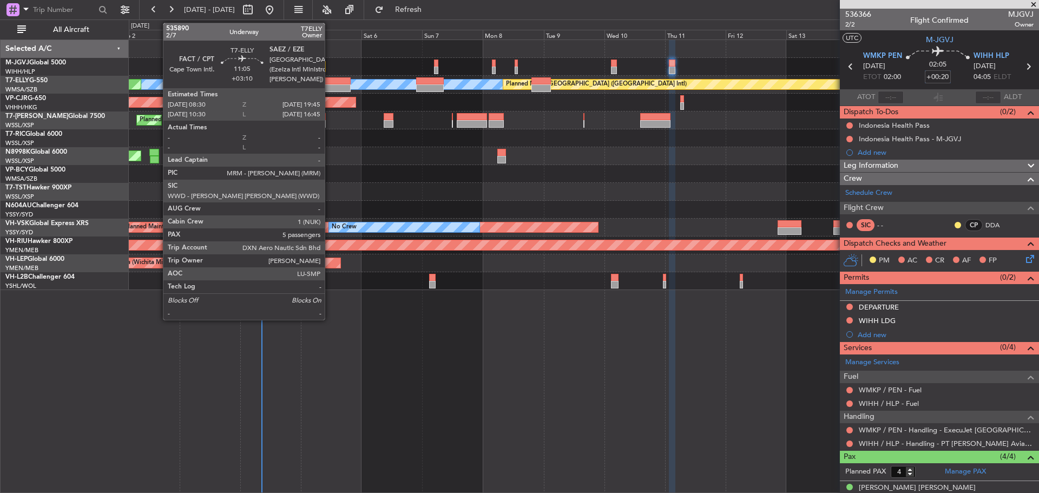
click at [330, 87] on div at bounding box center [336, 88] width 29 height 8
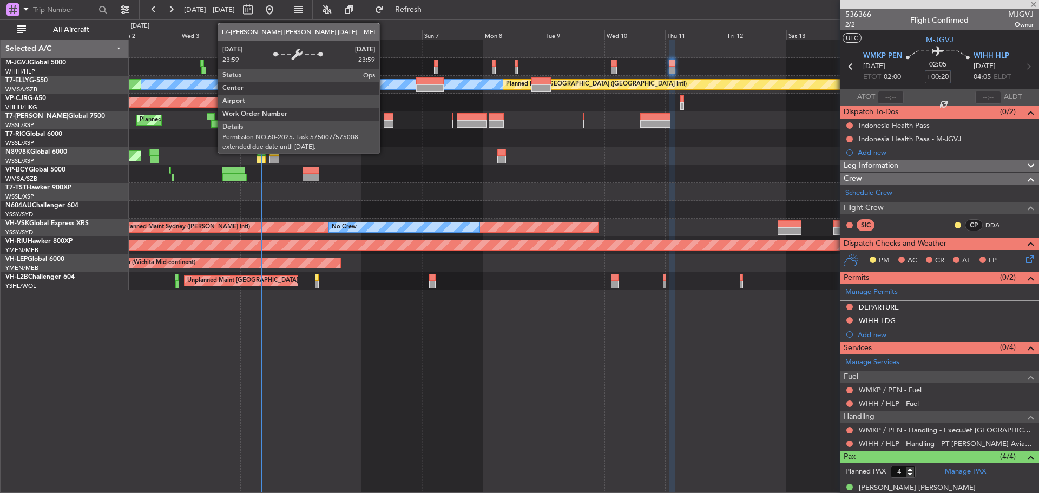
type input "+03:10"
type input "5"
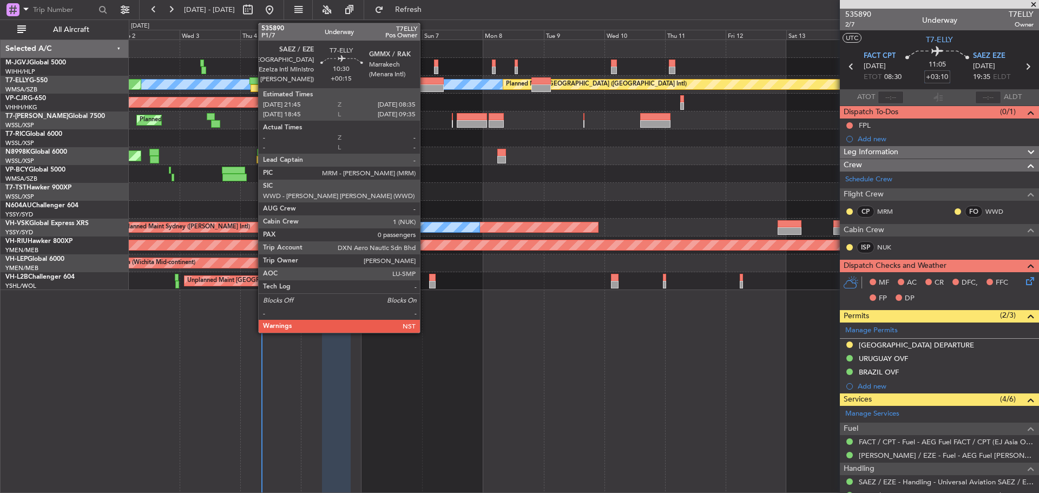
click at [425, 83] on div at bounding box center [430, 81] width 28 height 8
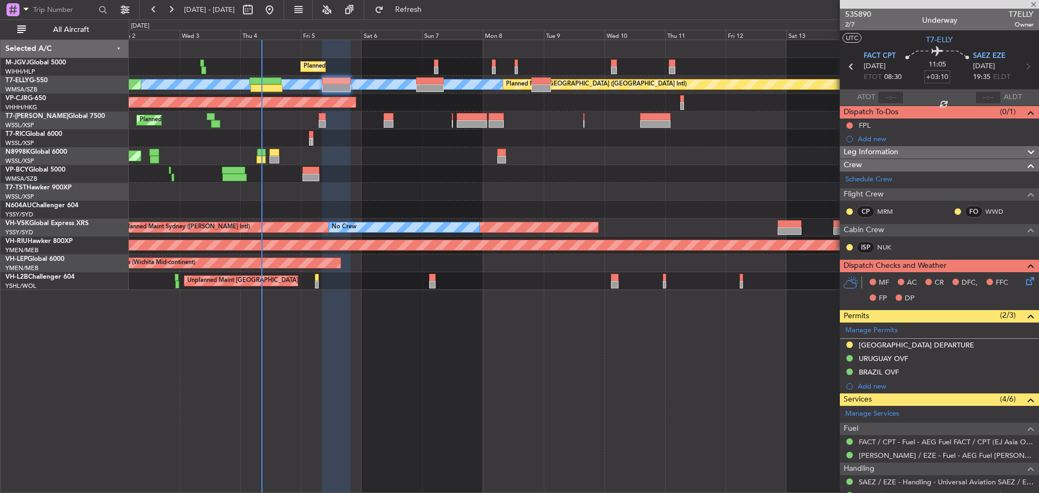
type input "+00:15"
type input "0"
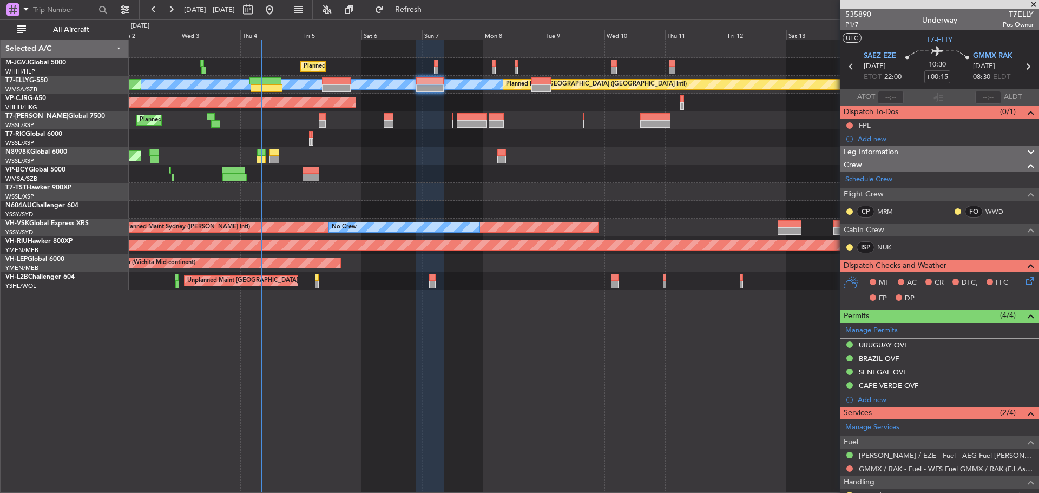
click at [1021, 66] on icon at bounding box center [1028, 67] width 14 height 14
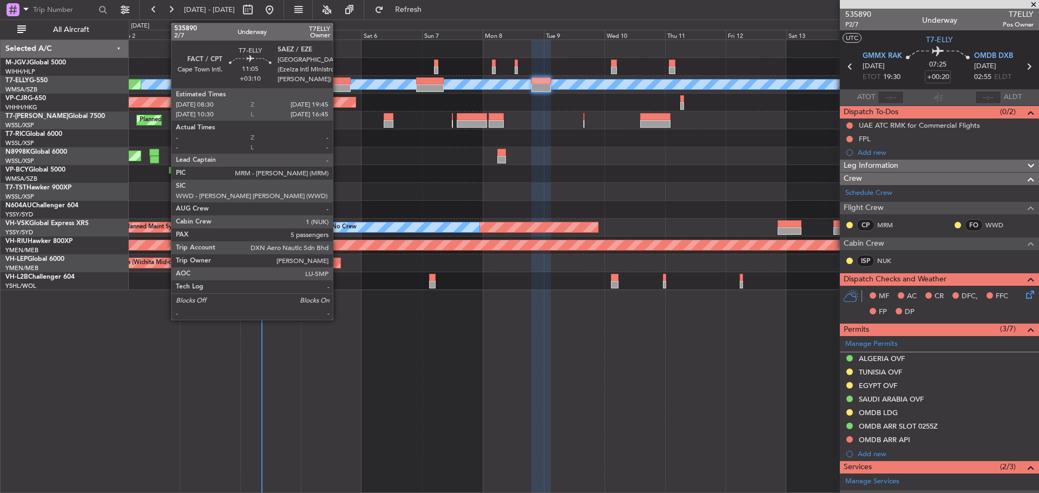
click at [338, 90] on div at bounding box center [336, 88] width 29 height 8
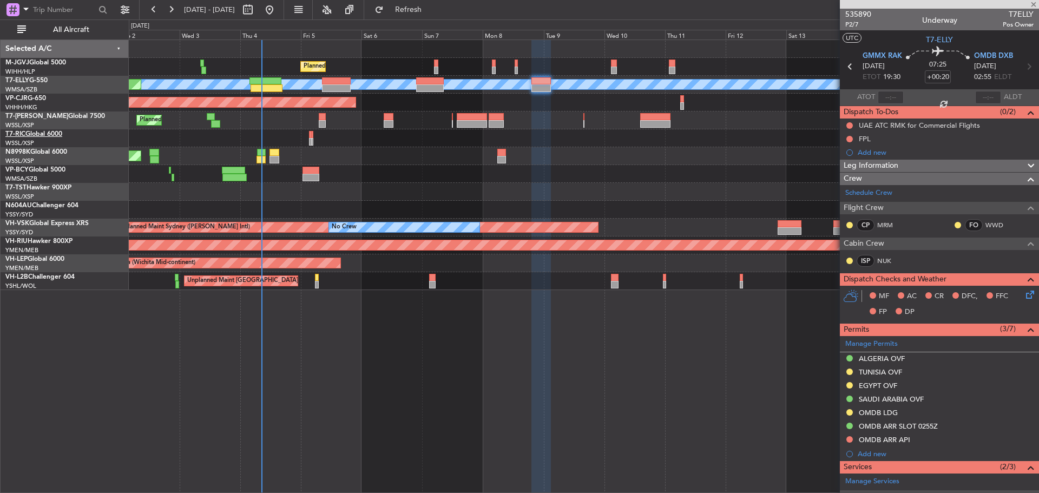
type input "+03:10"
type input "5"
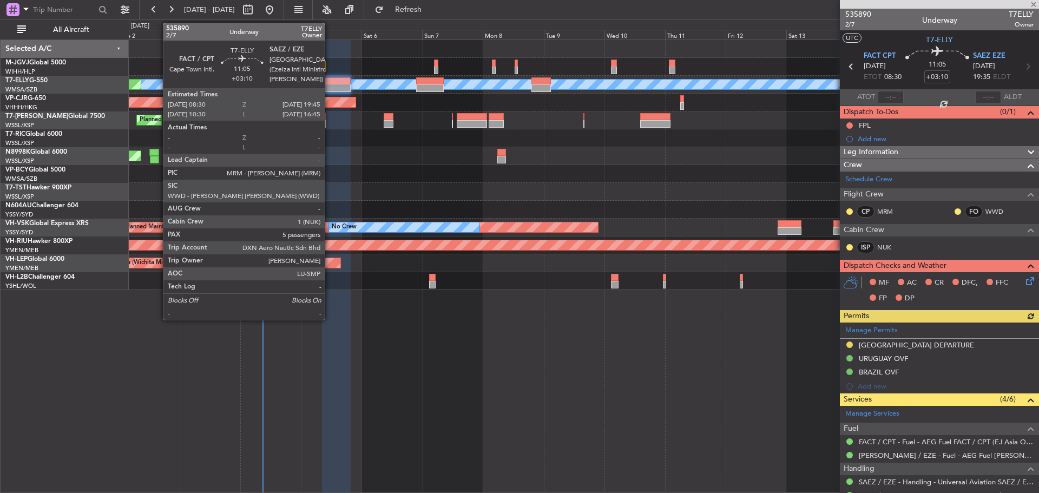
click at [330, 90] on div at bounding box center [336, 88] width 29 height 8
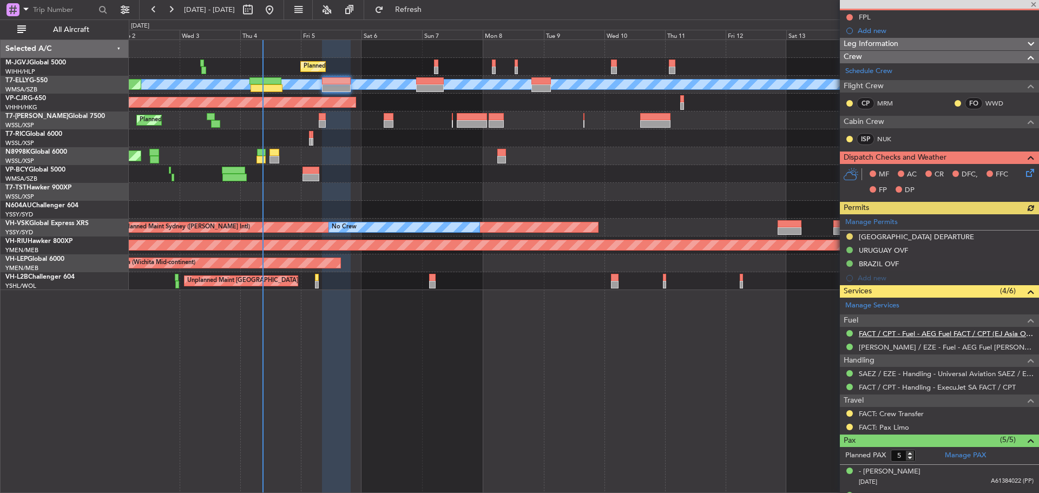
scroll to position [162, 0]
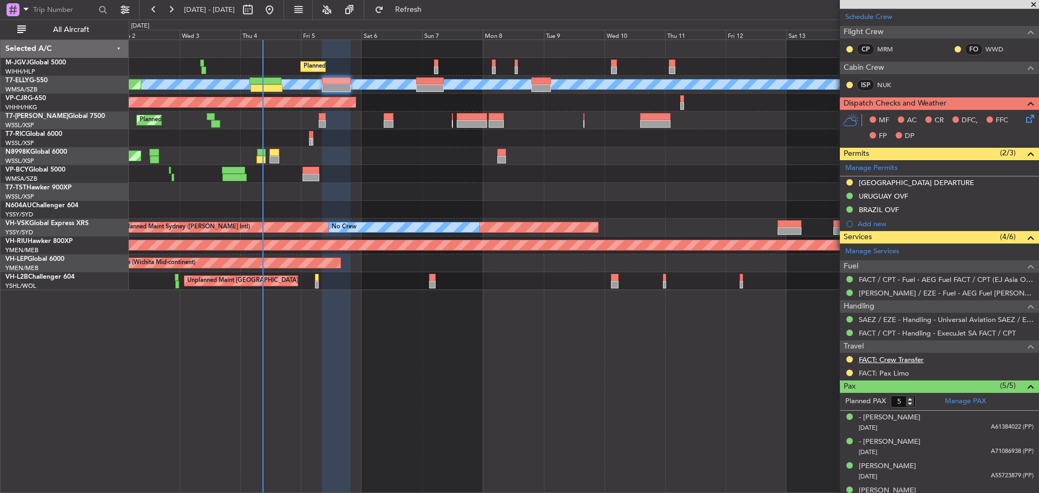
click at [885, 362] on link "FACT: Crew Transfer" at bounding box center [891, 359] width 65 height 9
click at [895, 372] on link "FACT: Pax Limo" at bounding box center [884, 373] width 50 height 9
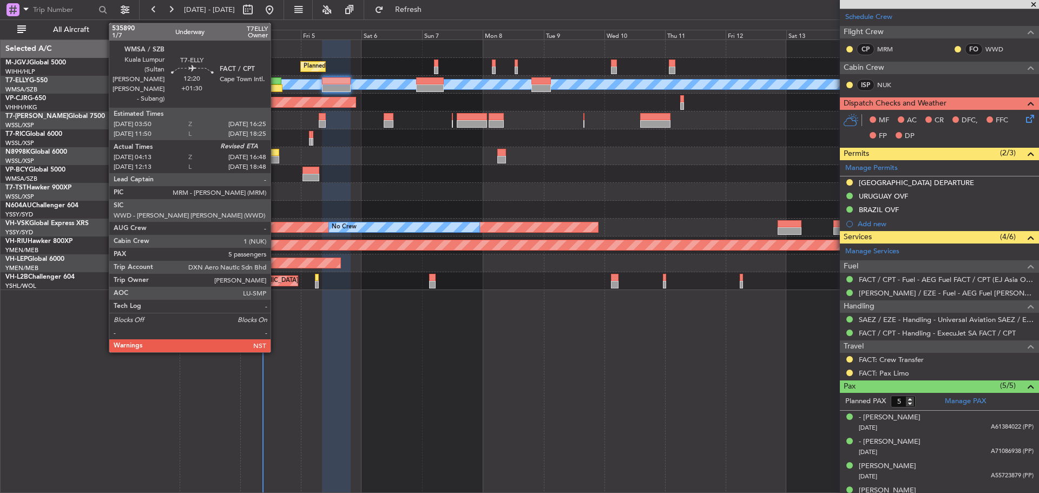
click at [276, 89] on div at bounding box center [267, 88] width 32 height 8
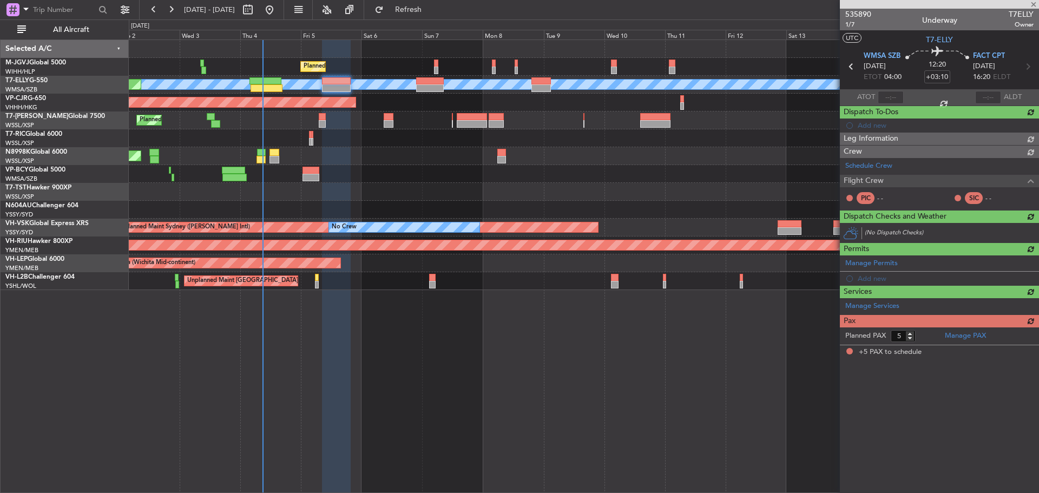
type input "+01:30"
type input "04:23"
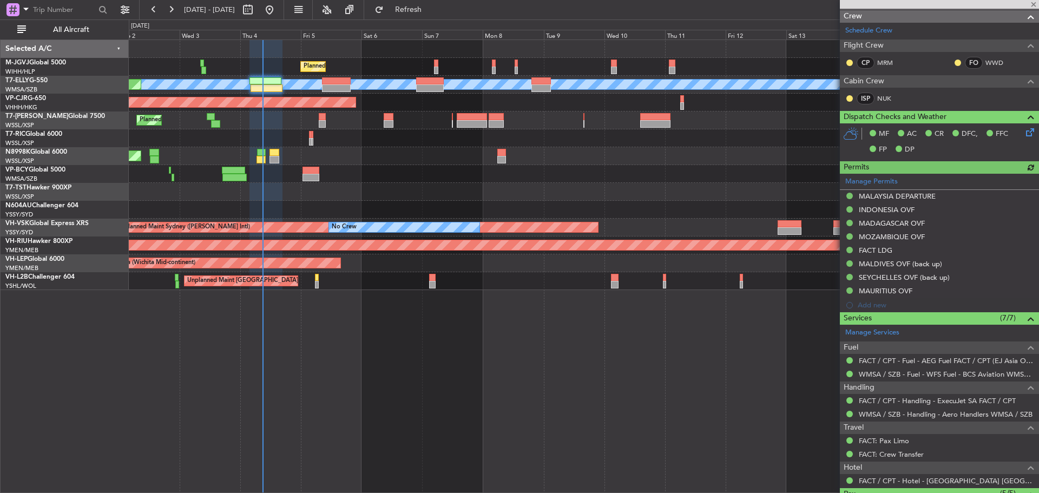
type input "[PERSON_NAME] (KYA)"
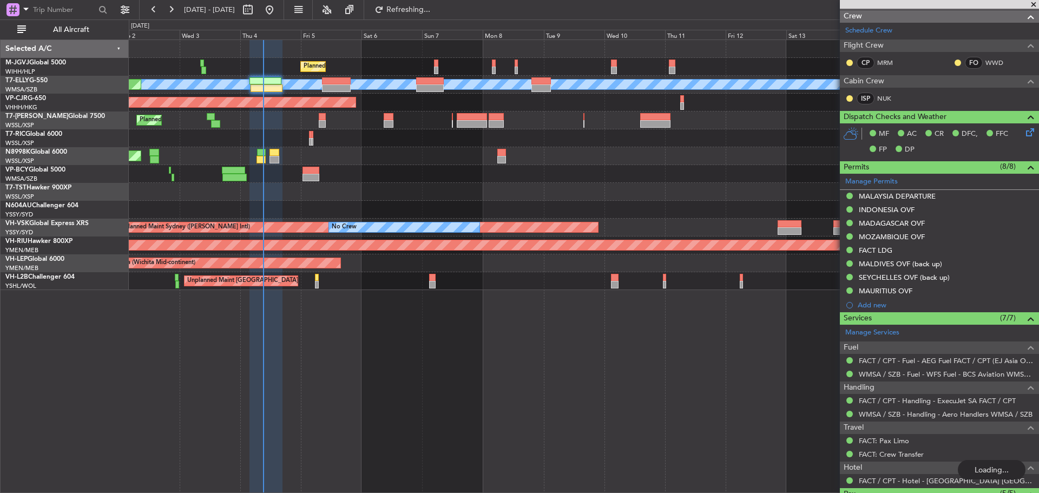
scroll to position [0, 0]
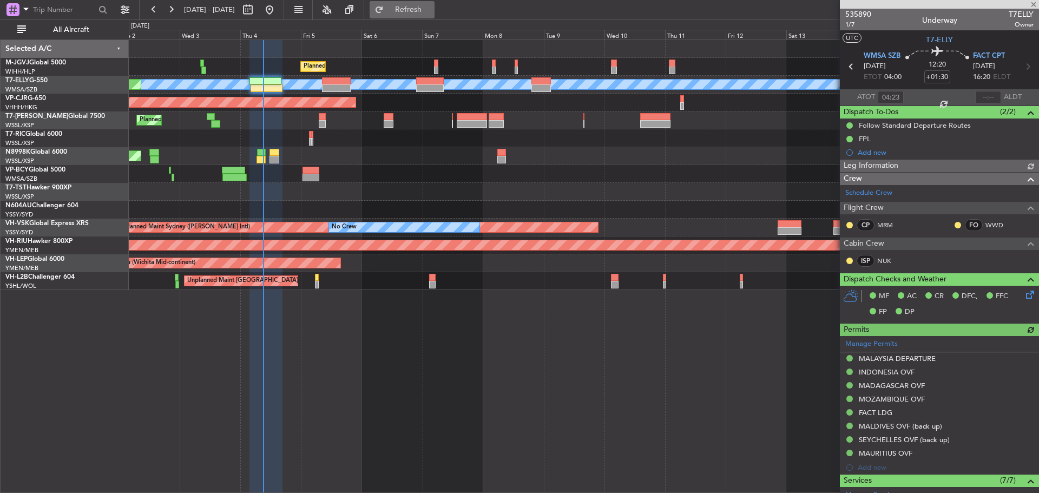
type input "[PERSON_NAME] (KYA)"
click at [435, 17] on button "Refresh" at bounding box center [402, 9] width 65 height 17
type input "[PERSON_NAME] (KYA)"
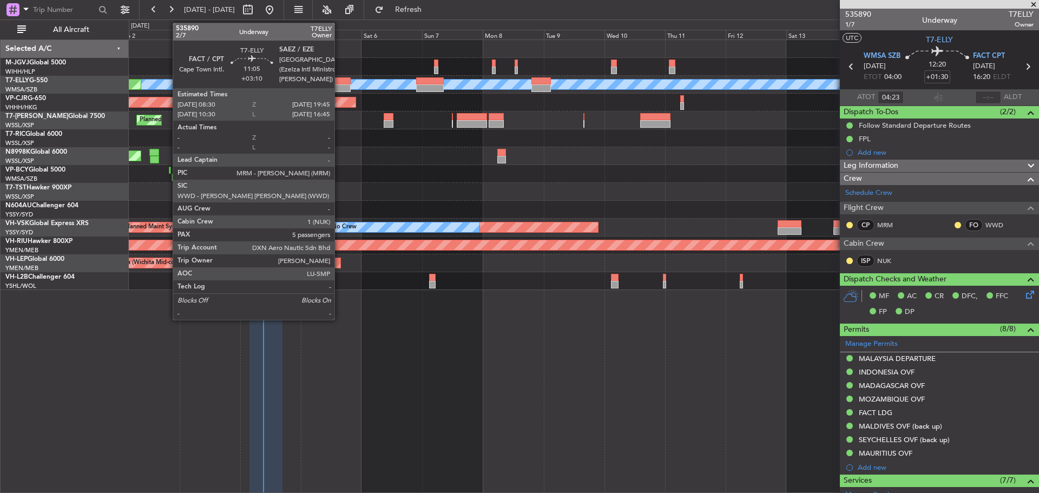
click at [339, 84] on div at bounding box center [336, 81] width 29 height 8
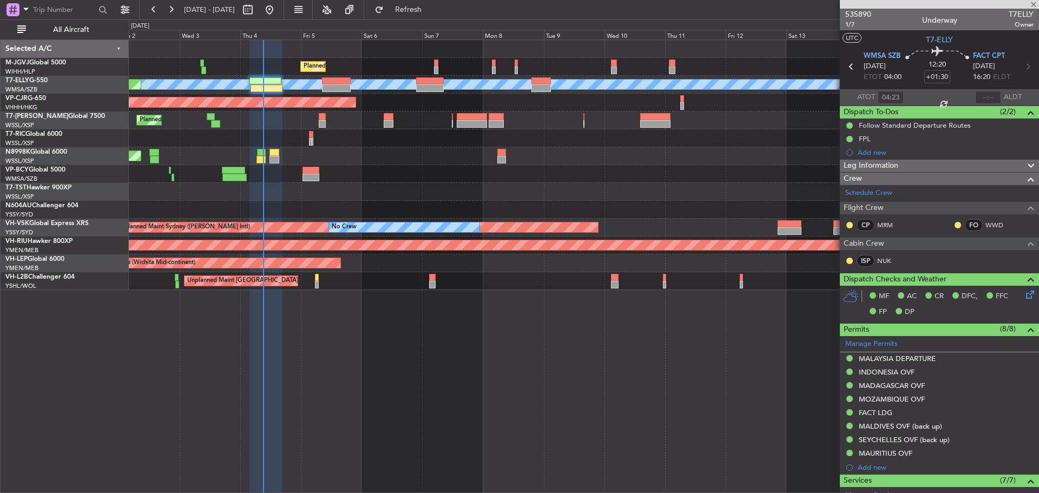
type input "+03:10"
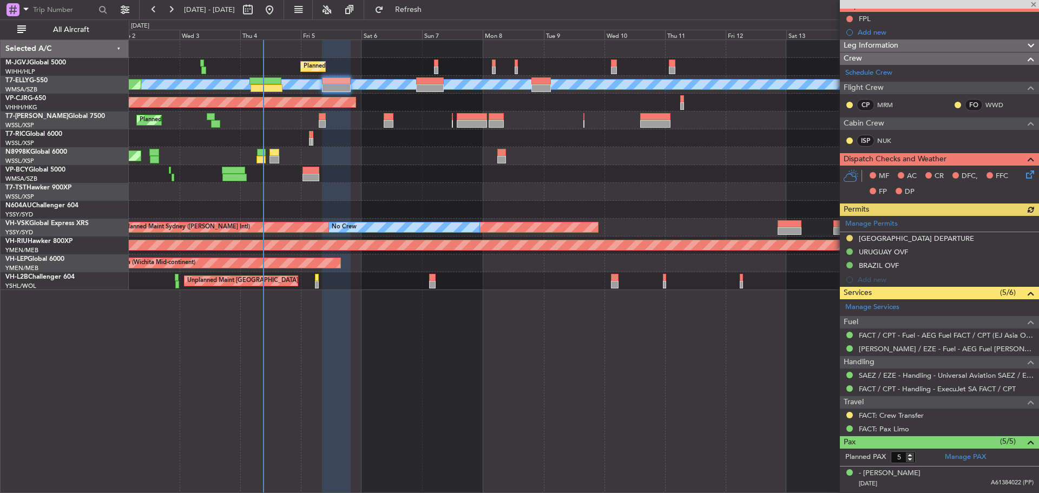
scroll to position [162, 0]
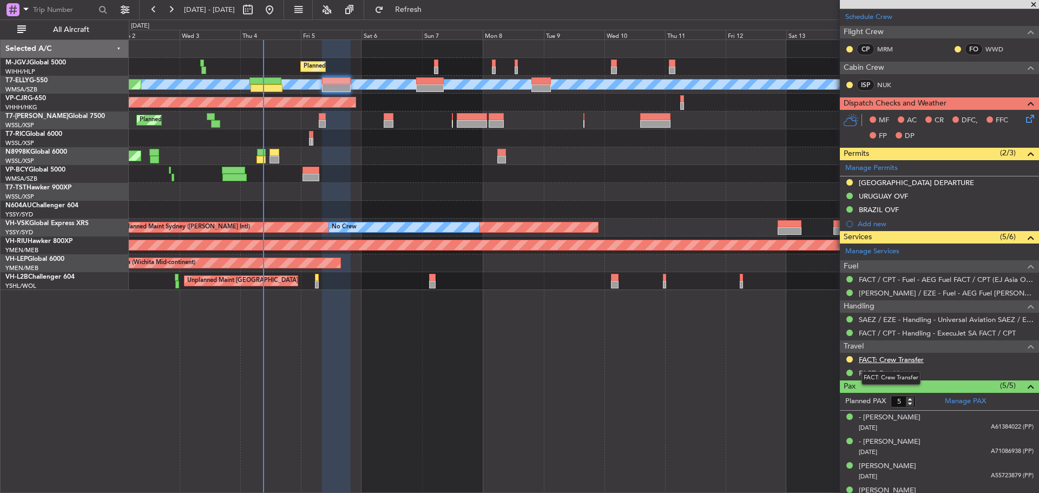
click at [887, 362] on link "FACT: Crew Transfer" at bounding box center [891, 359] width 65 height 9
click at [427, 8] on span "Refresh" at bounding box center [408, 10] width 45 height 8
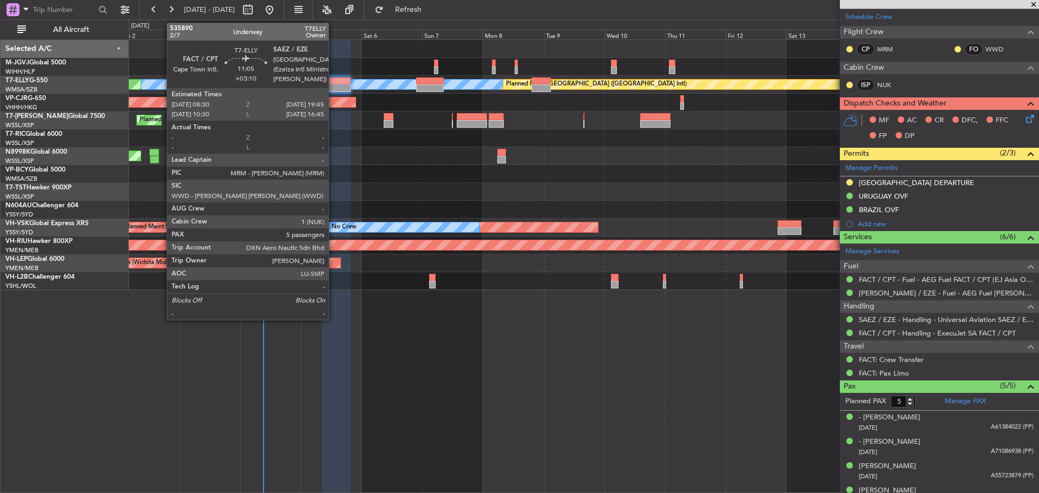
click at [333, 88] on div at bounding box center [336, 88] width 29 height 8
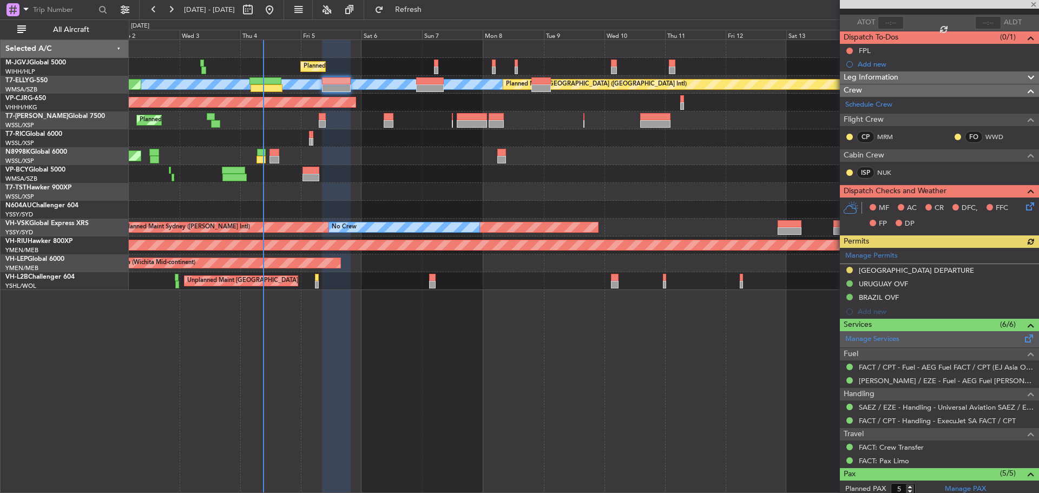
scroll to position [201, 0]
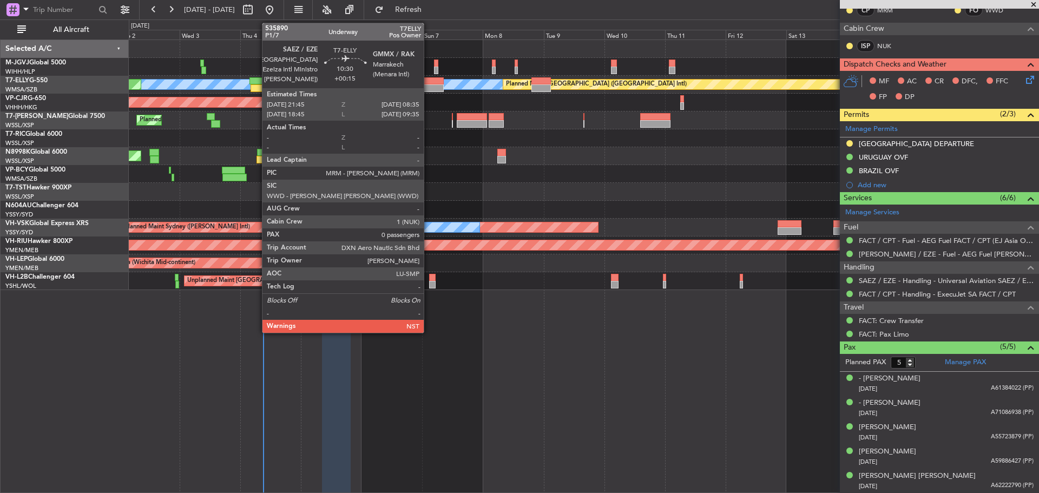
click at [429, 91] on div at bounding box center [430, 88] width 28 height 8
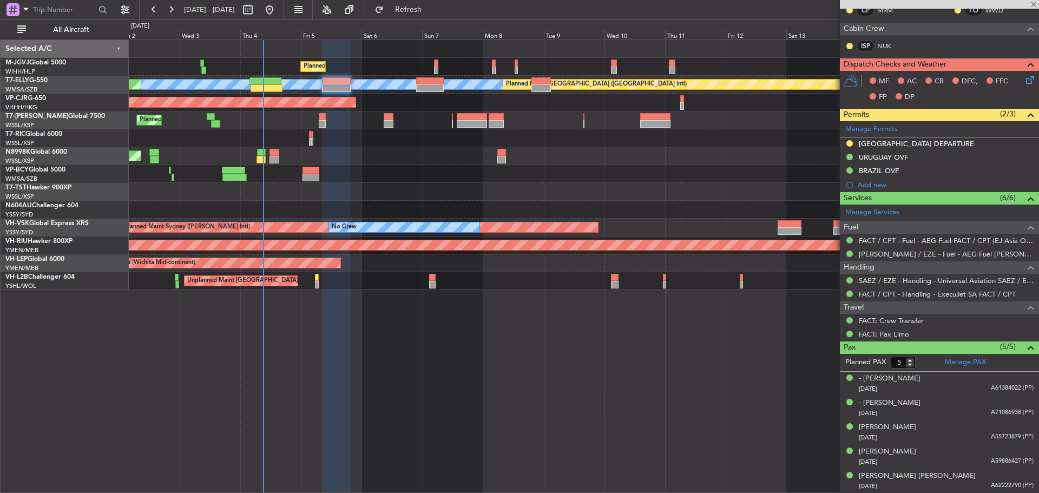
type input "+00:15"
type input "0"
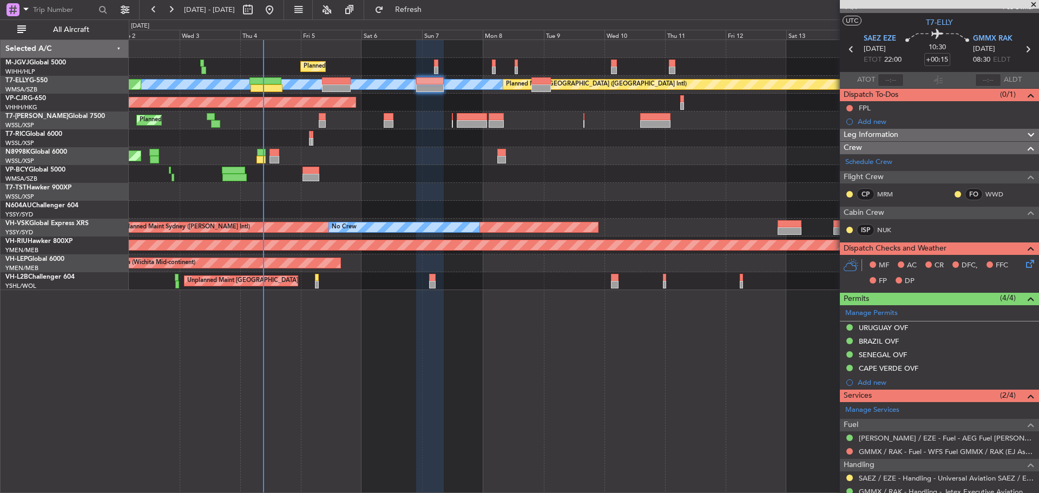
scroll to position [0, 0]
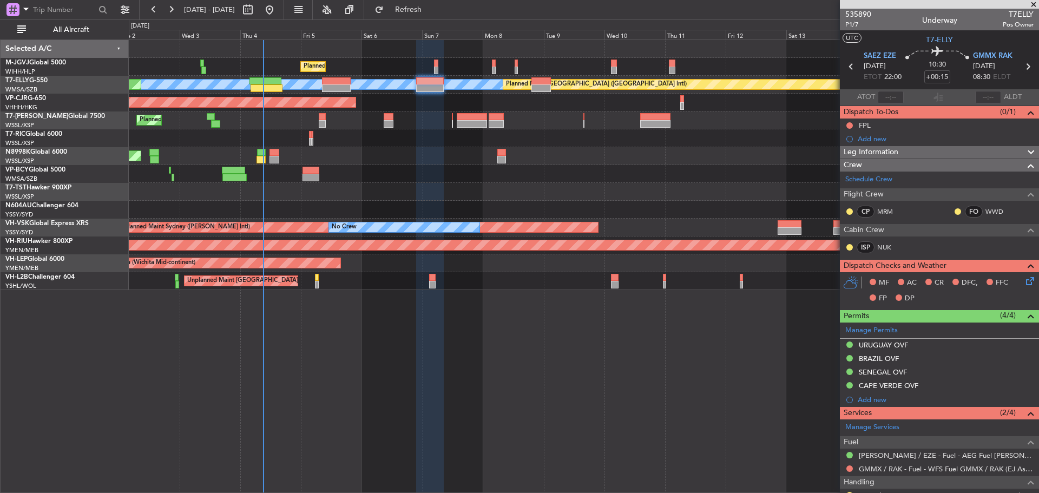
click at [1021, 66] on icon at bounding box center [1028, 67] width 14 height 14
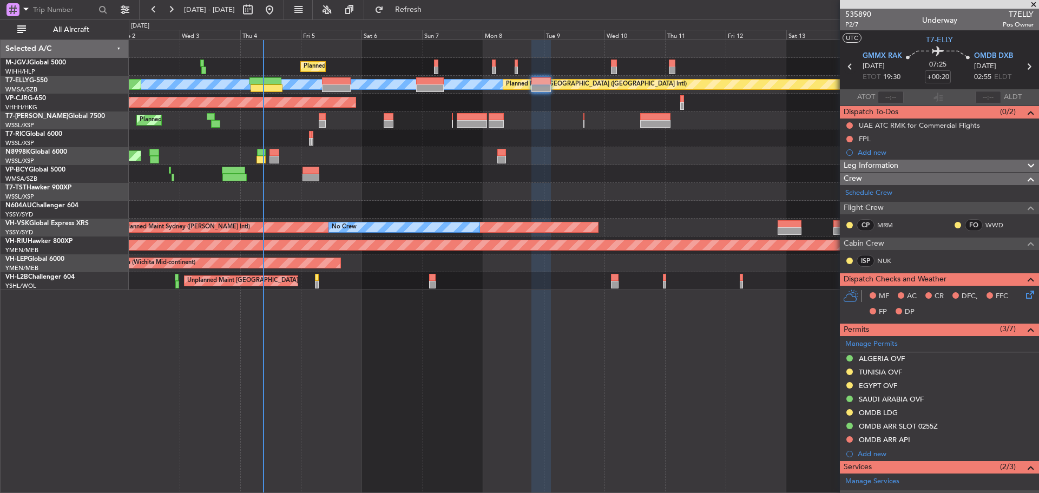
click at [848, 64] on icon at bounding box center [850, 67] width 14 height 14
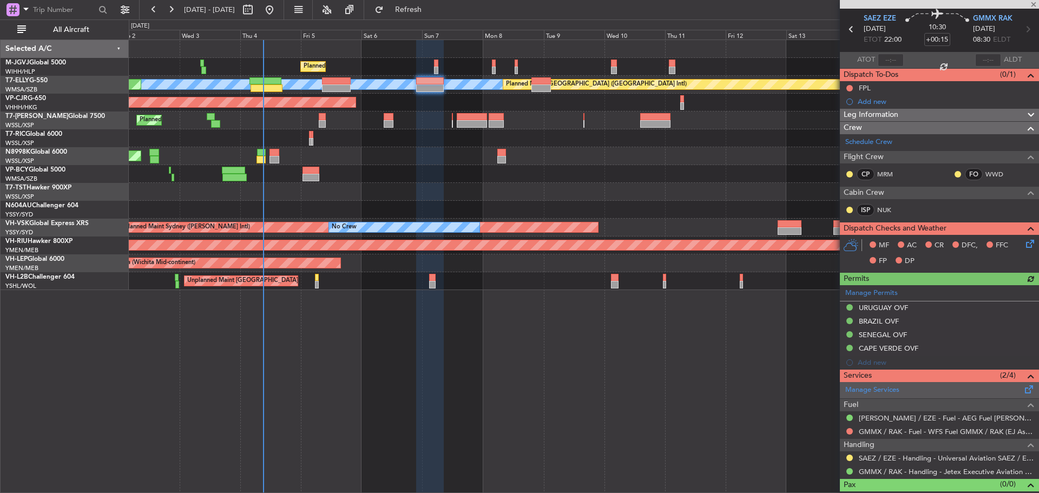
scroll to position [53, 0]
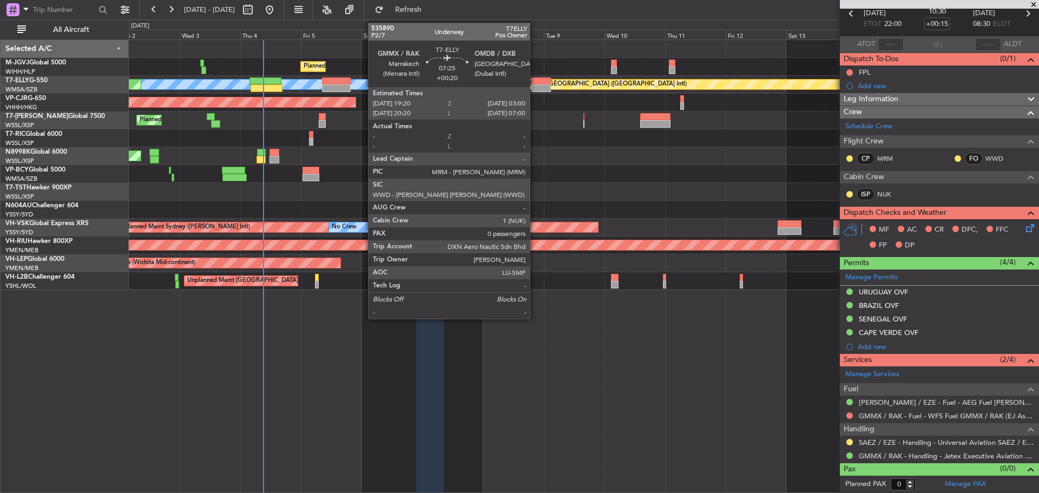
click at [535, 88] on div at bounding box center [541, 88] width 19 height 8
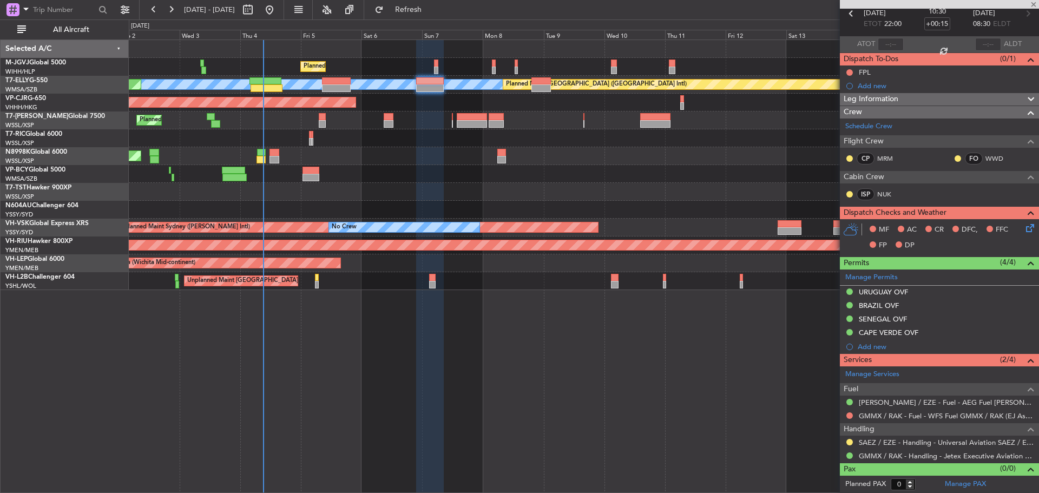
type input "+00:20"
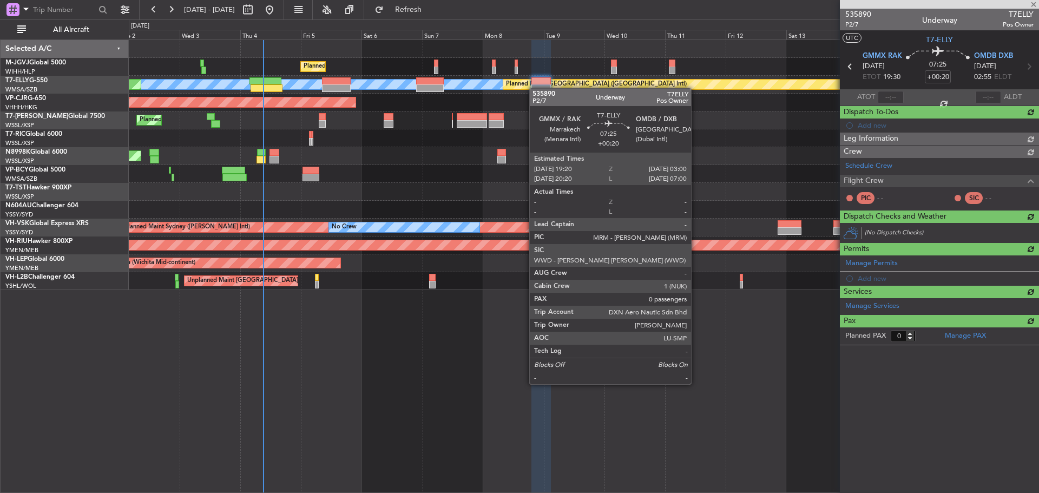
scroll to position [0, 0]
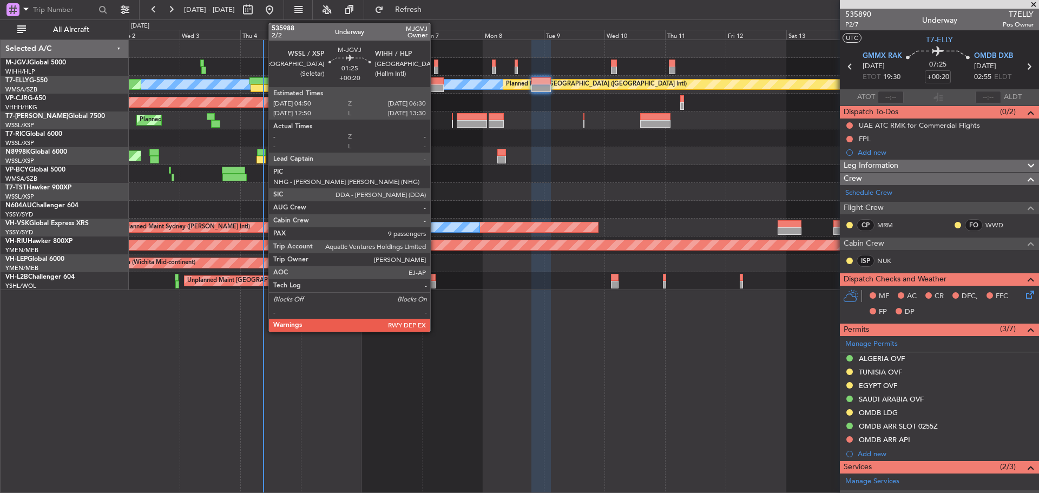
click at [435, 65] on div at bounding box center [436, 64] width 4 height 8
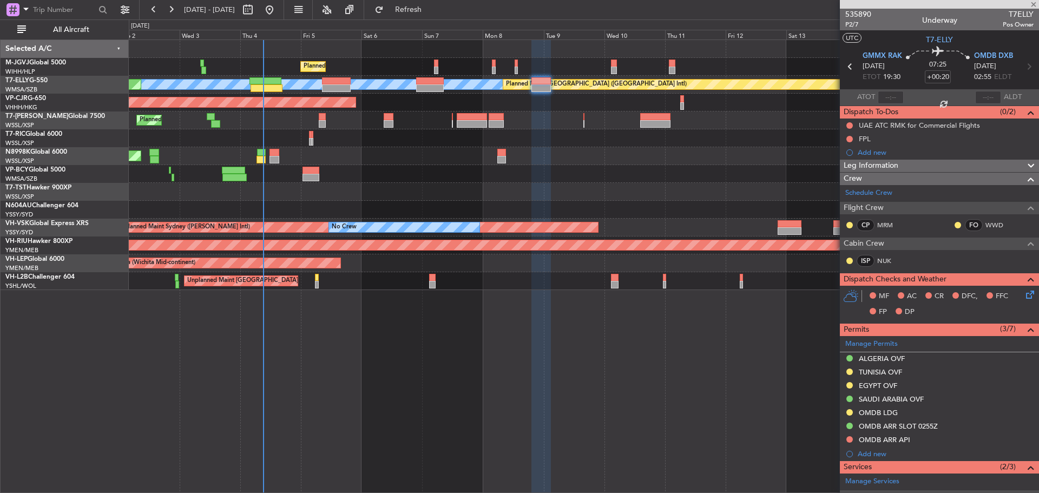
type input "9"
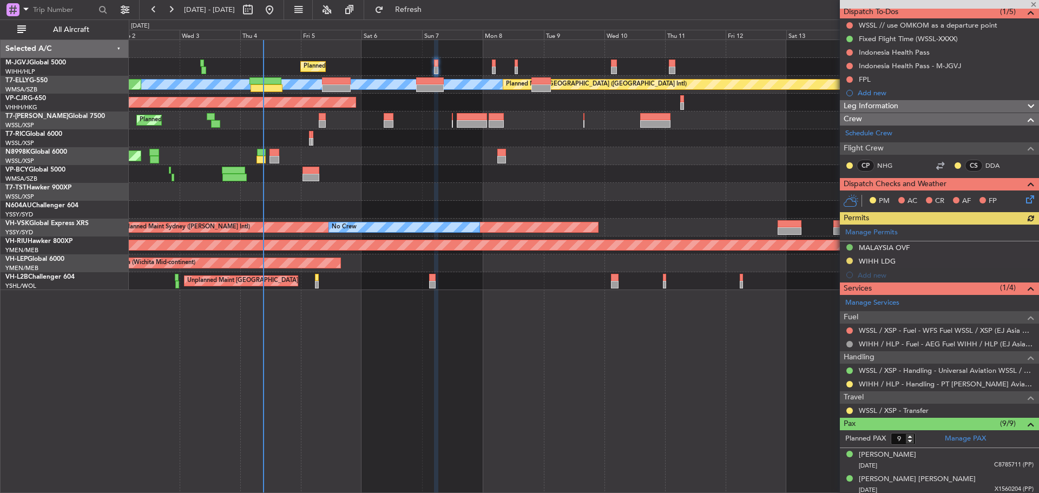
scroll to position [162, 0]
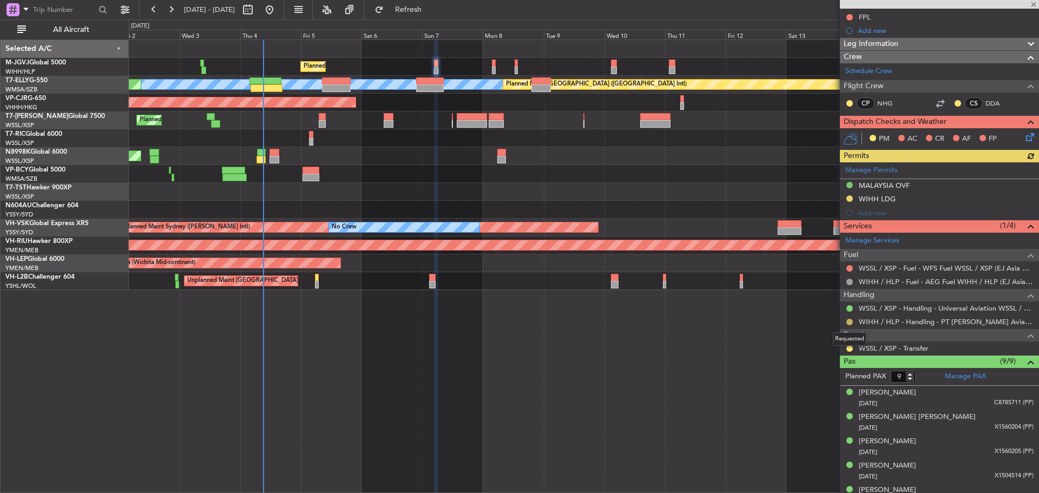
click at [848, 319] on button at bounding box center [850, 322] width 6 height 6
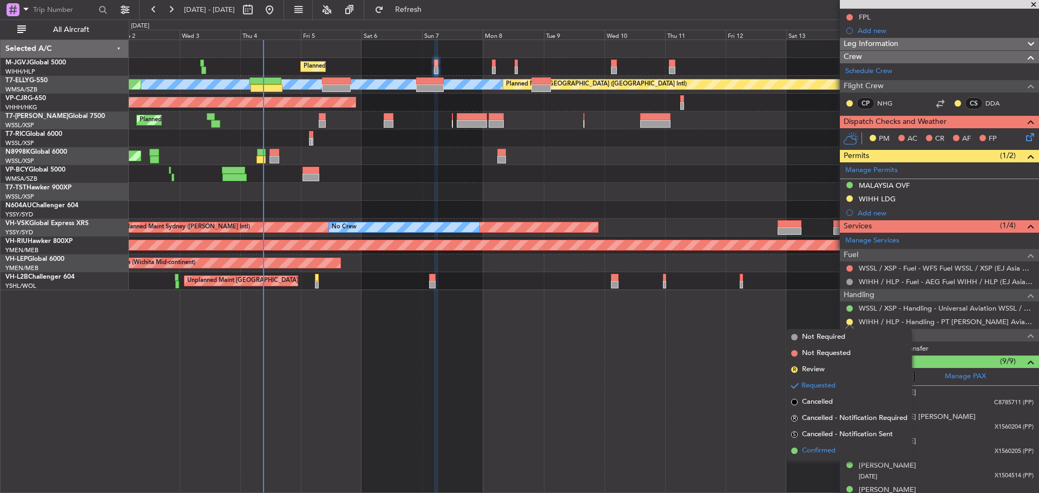
click at [815, 448] on span "Confirmed" at bounding box center [819, 451] width 34 height 11
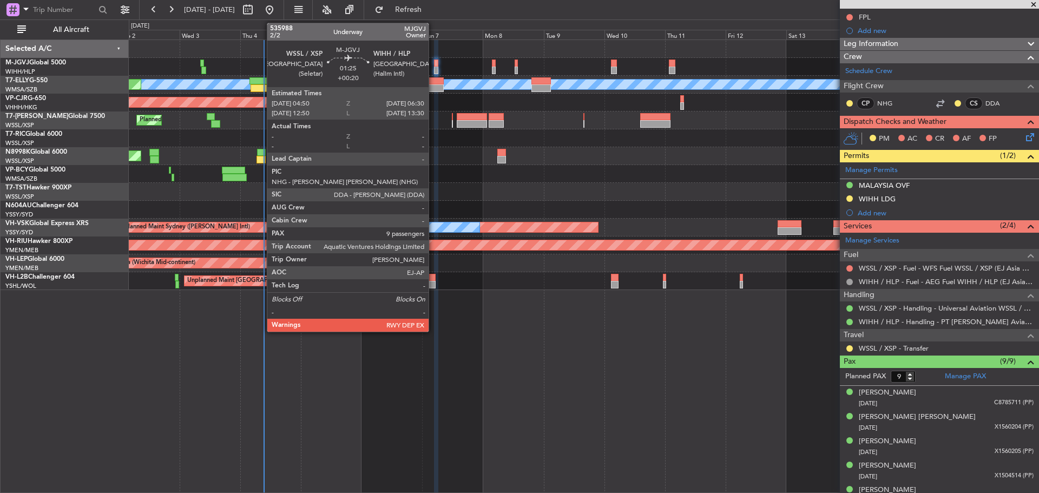
click at [434, 70] on div at bounding box center [436, 71] width 4 height 8
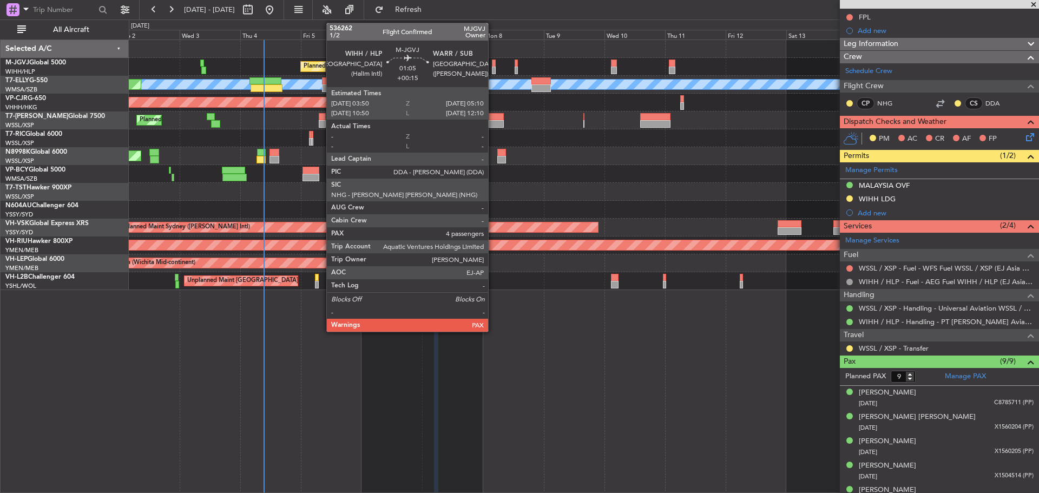
click at [493, 73] on div at bounding box center [494, 71] width 4 height 8
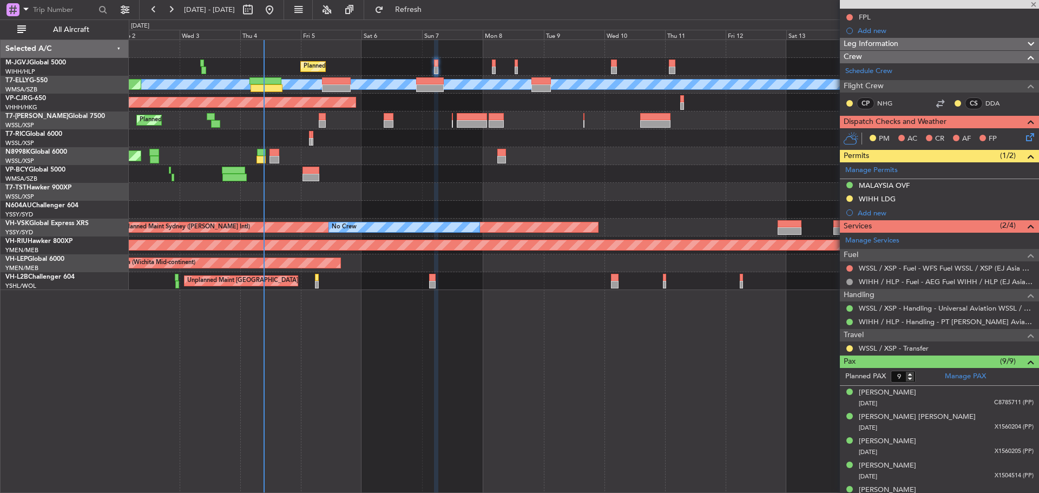
type input "+00:15"
type input "4"
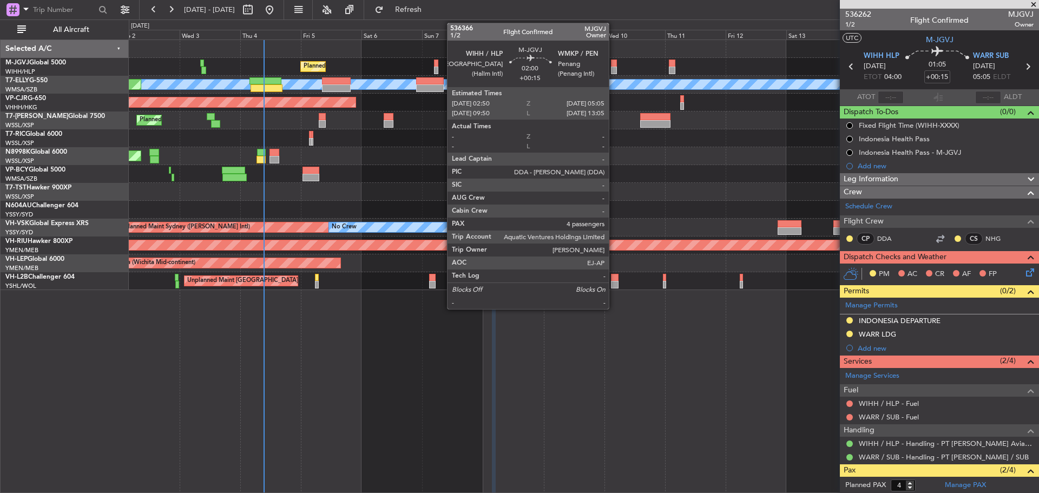
click at [614, 69] on div at bounding box center [614, 71] width 6 height 8
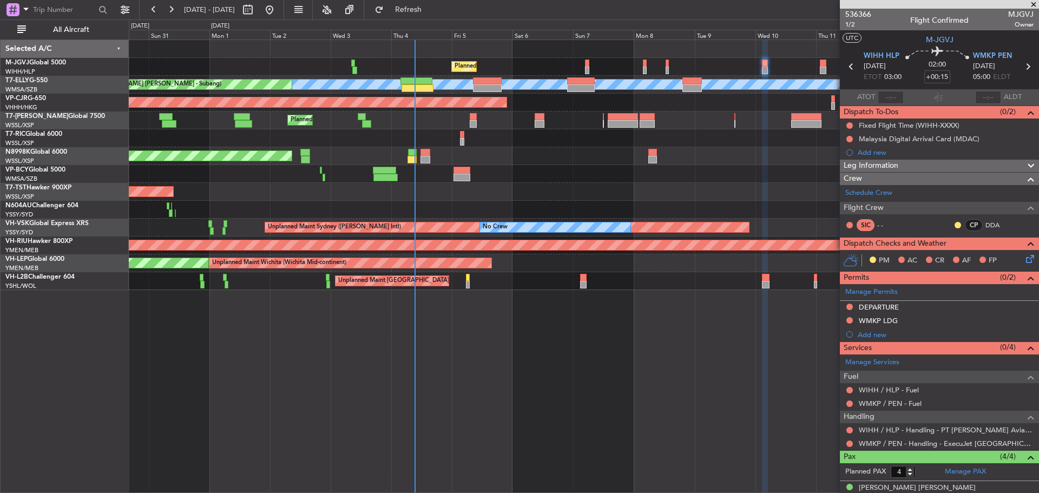
click at [520, 165] on div "Planned Maint [GEOGRAPHIC_DATA] (Seletar) Planned Maint [GEOGRAPHIC_DATA] ([GEO…" at bounding box center [584, 165] width 910 height 250
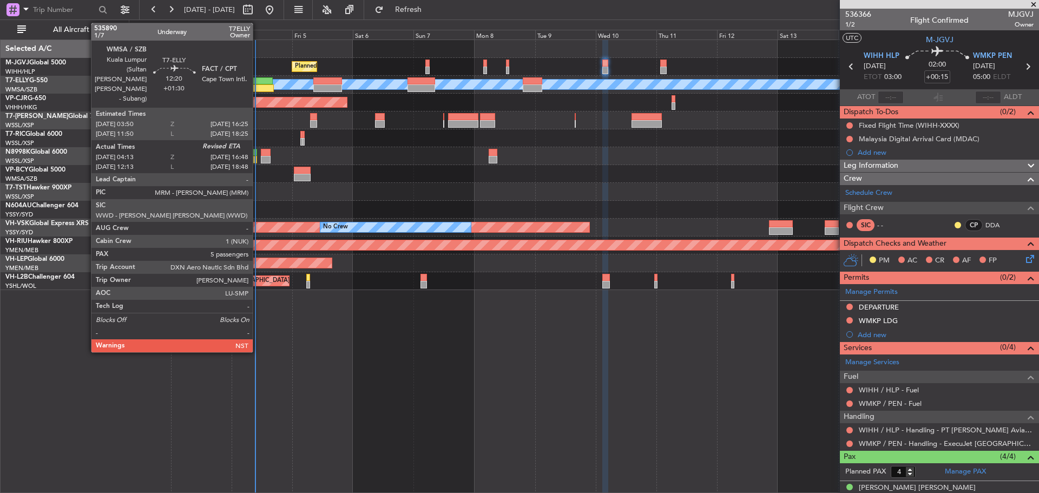
click at [258, 89] on div at bounding box center [258, 88] width 32 height 8
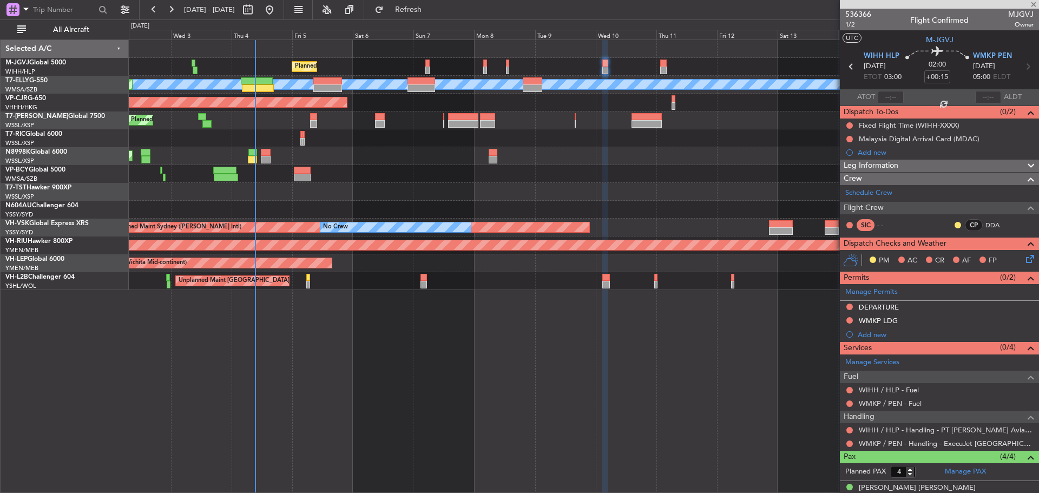
type input "+01:30"
type input "04:23"
type input "5"
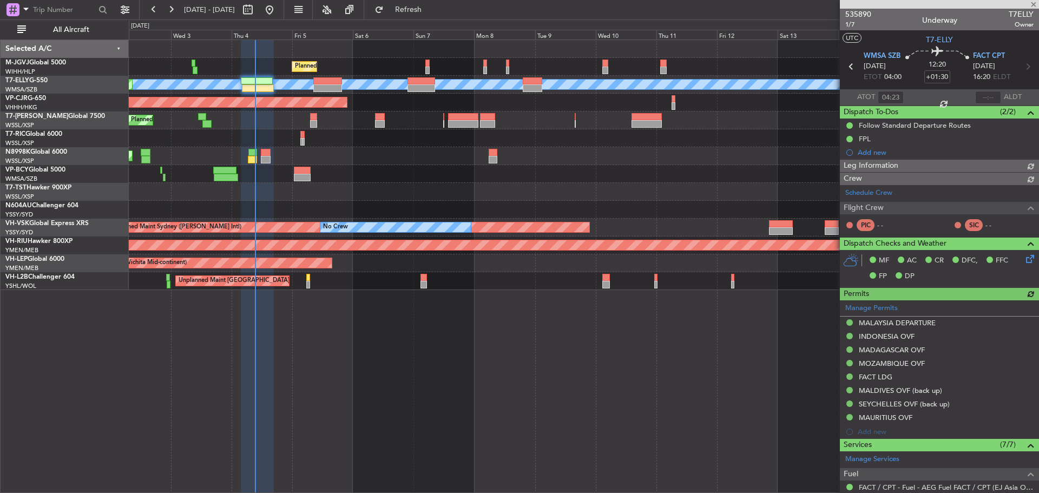
type input "[PERSON_NAME] (KYA)"
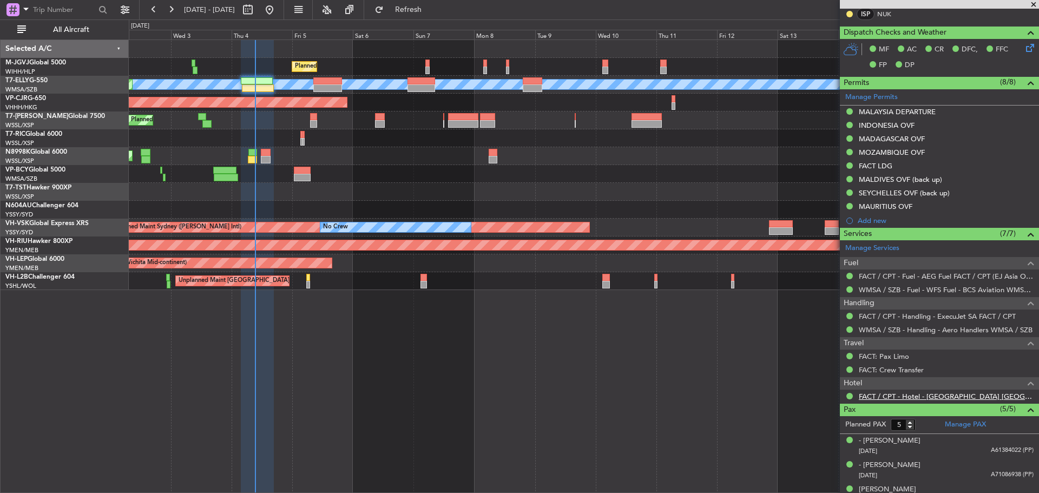
scroll to position [309, 0]
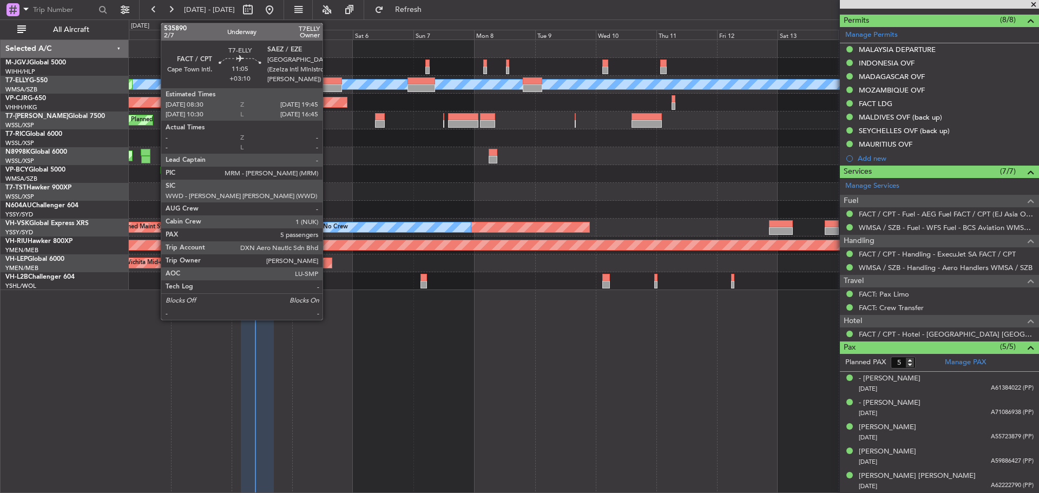
click at [328, 86] on div at bounding box center [327, 88] width 29 height 8
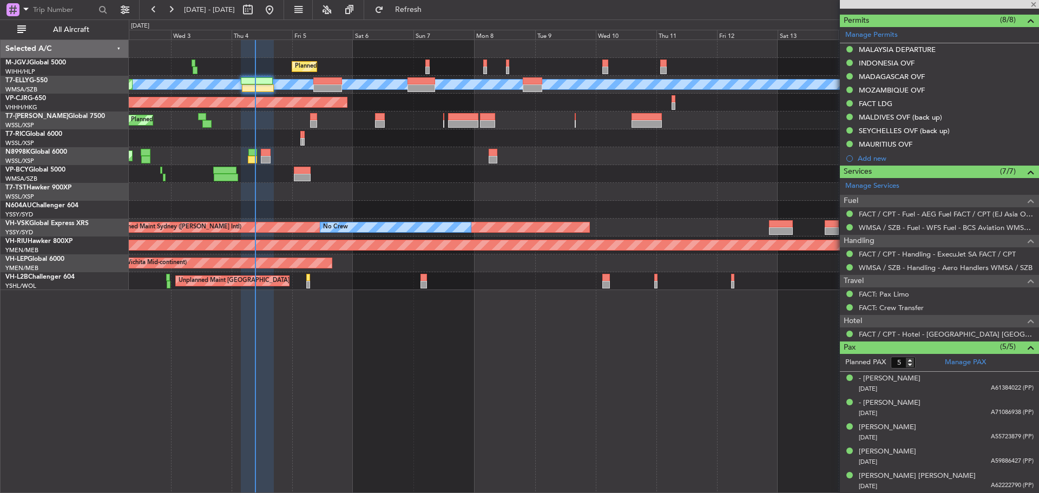
type input "+03:10"
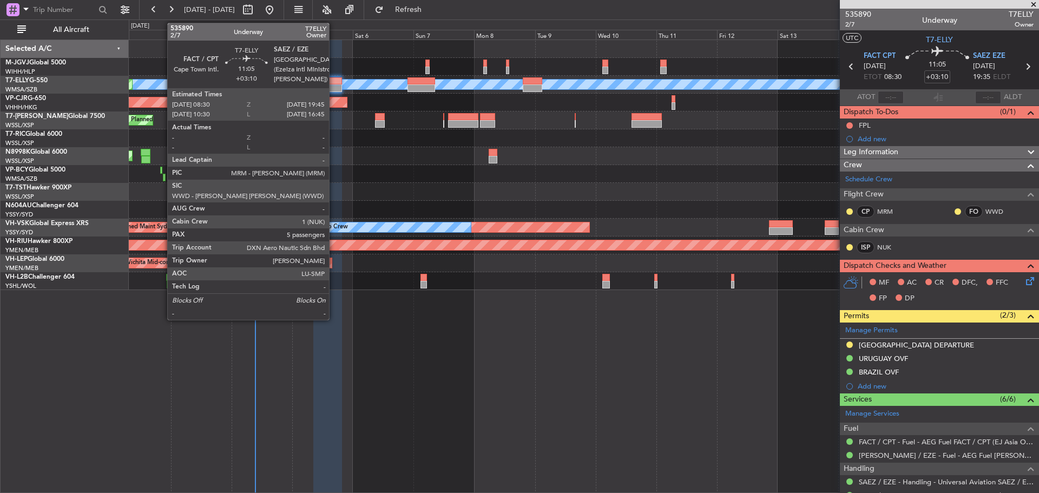
click at [334, 79] on div at bounding box center [327, 81] width 29 height 8
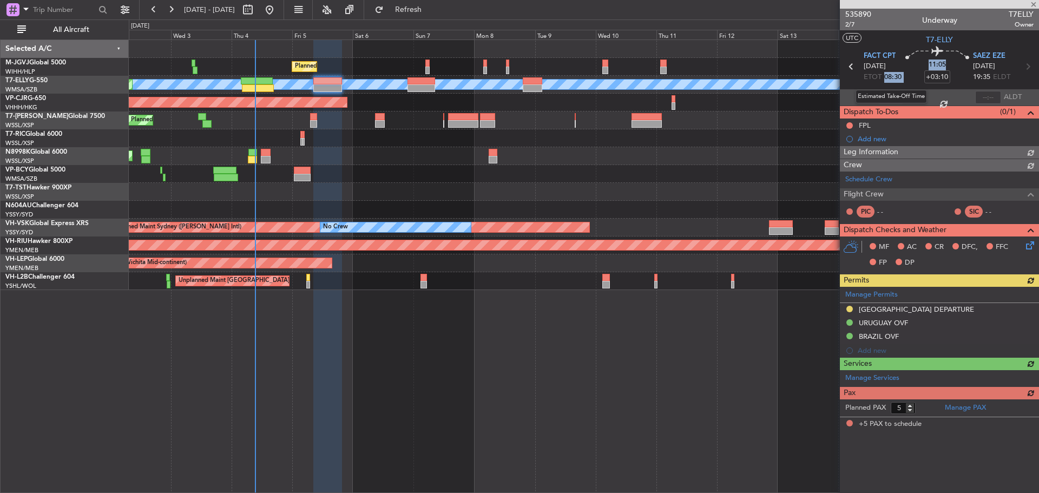
drag, startPoint x: 885, startPoint y: 80, endPoint x: 900, endPoint y: 81, distance: 15.7
click at [900, 81] on section "FACT CPT [DATE] ETOT 08:30 11:05 +03:10 [PERSON_NAME] EZE [DATE] 19:35 ELDT" at bounding box center [939, 68] width 199 height 43
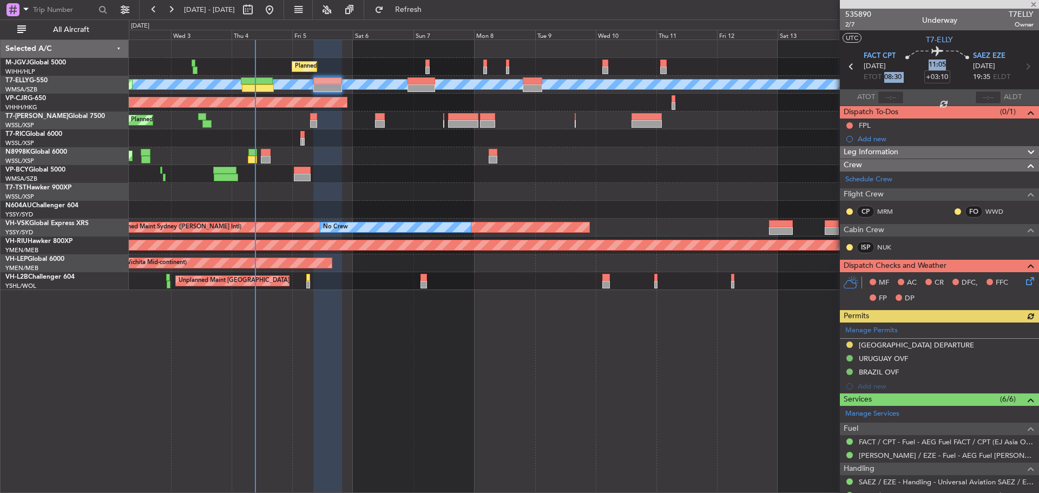
click at [649, 168] on div at bounding box center [584, 174] width 910 height 18
click at [784, 154] on div "Planned Maint [GEOGRAPHIC_DATA] (Seletar)" at bounding box center [584, 156] width 910 height 18
click at [633, 175] on div at bounding box center [584, 174] width 910 height 18
click at [653, 162] on div "Planned Maint [GEOGRAPHIC_DATA] (Seletar)" at bounding box center [584, 156] width 910 height 18
click at [887, 75] on mat-tooltip-component "Estimated Take-Off Time" at bounding box center [880, 85] width 87 height 29
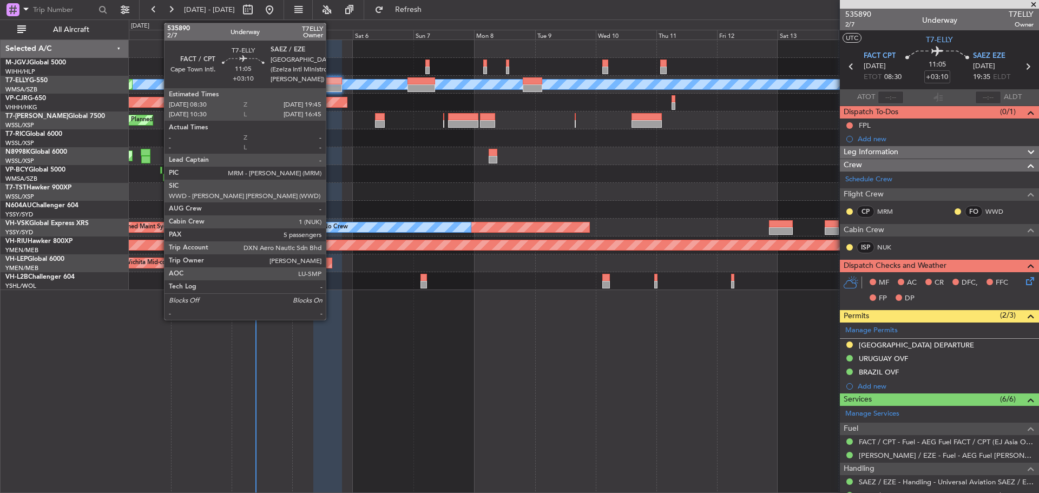
click at [331, 89] on div at bounding box center [327, 88] width 29 height 8
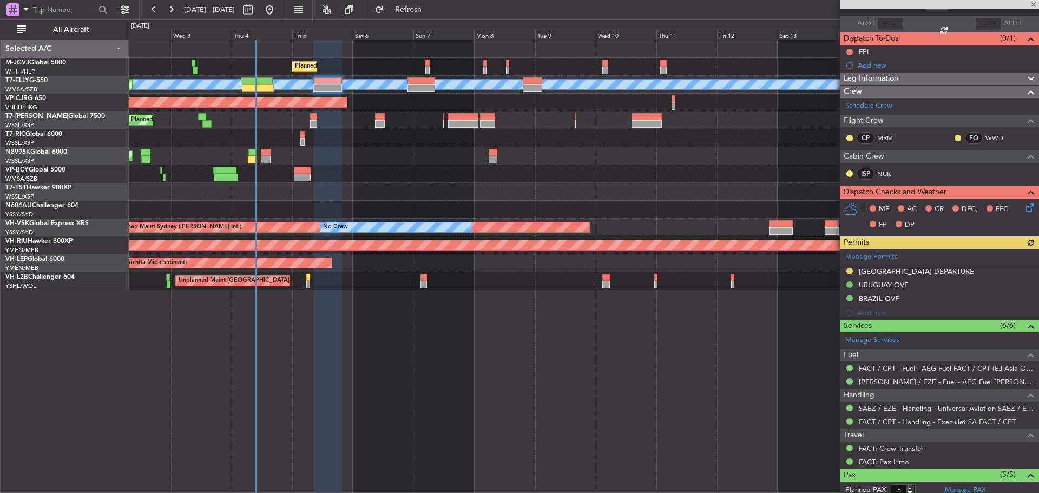
scroll to position [201, 0]
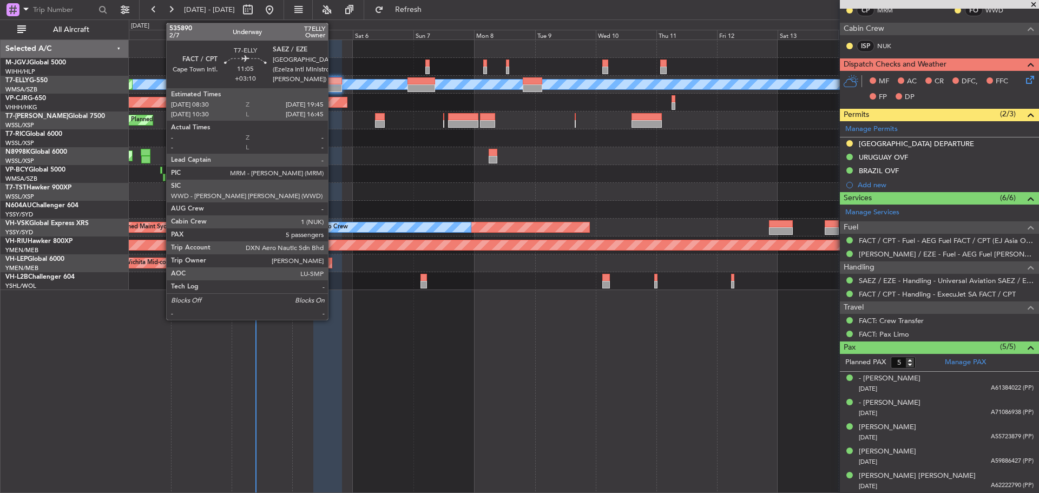
click at [333, 82] on div at bounding box center [327, 81] width 29 height 8
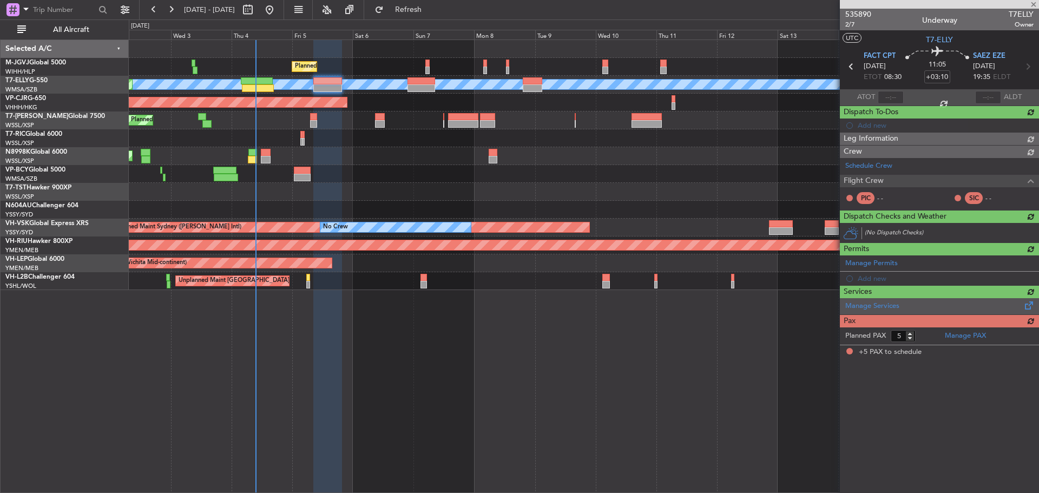
scroll to position [0, 0]
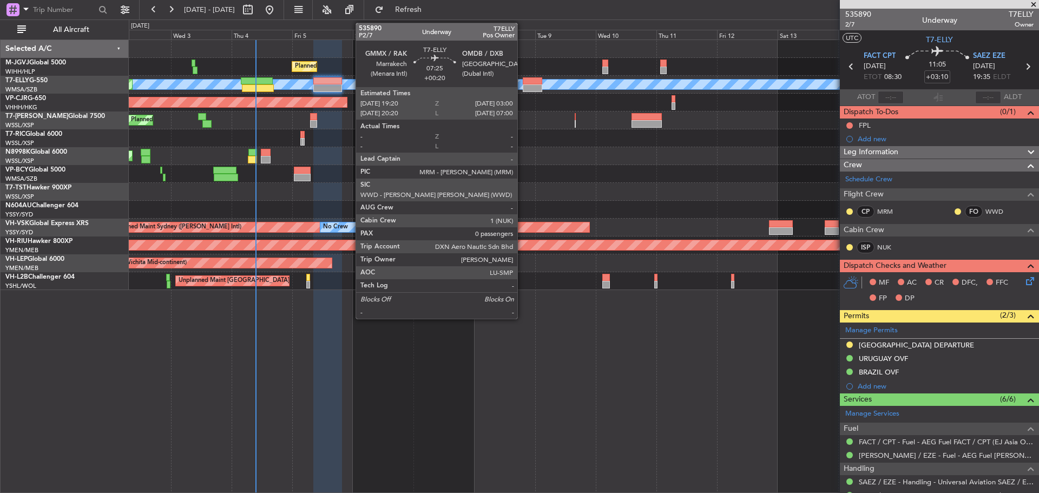
click at [523, 90] on div at bounding box center [532, 88] width 19 height 8
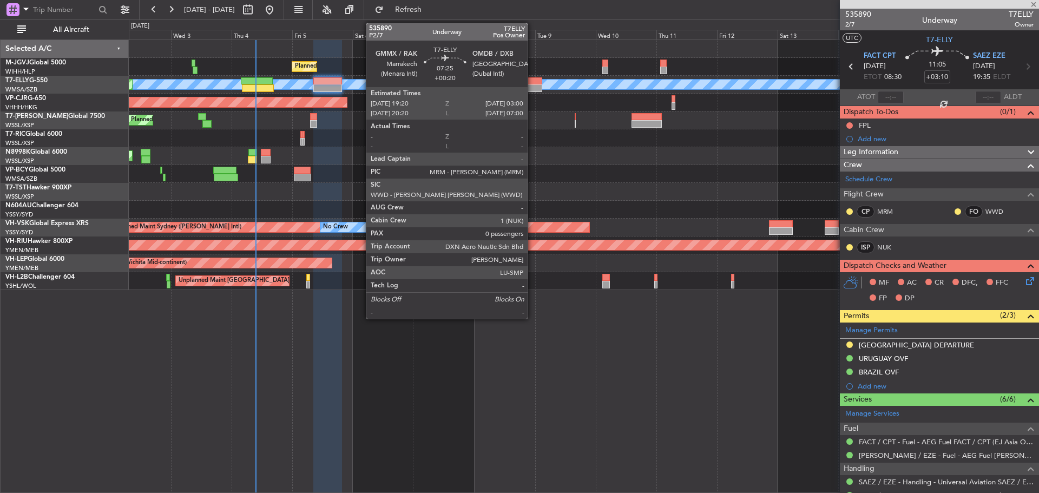
type input "+00:20"
type input "0"
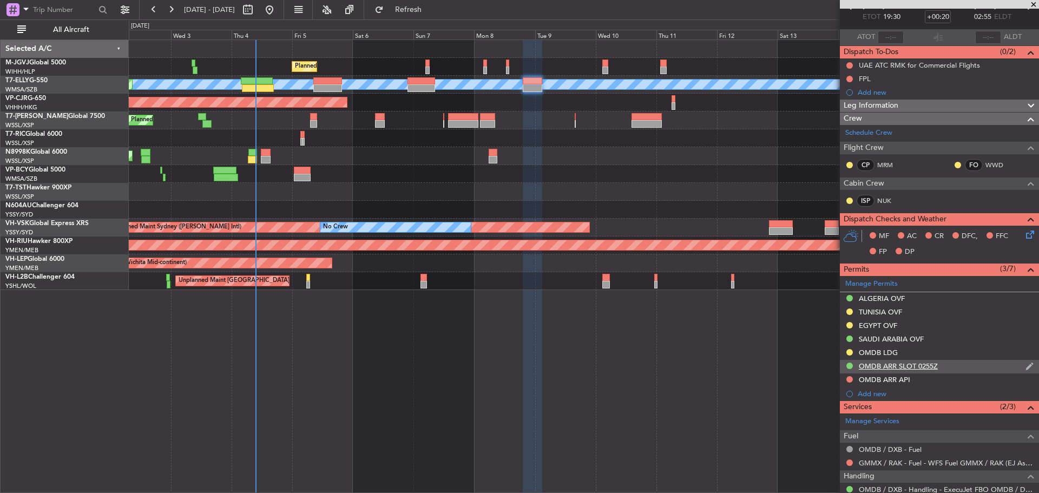
scroll to position [107, 0]
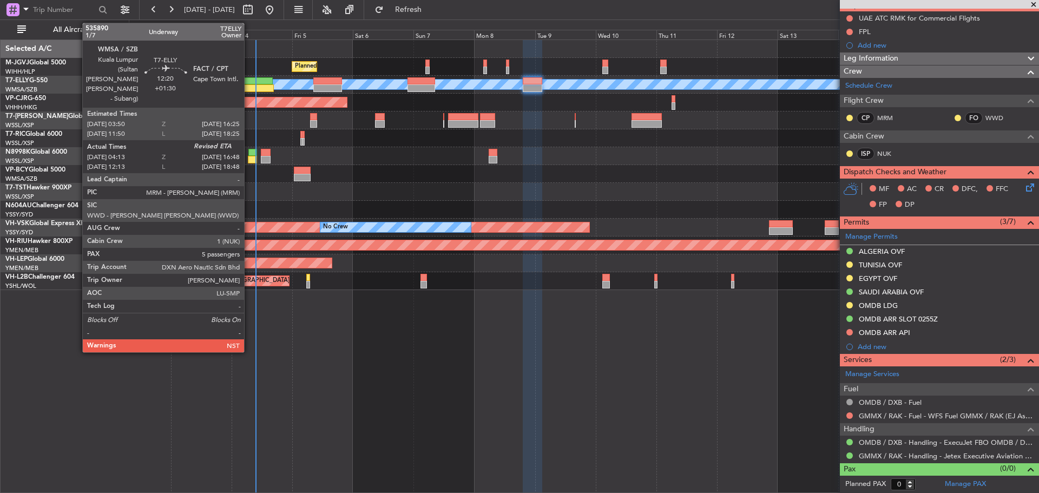
click at [249, 87] on div at bounding box center [258, 88] width 32 height 8
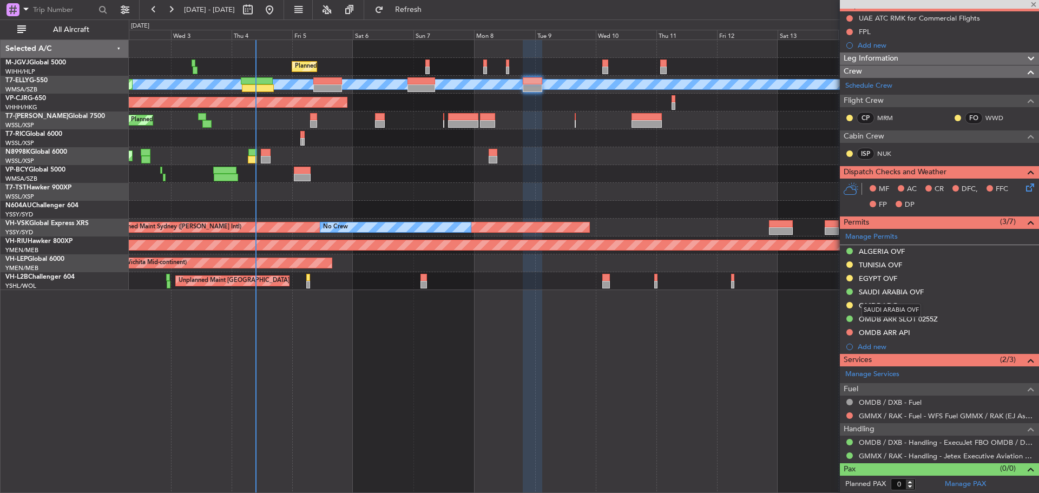
type input "+01:30"
type input "04:23"
type input "5"
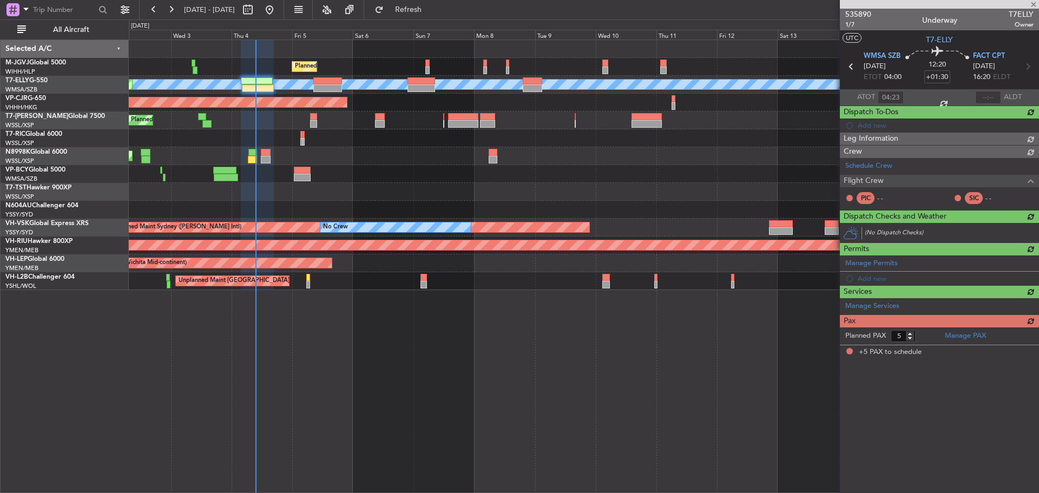
scroll to position [0, 0]
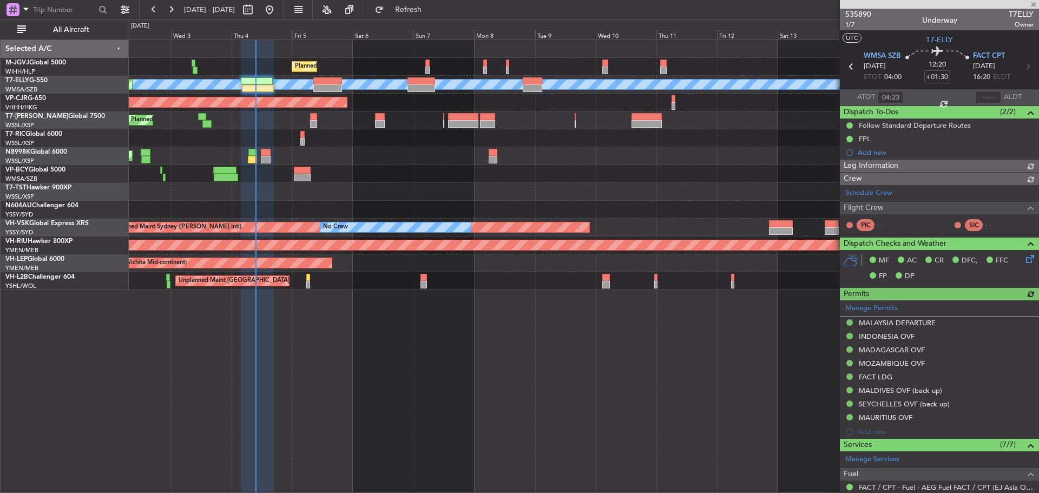
type input "[PERSON_NAME] (KYA)"
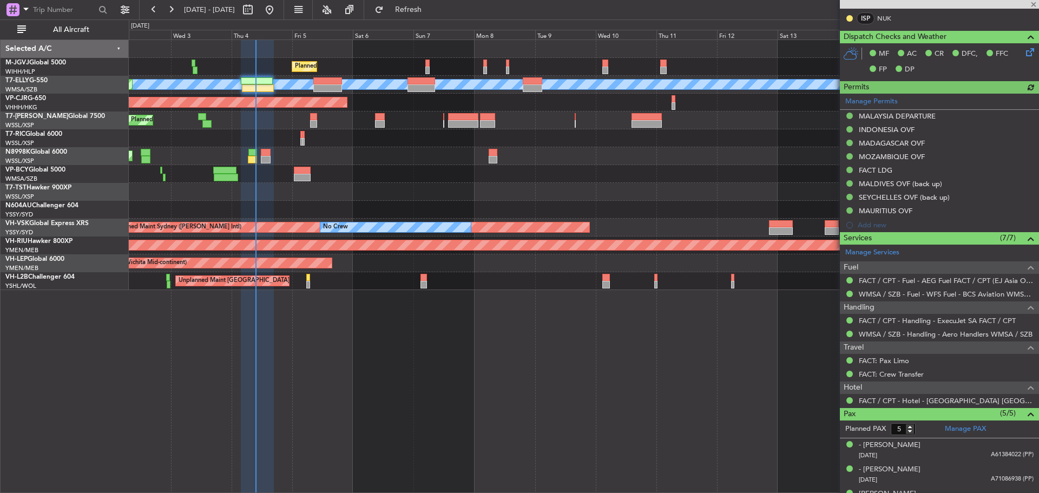
scroll to position [309, 0]
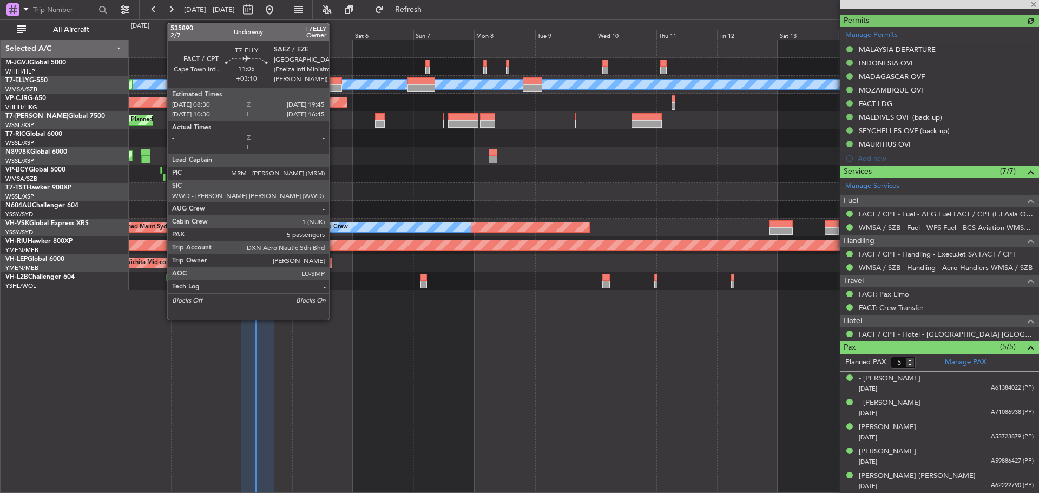
click at [334, 87] on div at bounding box center [327, 88] width 29 height 8
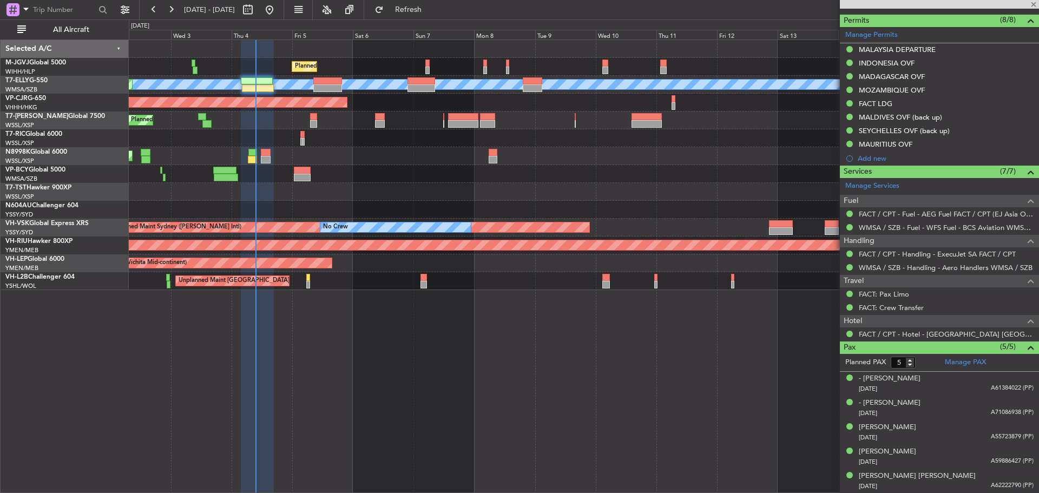
type input "+03:10"
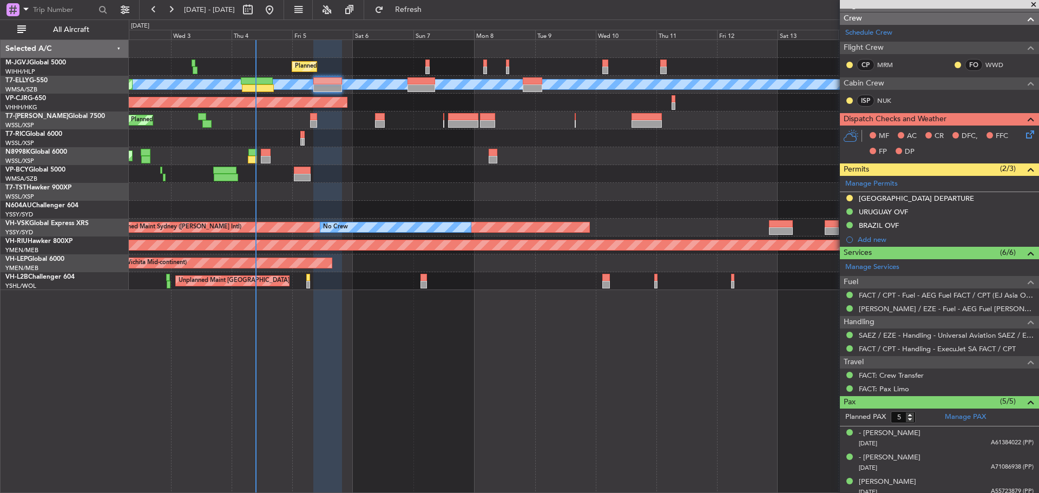
scroll to position [162, 0]
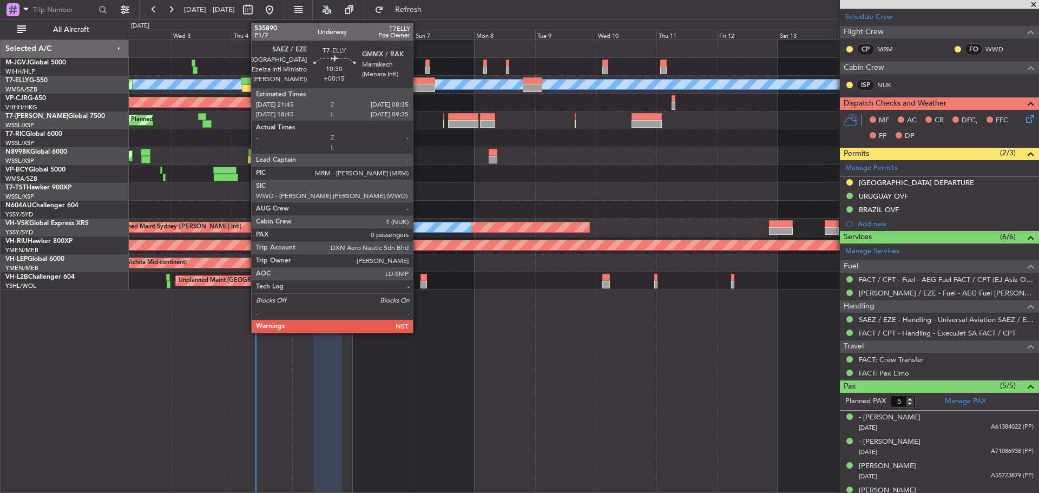
click at [418, 88] on div at bounding box center [422, 88] width 28 height 8
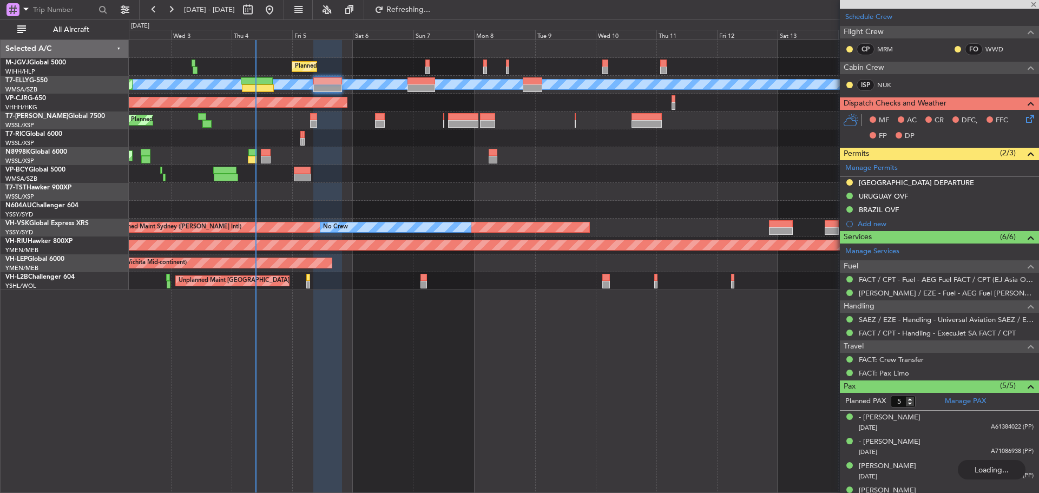
type input "+00:15"
type input "0"
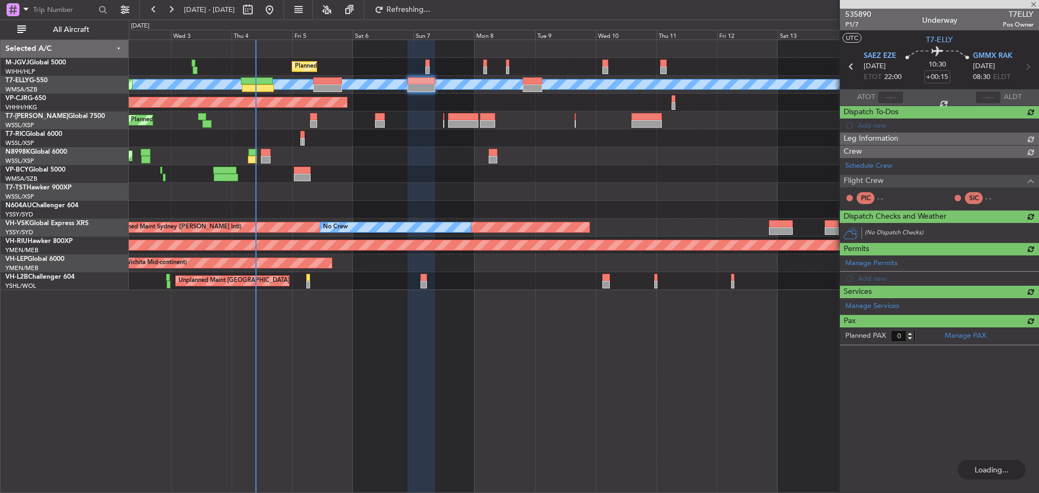
scroll to position [0, 0]
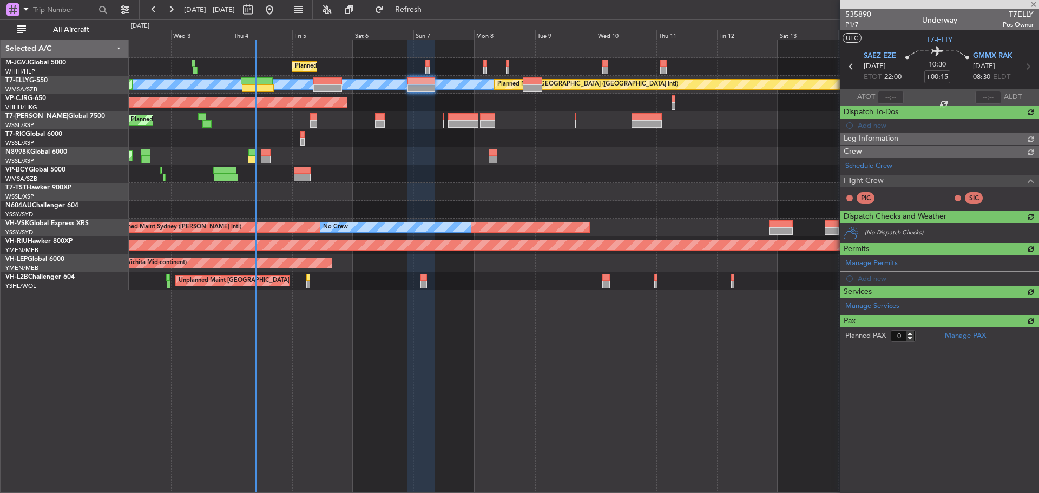
type input "+03:10"
type input "5"
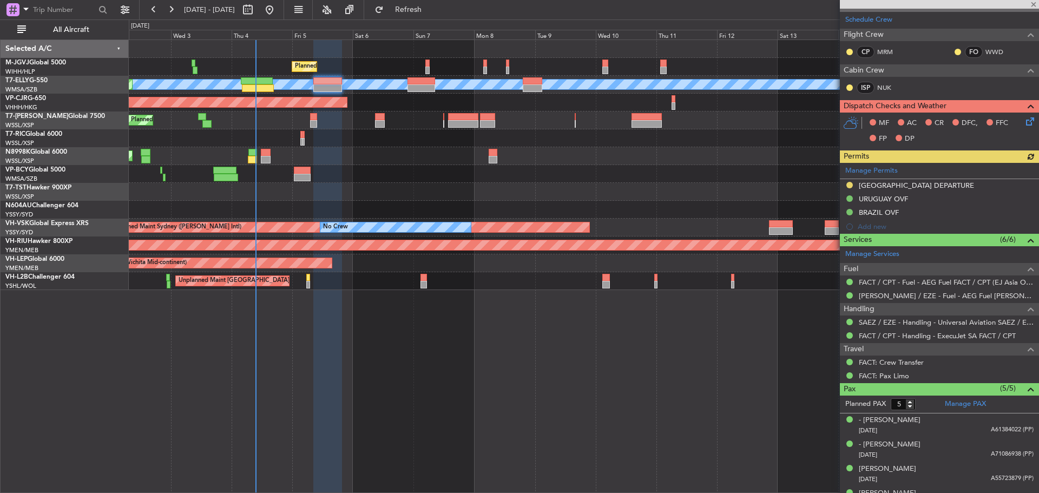
scroll to position [201, 0]
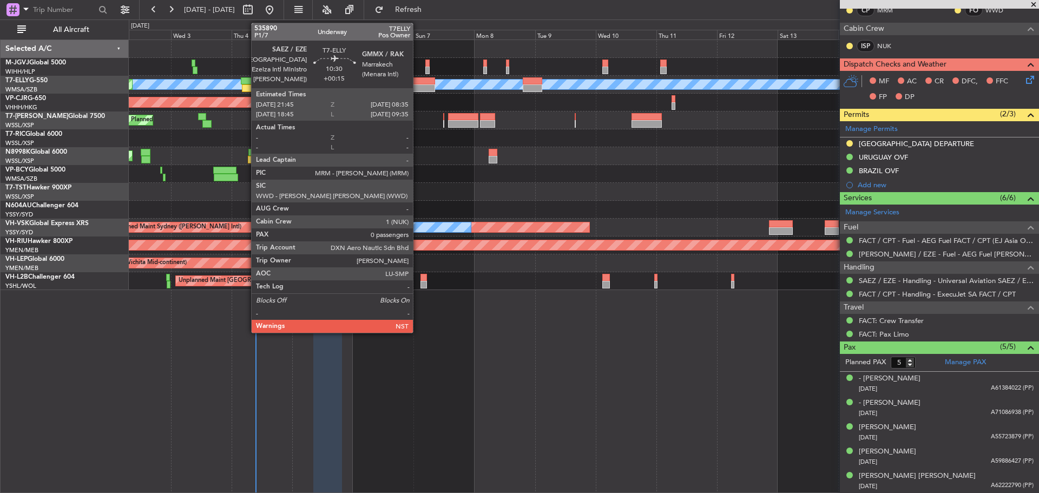
click at [418, 85] on div at bounding box center [422, 88] width 28 height 8
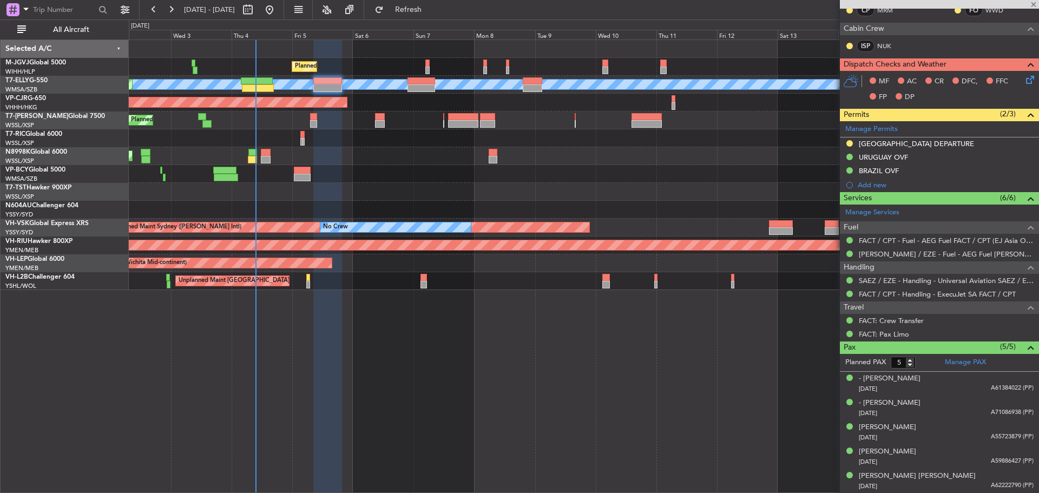
type input "+00:15"
type input "0"
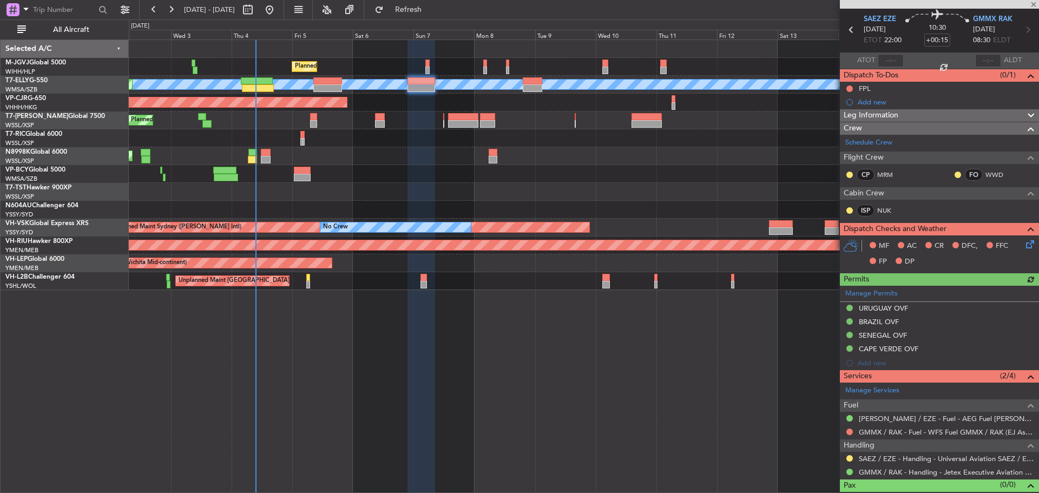
scroll to position [53, 0]
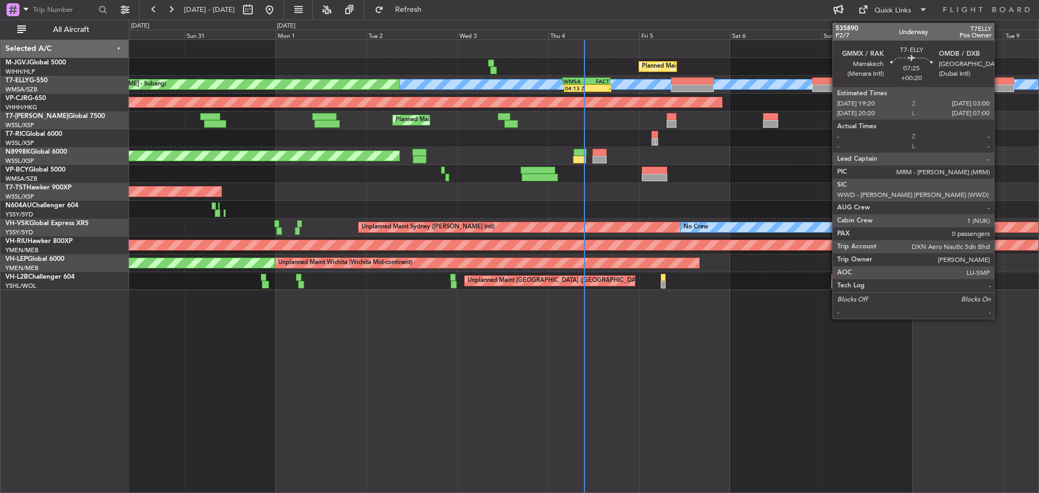
click at [999, 83] on div at bounding box center [999, 81] width 29 height 8
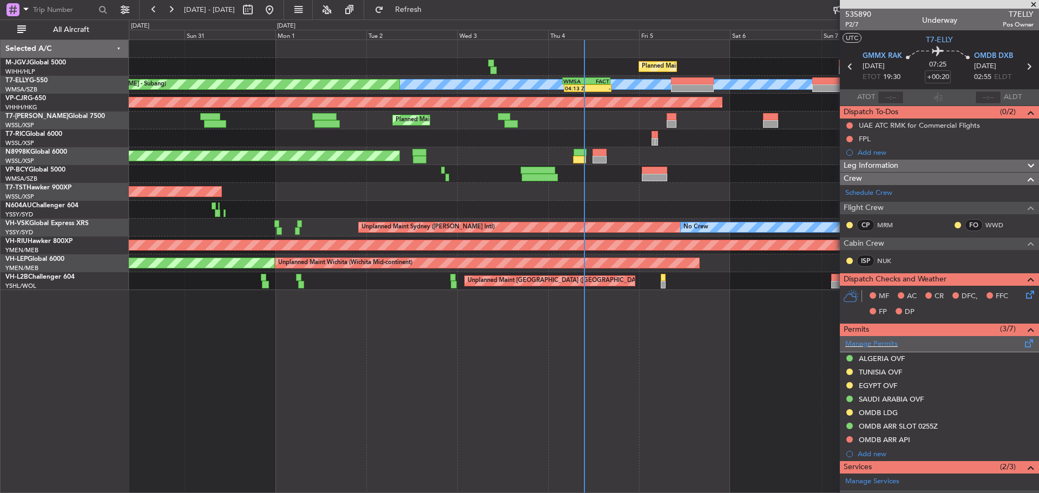
click at [1023, 345] on span at bounding box center [1029, 341] width 13 height 8
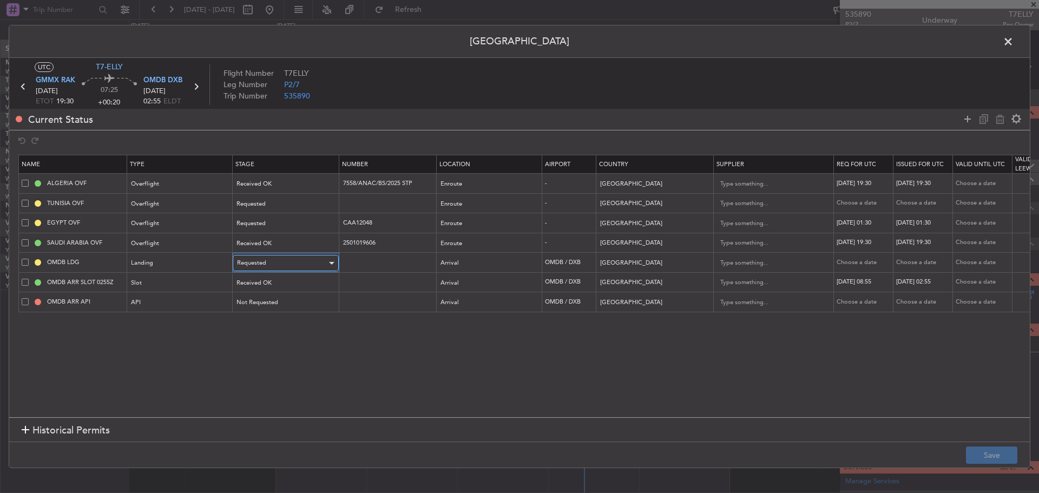
click at [310, 265] on div "Requested" at bounding box center [282, 263] width 90 height 16
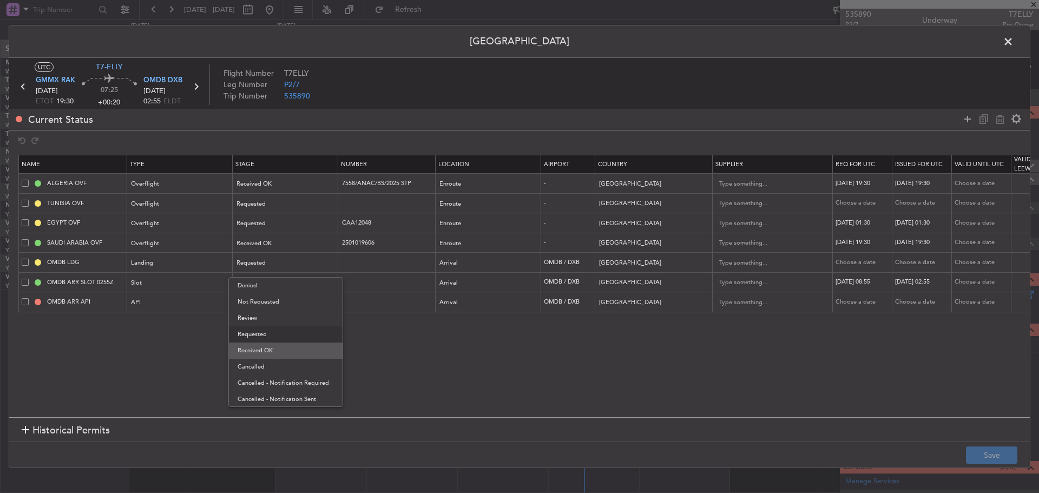
click at [303, 349] on span "Received OK" at bounding box center [286, 351] width 96 height 16
click at [373, 268] on td at bounding box center [386, 263] width 97 height 20
click at [375, 264] on input "text" at bounding box center [388, 262] width 94 height 9
paste input "LP/2025/12119"
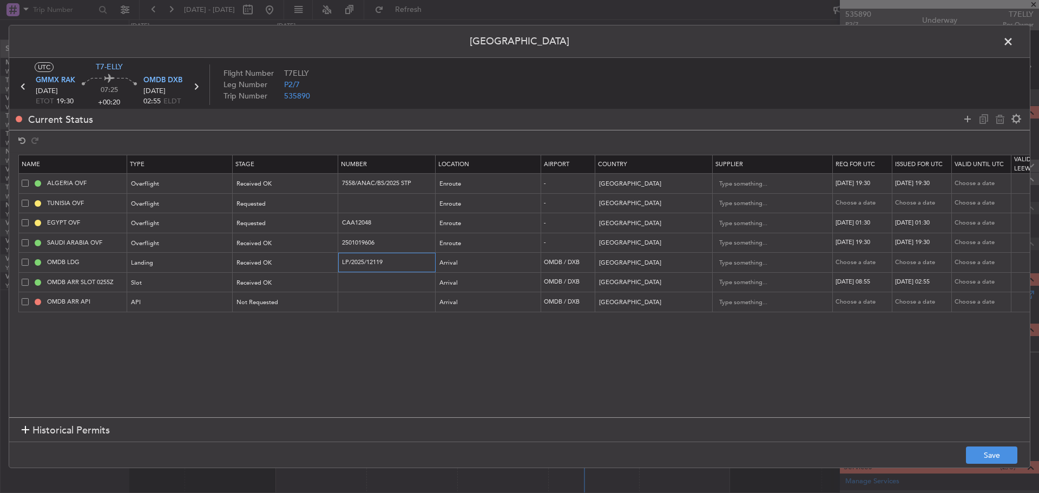
type input "LP/2025/12119"
click at [858, 264] on div "Choose a date" at bounding box center [864, 262] width 56 height 9
select select "9"
select select "2025"
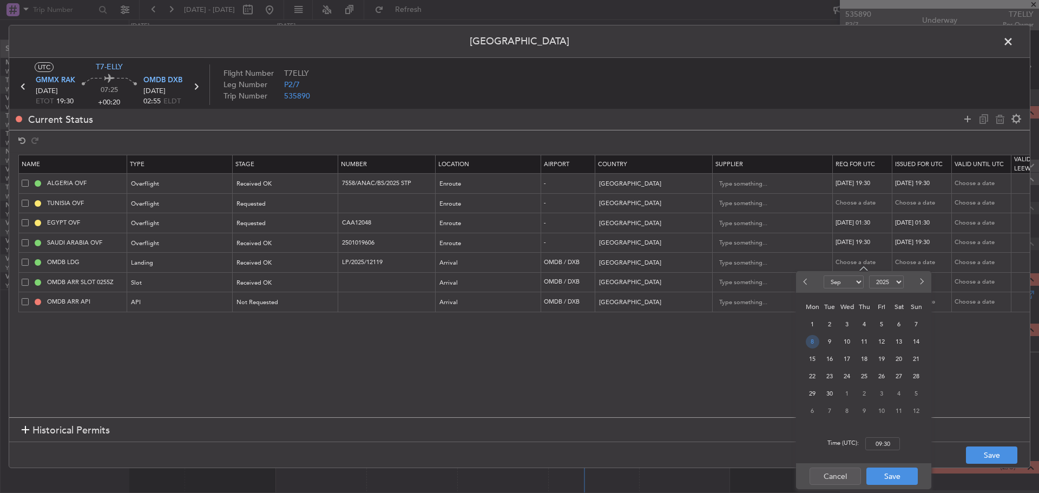
click at [812, 345] on span "8" at bounding box center [813, 342] width 14 height 14
click at [873, 444] on input "00:00" at bounding box center [883, 443] width 35 height 13
drag, startPoint x: 892, startPoint y: 443, endPoint x: 866, endPoint y: 443, distance: 26.0
click at [866, 443] on input "00:01" at bounding box center [883, 443] width 35 height 13
type input "19:30"
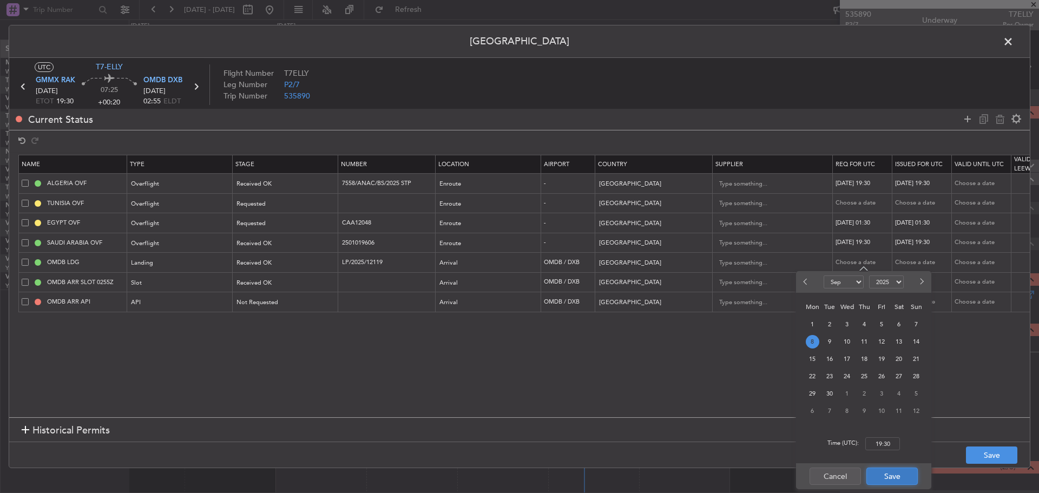
click at [879, 473] on button "Save" at bounding box center [892, 476] width 51 height 17
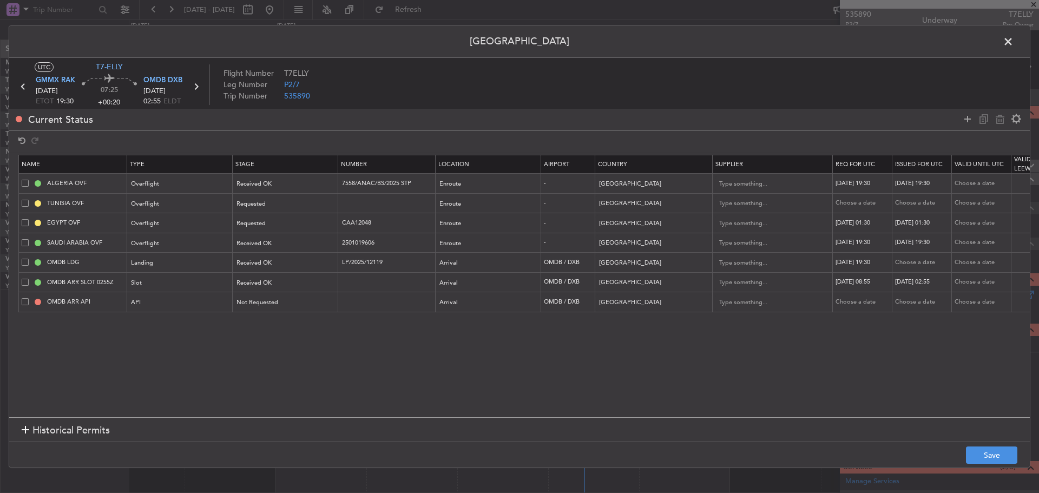
click at [918, 263] on div "Choose a date" at bounding box center [923, 262] width 56 height 9
select select "9"
select select "2025"
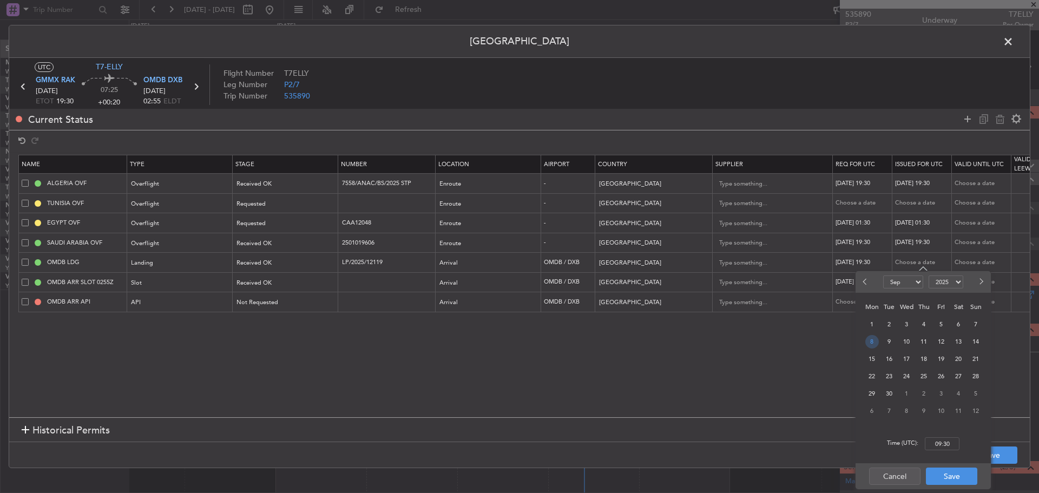
click at [872, 343] on span "8" at bounding box center [873, 342] width 14 height 14
click at [936, 443] on input "00:00" at bounding box center [942, 443] width 35 height 13
type input "19:30"
click at [943, 474] on button "Save" at bounding box center [951, 476] width 51 height 17
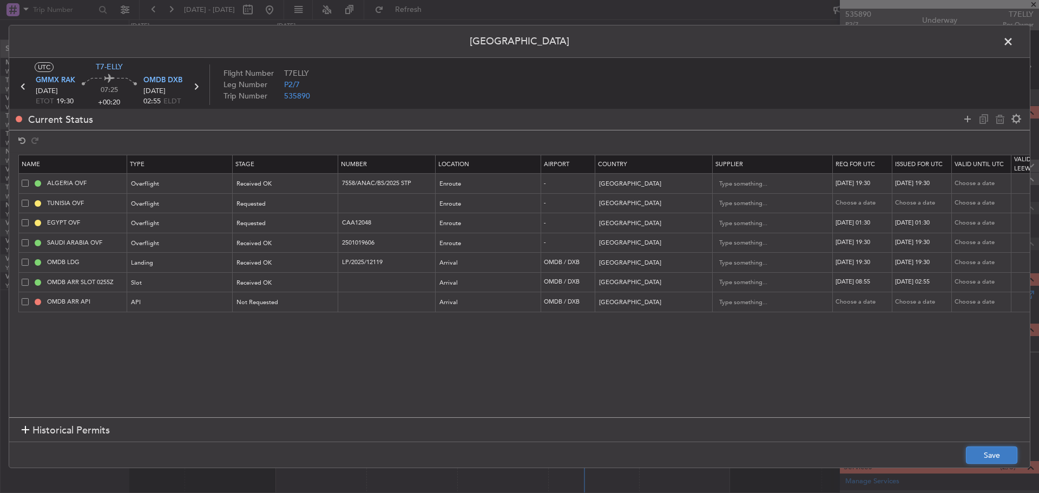
click at [977, 455] on button "Save" at bounding box center [991, 455] width 51 height 17
click at [1014, 43] on span at bounding box center [1014, 45] width 0 height 22
